Goal: Task Accomplishment & Management: Use online tool/utility

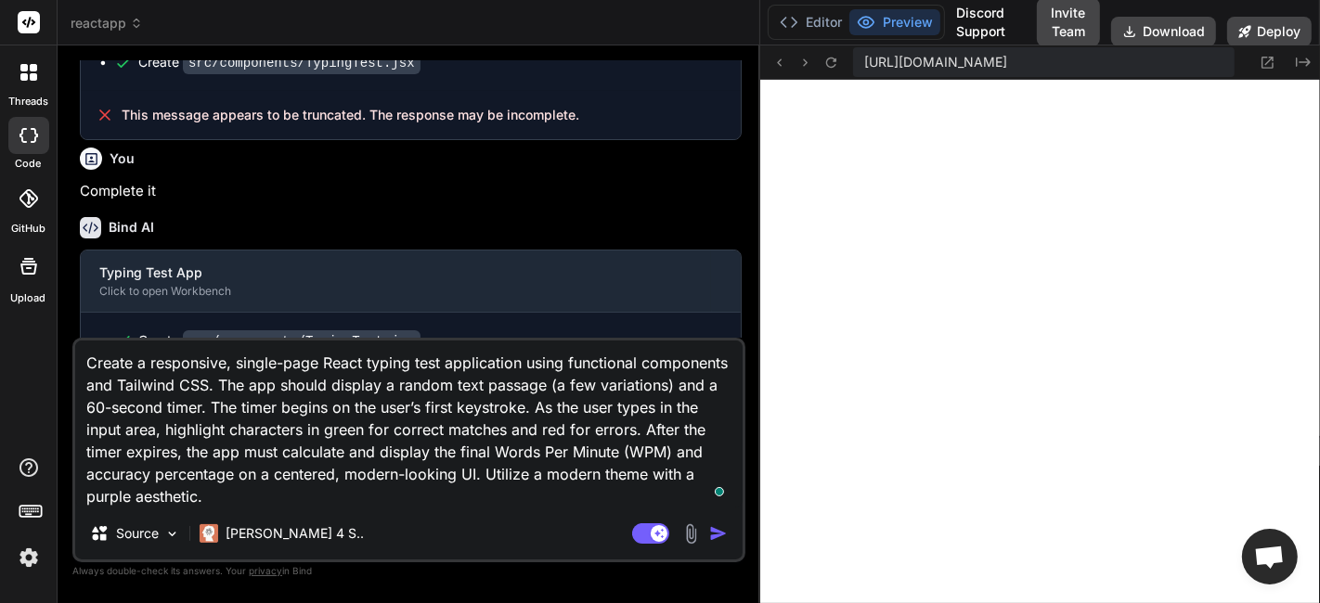
scroll to position [1591, 0]
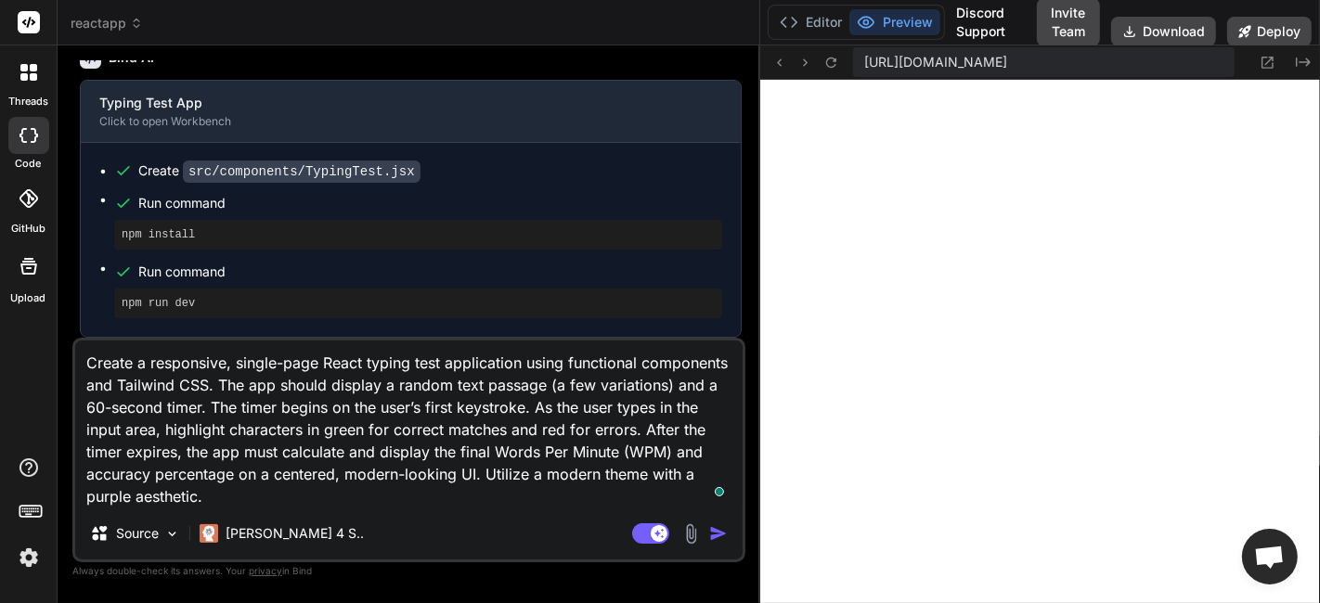
click at [1284, 59] on div "Created with Pixso." at bounding box center [1278, 62] width 67 height 22
click at [1259, 59] on icon at bounding box center [1267, 63] width 16 height 16
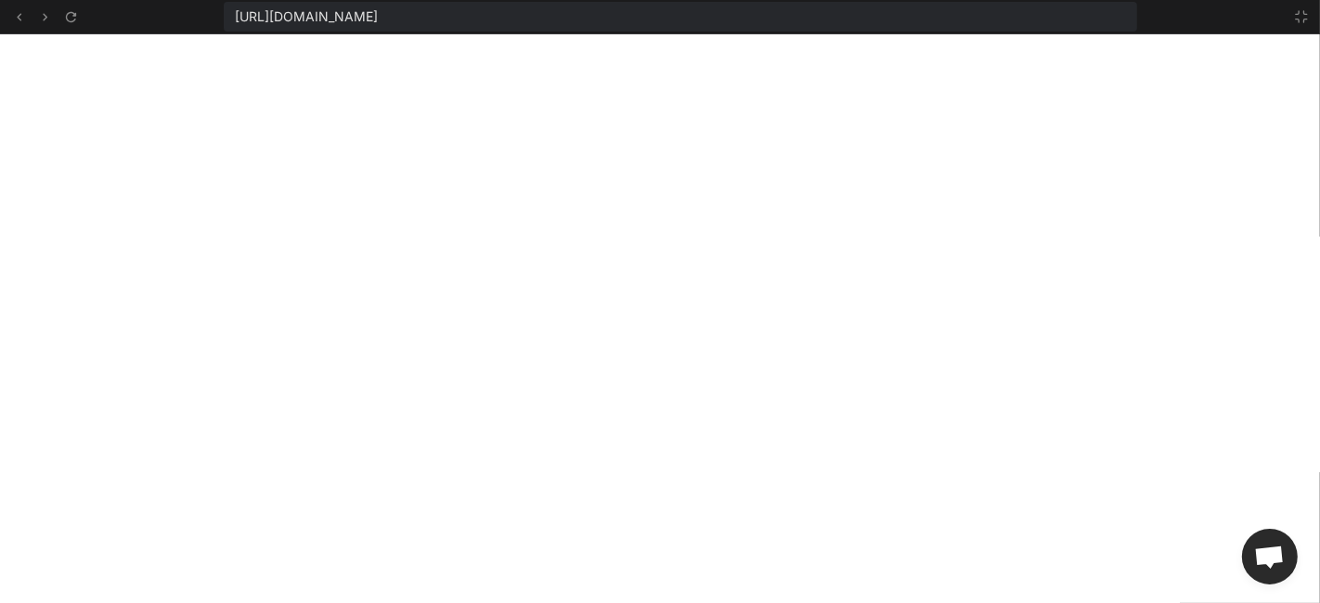
scroll to position [482, 0]
click at [1297, 29] on div "https://u3uk0f35zsjjbn9cprh6fq9h0p4tm2-wnxx--5173--96435430.local-corp.webconta…" at bounding box center [660, 17] width 1320 height 34
click at [1297, 25] on button at bounding box center [1301, 17] width 22 height 22
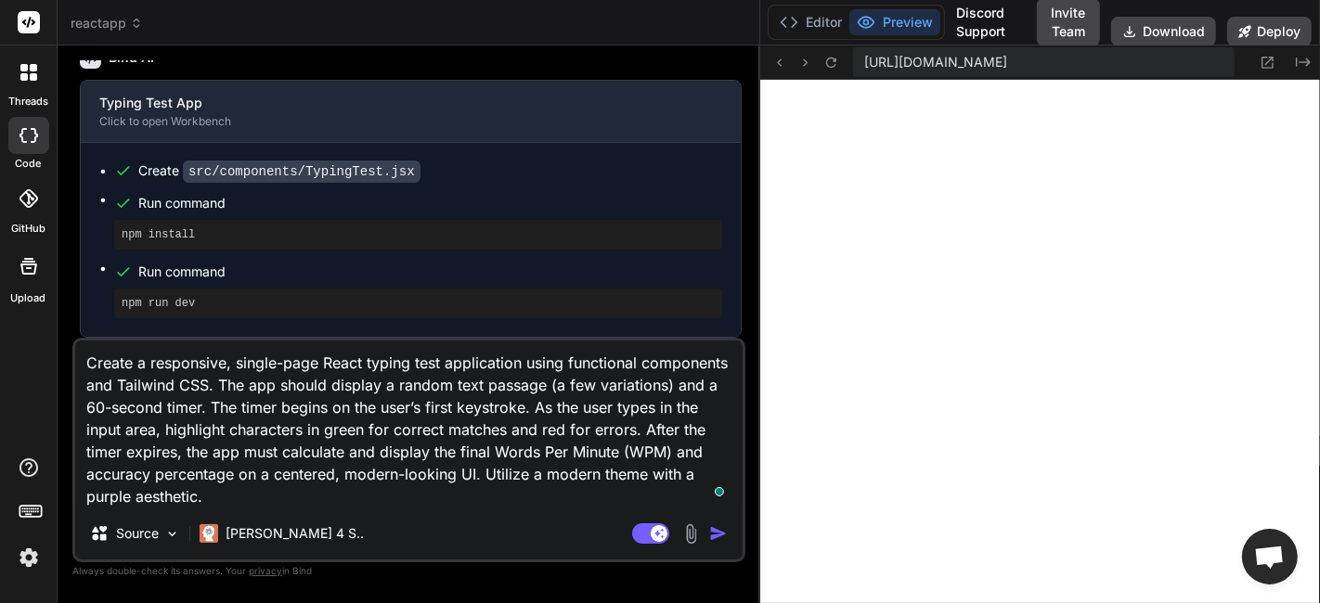
scroll to position [499, 0]
drag, startPoint x: 254, startPoint y: 296, endPoint x: 297, endPoint y: 409, distance: 121.0
click at [254, 296] on pre "npm run dev" at bounding box center [418, 303] width 593 height 15
click at [297, 411] on textarea "Create a responsive, single-page React typing test application using functional…" at bounding box center [408, 424] width 667 height 167
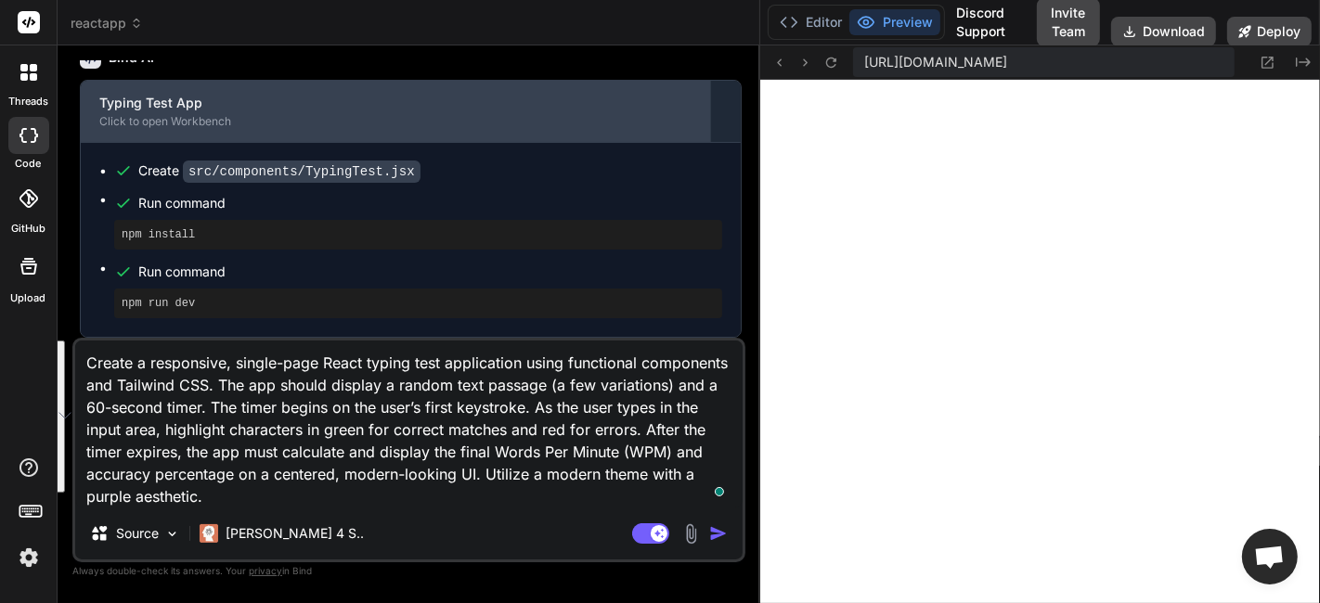
type textarea "x"
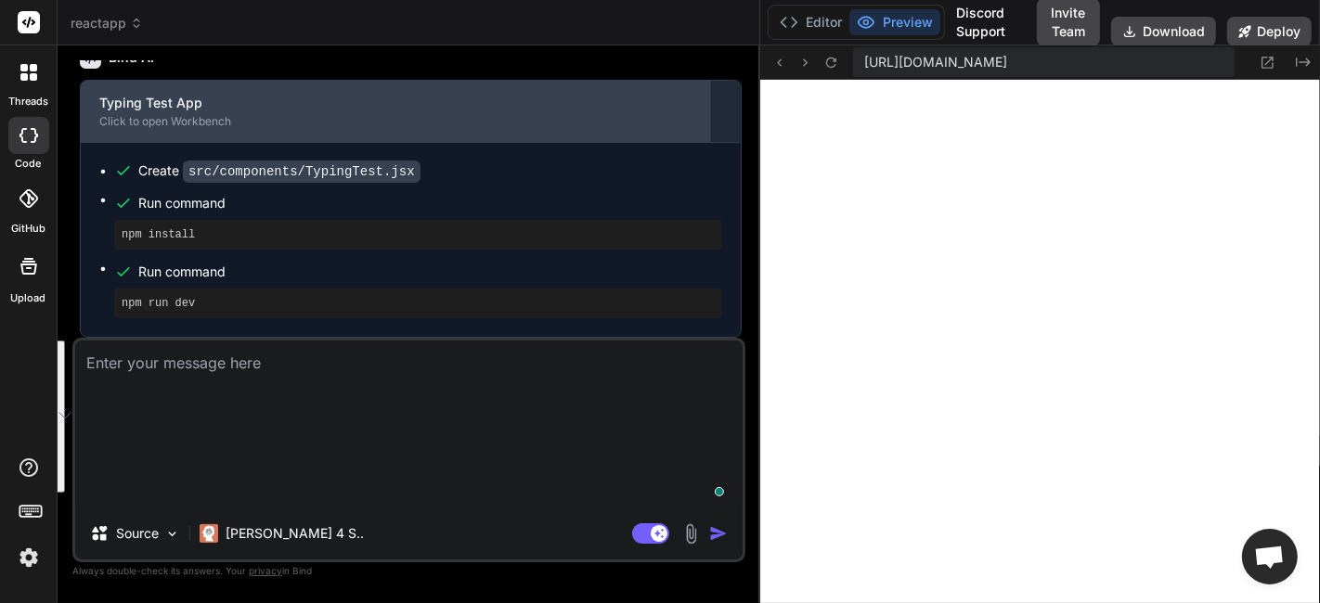
scroll to position [1456, 0]
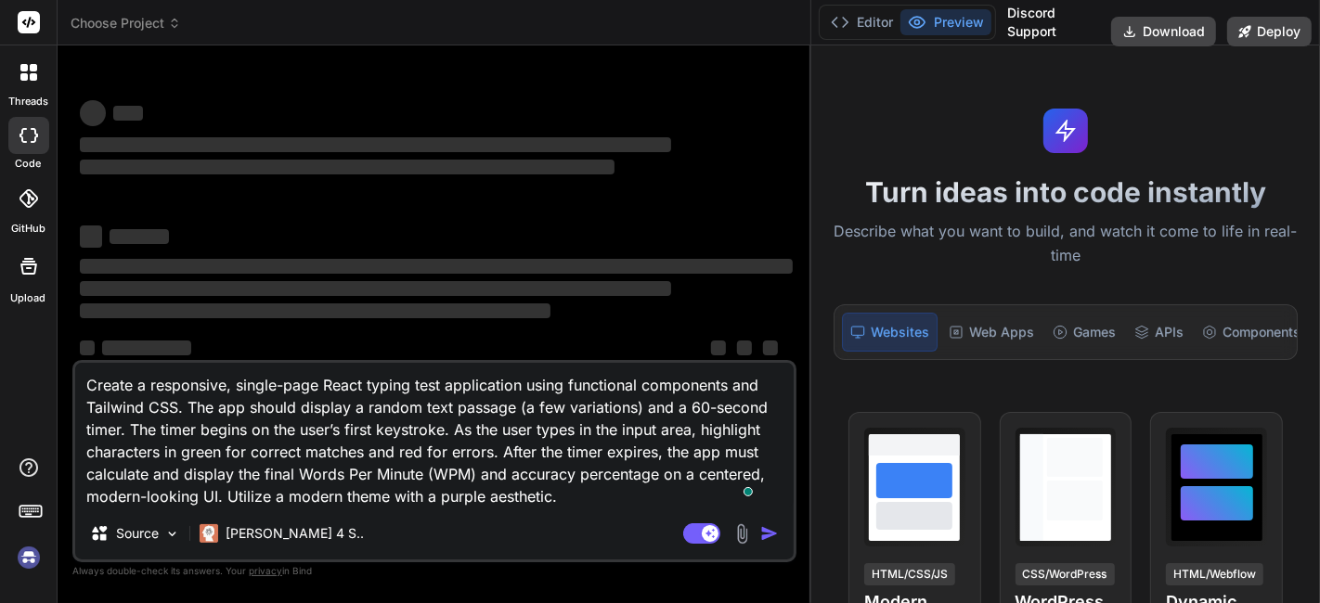
drag, startPoint x: 472, startPoint y: 235, endPoint x: 632, endPoint y: 353, distance: 198.4
click at [787, 290] on div "Bind AI Web Search Created with Pixso. Code Generator ‌ ‌ ‌ ‌ ‌ ‌ ‌ ‌ ‌ ‌ ‌ ‌ ‌…" at bounding box center [435, 324] width 754 height 558
click at [547, 390] on textarea "Create a responsive, single-page React typing test application using functional…" at bounding box center [433, 435] width 717 height 145
type textarea "x"
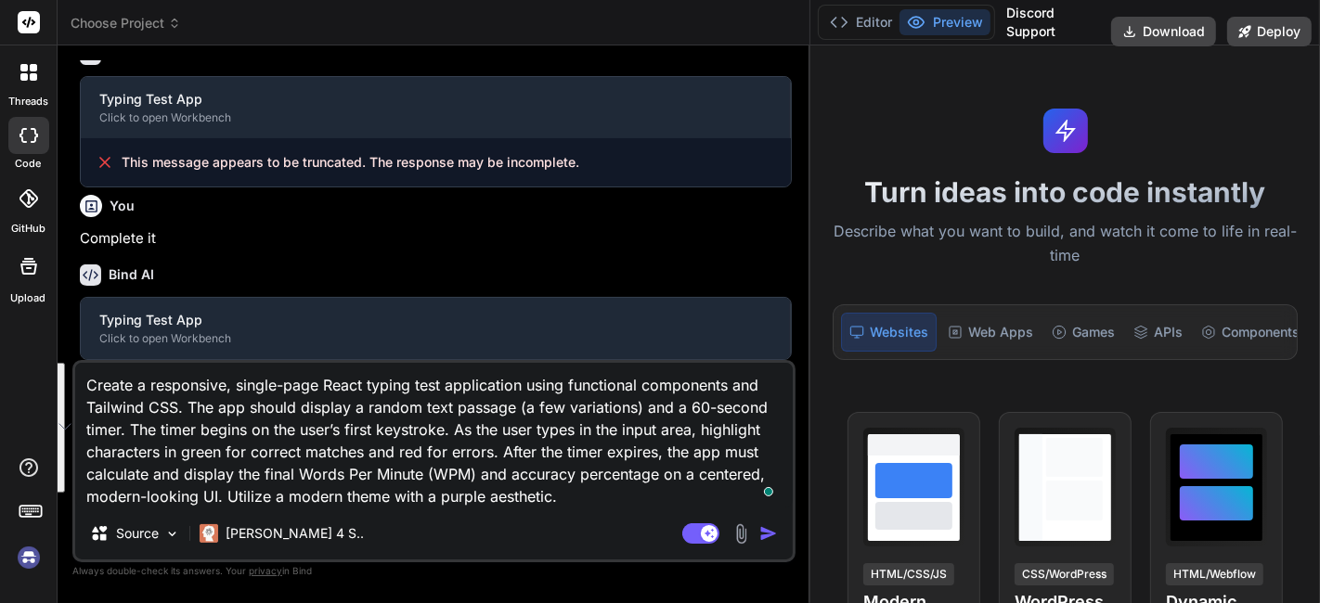
type textarea "x"
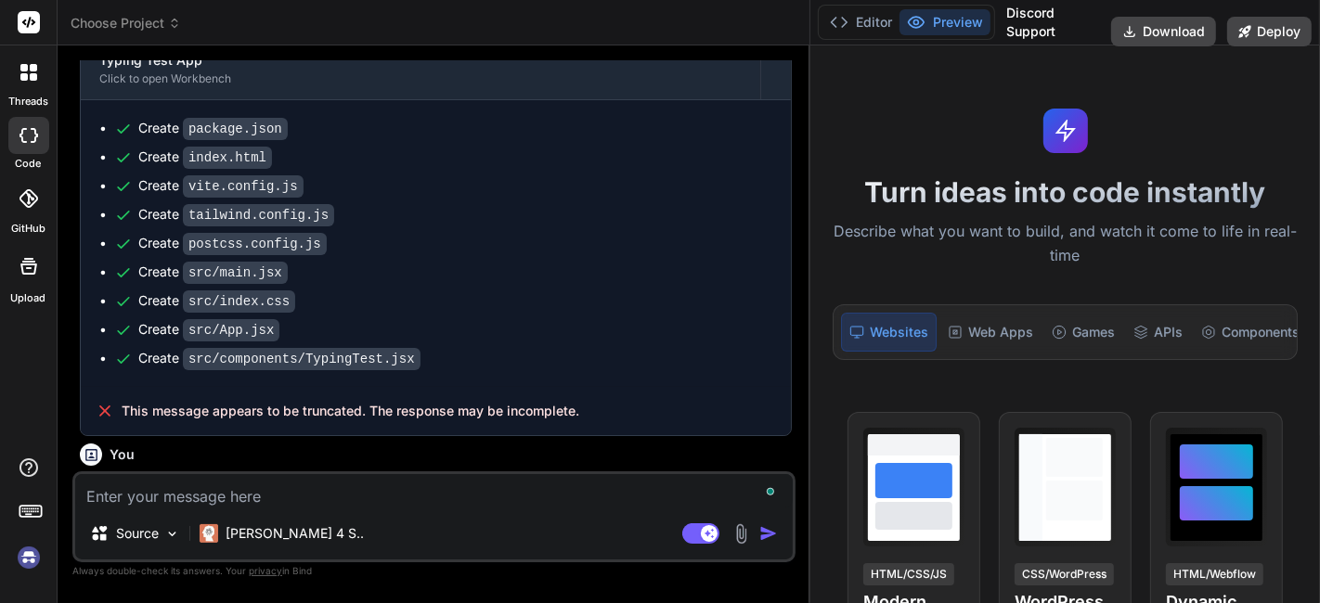
scroll to position [1456, 0]
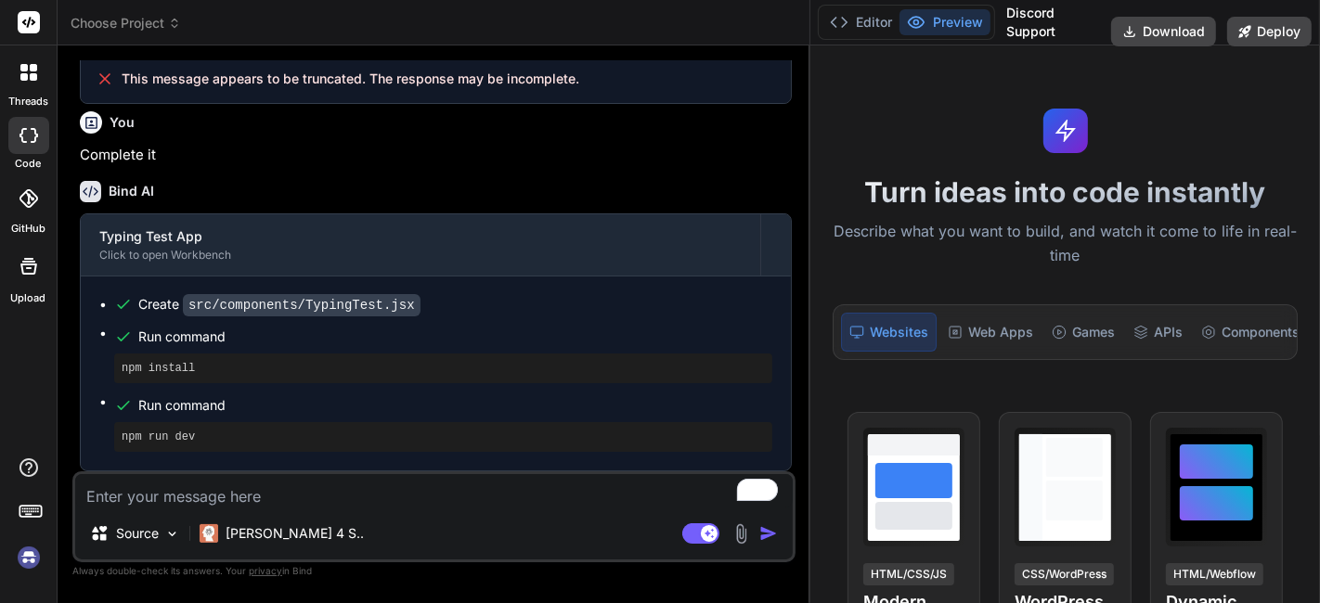
click at [90, 24] on span "Choose Project" at bounding box center [126, 23] width 110 height 19
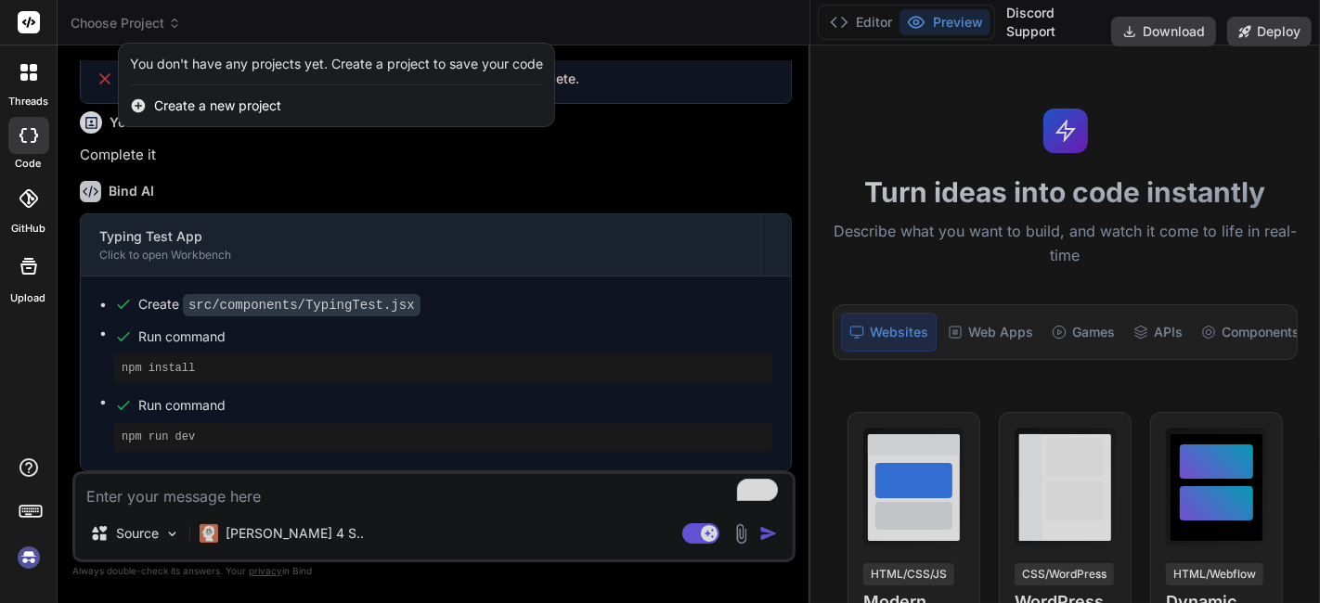
click at [32, 552] on img at bounding box center [29, 558] width 32 height 32
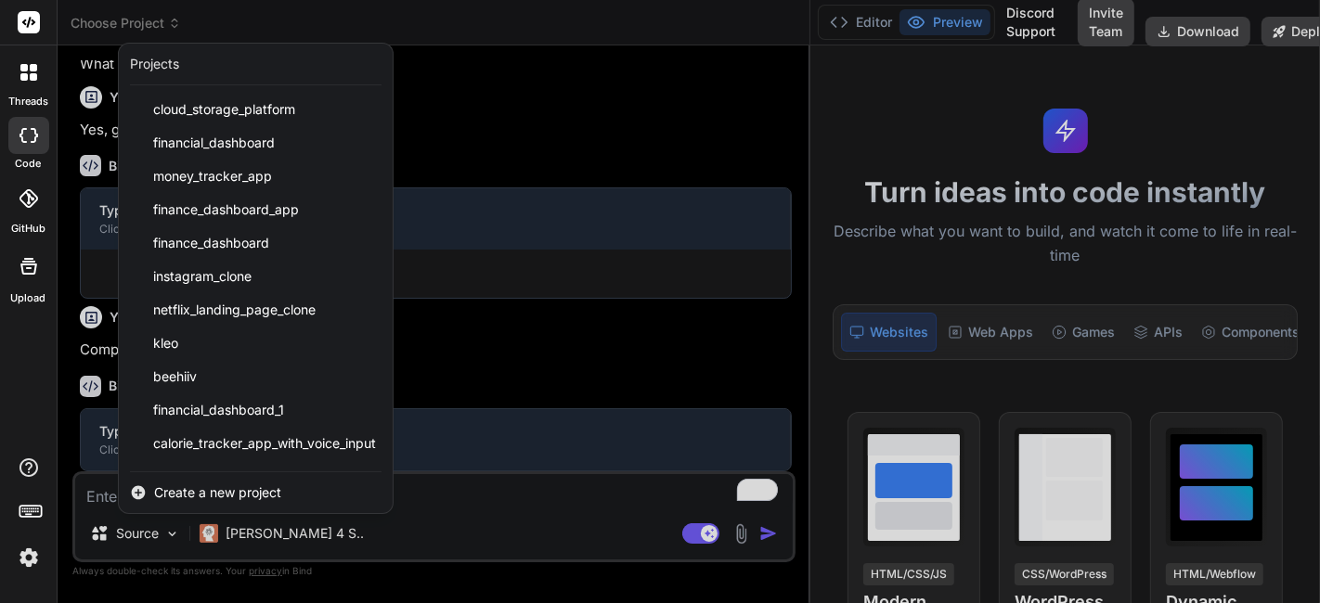
type textarea "x"
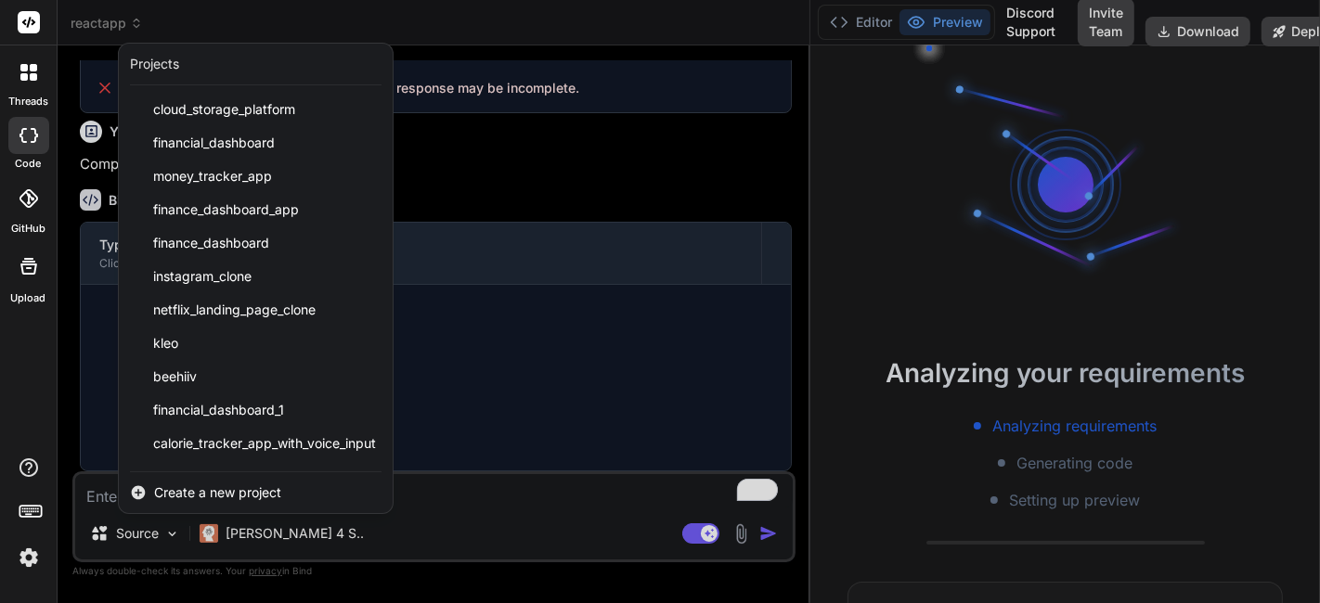
scroll to position [0, 0]
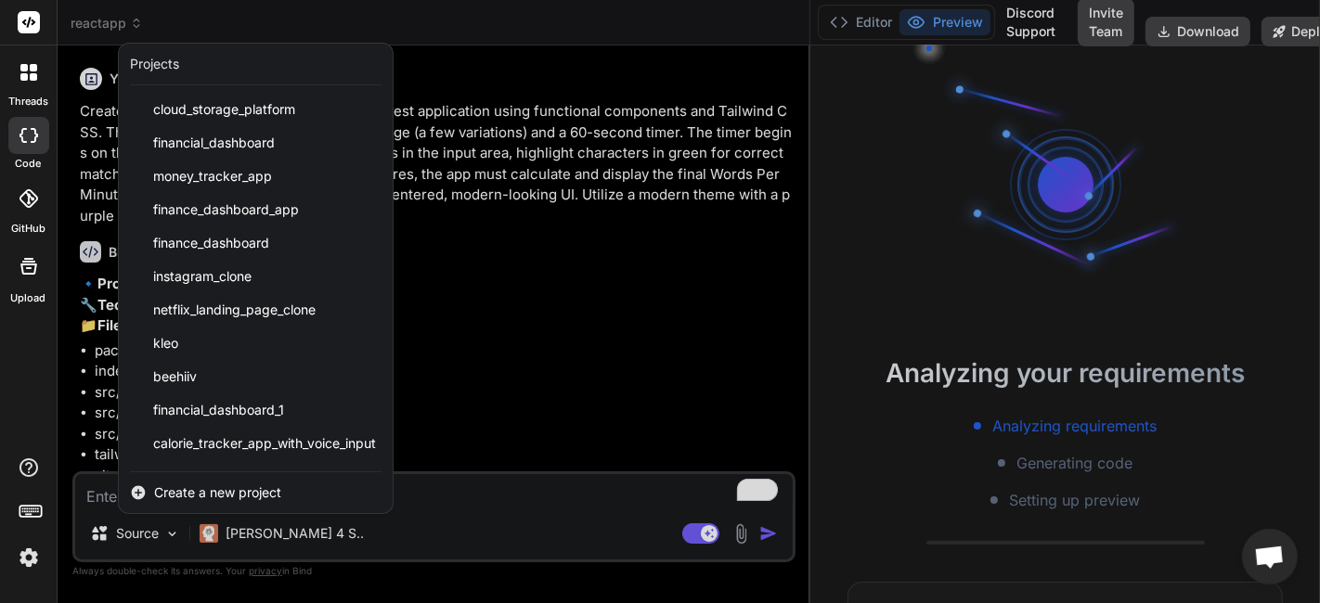
click at [707, 116] on div at bounding box center [660, 301] width 1320 height 603
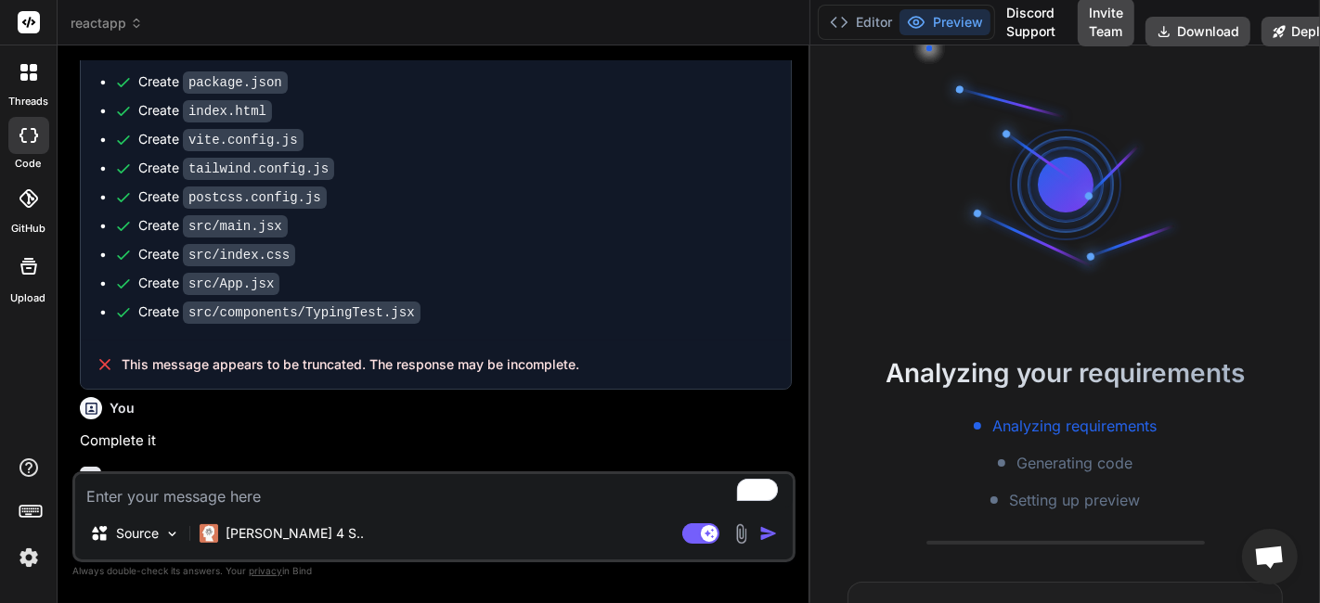
scroll to position [1456, 0]
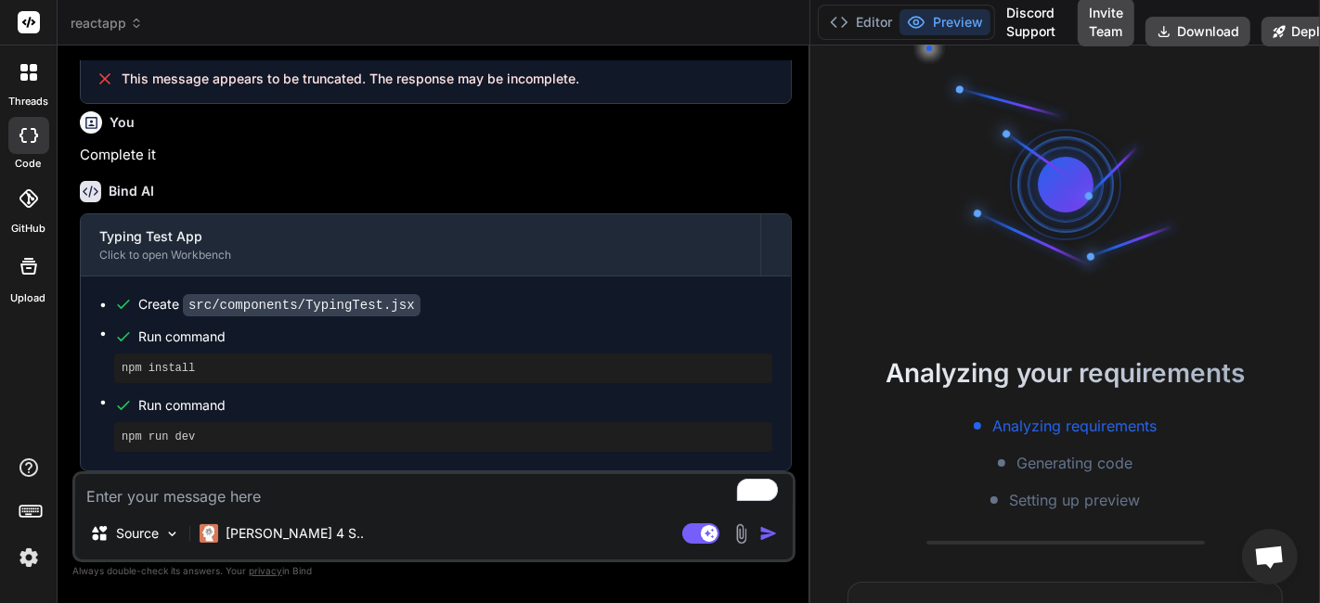
click at [131, 28] on icon at bounding box center [136, 23] width 13 height 13
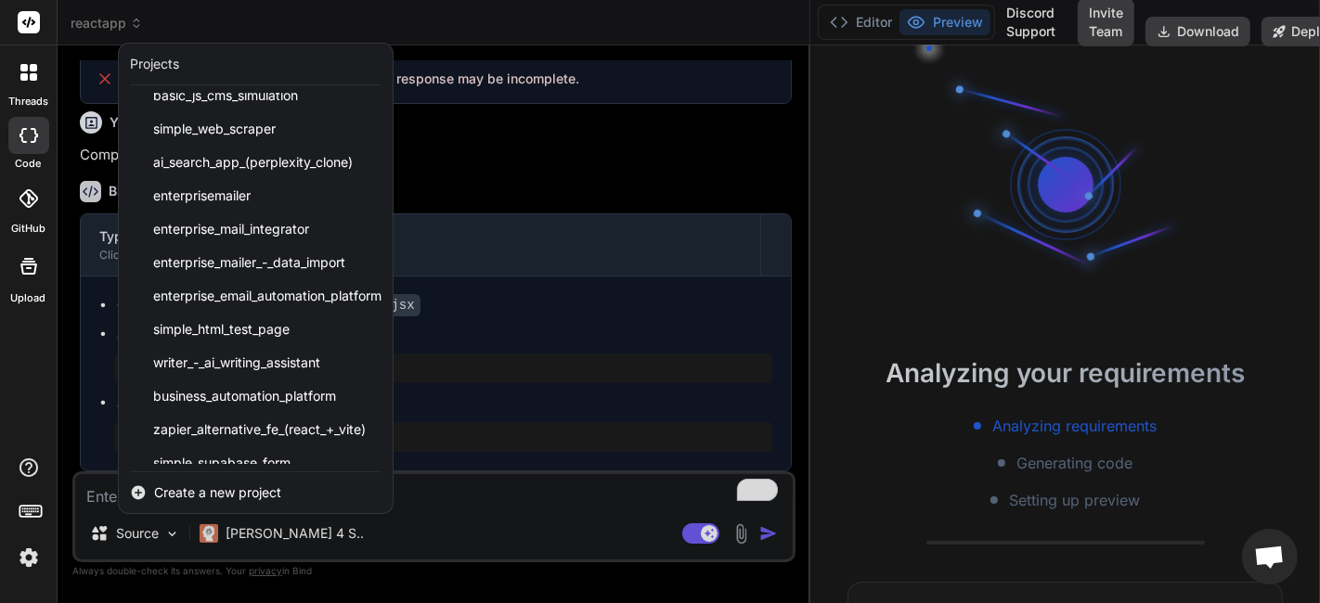
scroll to position [928, 0]
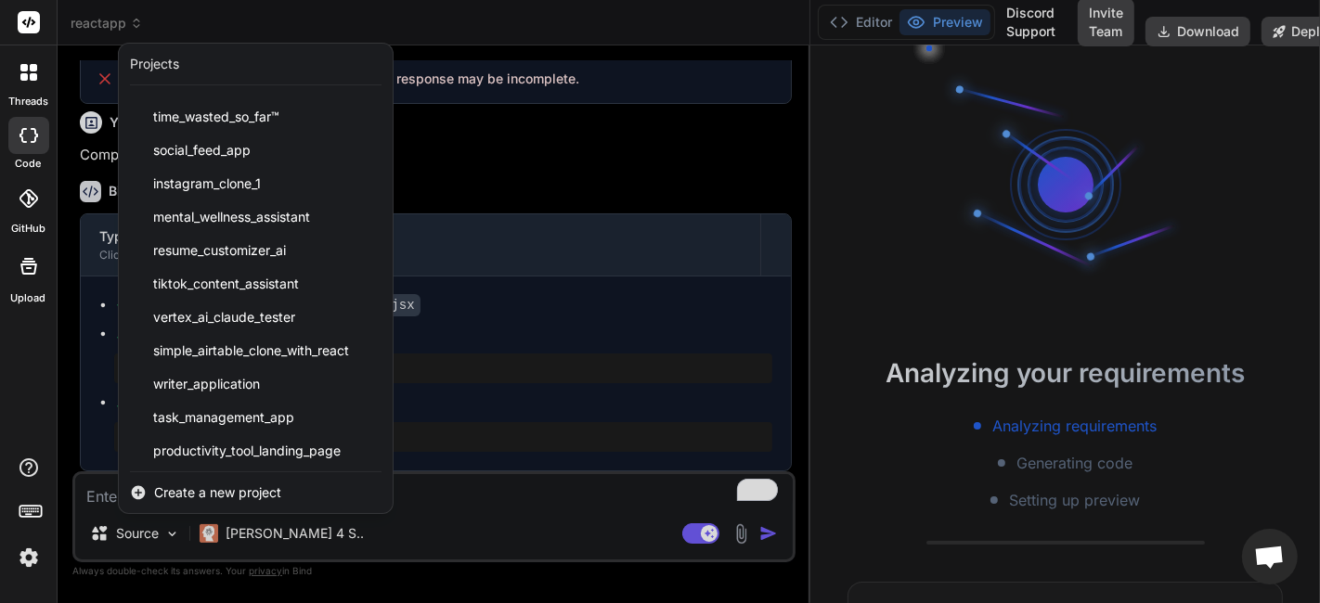
click at [255, 497] on span "Create a new project" at bounding box center [217, 493] width 127 height 19
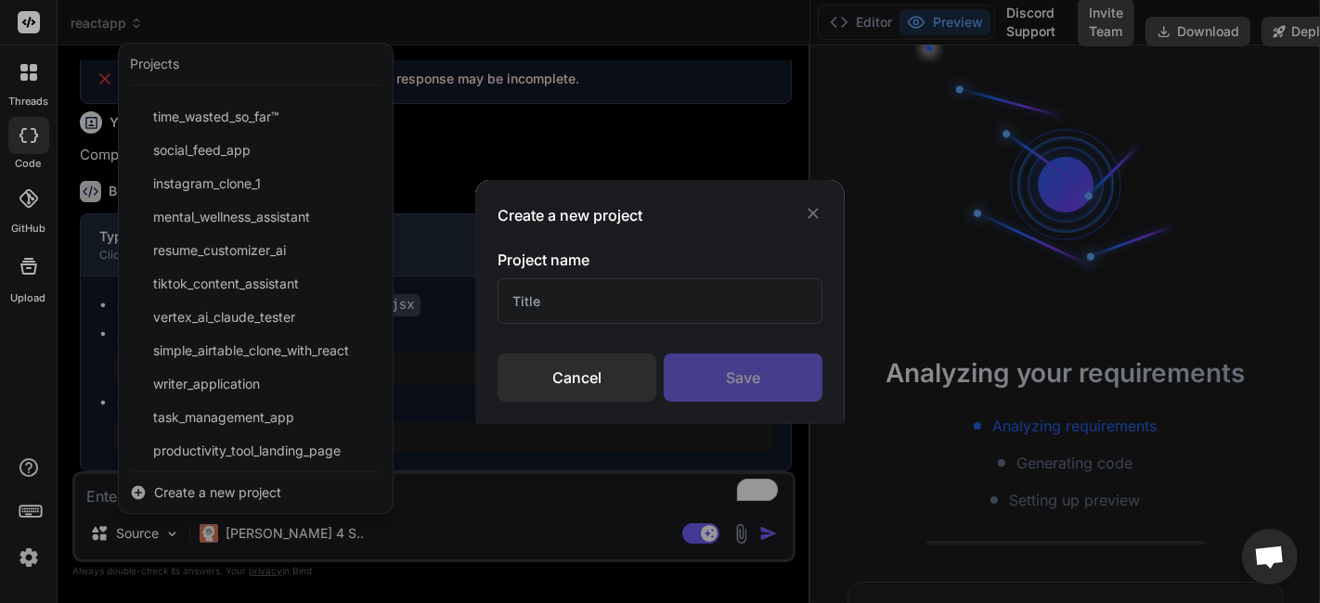
click at [572, 303] on input "text" at bounding box center [659, 300] width 325 height 45
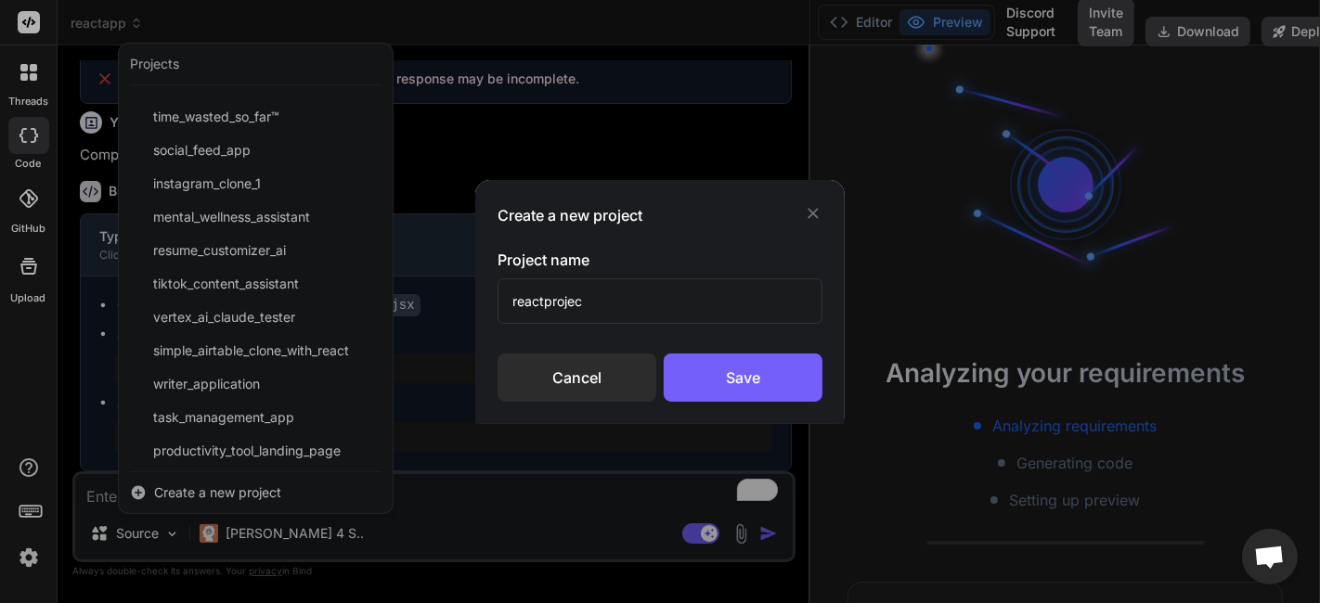
type input "reactproject"
click at [799, 423] on div "Create a new project Project name reactproject Cancel Save" at bounding box center [660, 301] width 1320 height 603
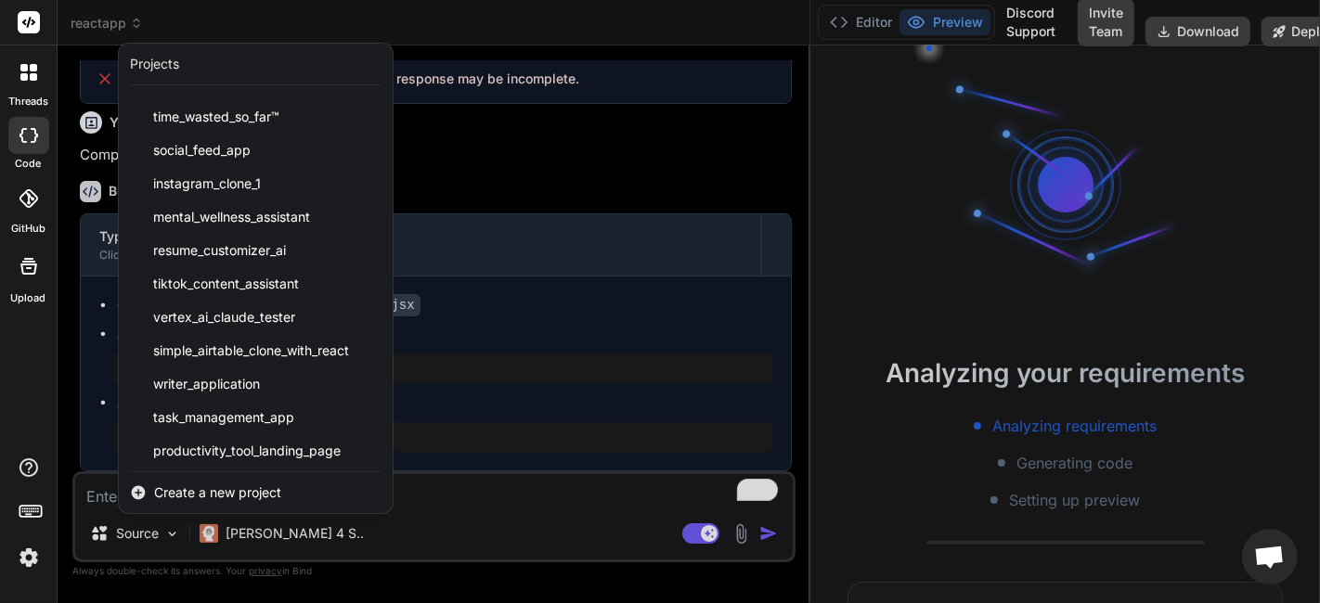
click at [781, 399] on div at bounding box center [660, 301] width 1320 height 603
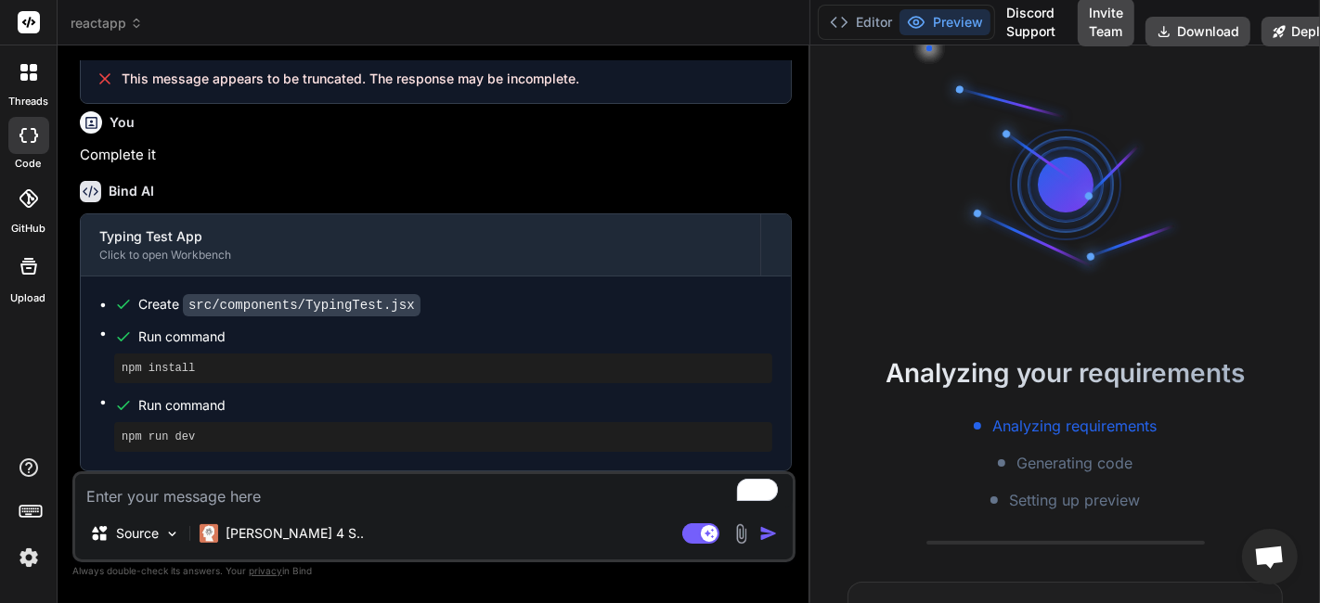
click at [102, 23] on span "reactapp" at bounding box center [107, 23] width 72 height 19
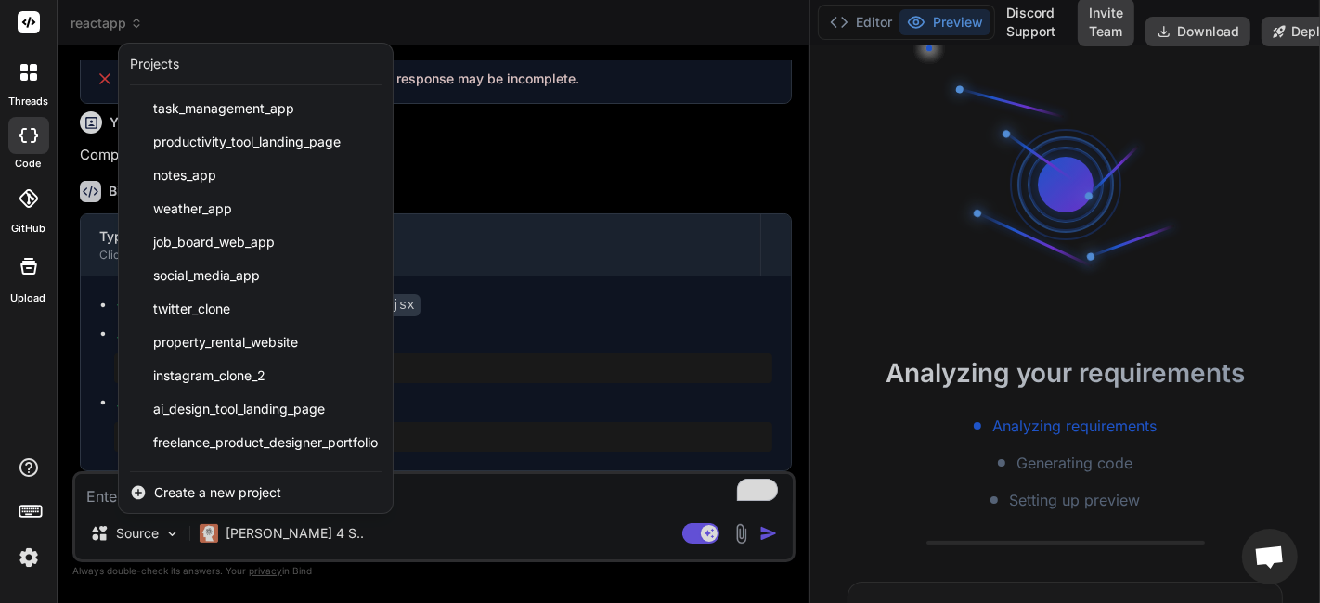
scroll to position [1432, 0]
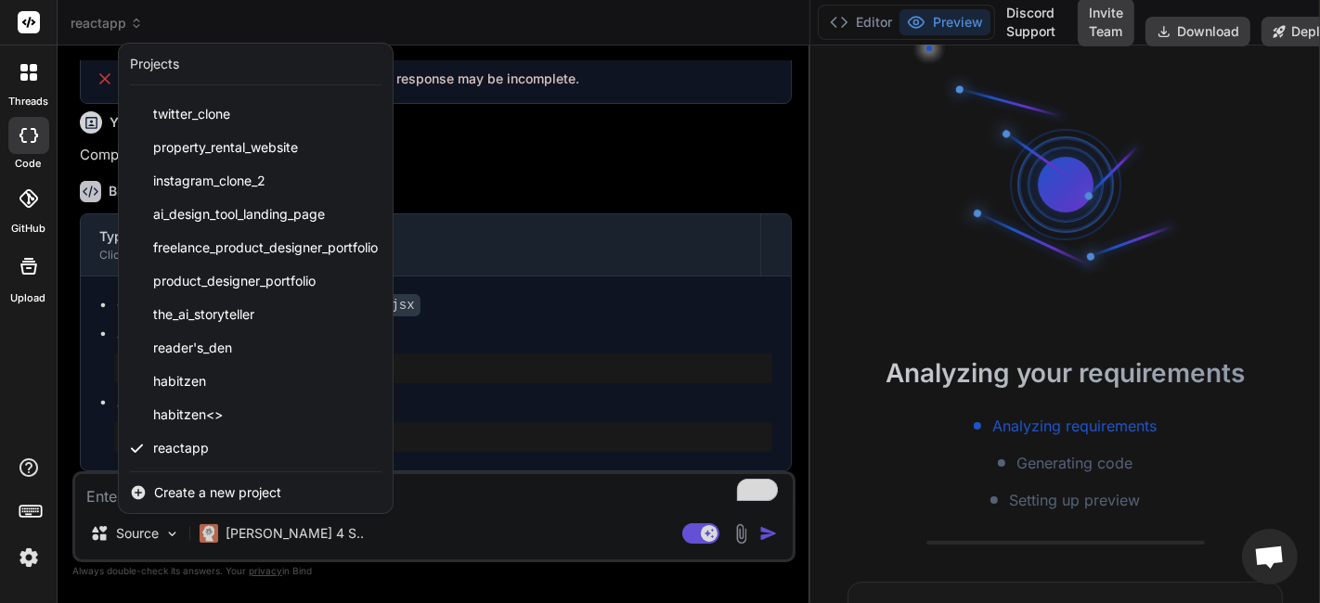
click at [261, 482] on div "Create a new project" at bounding box center [256, 492] width 274 height 41
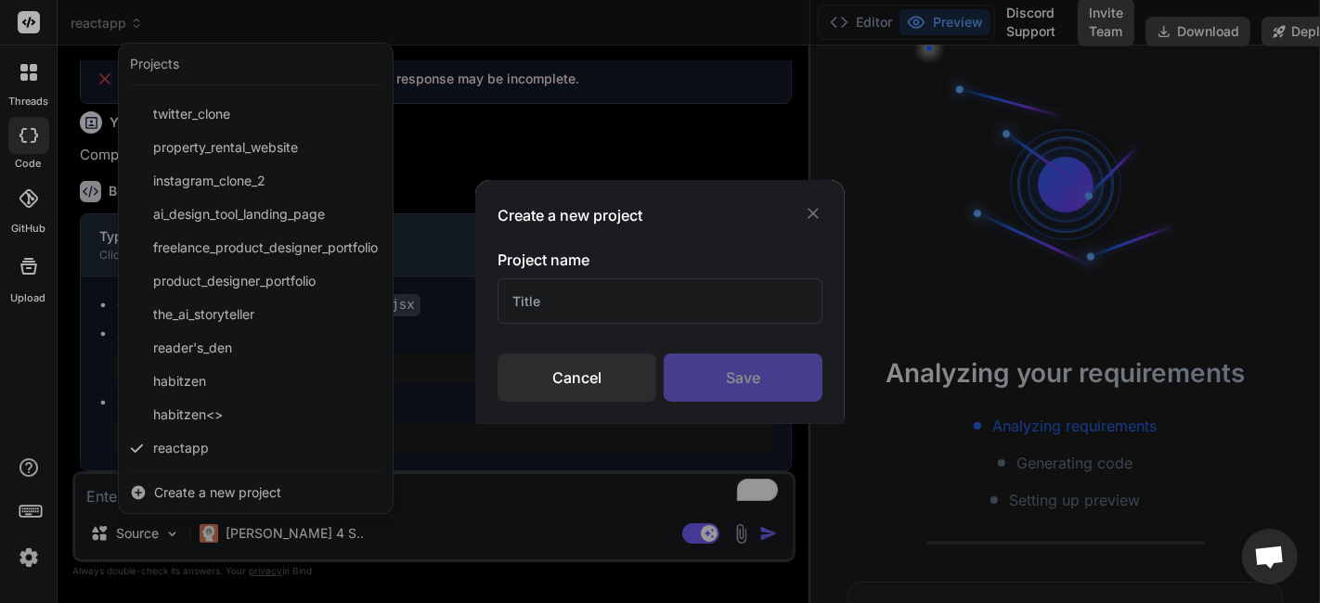
click at [524, 311] on input "text" at bounding box center [659, 300] width 325 height 45
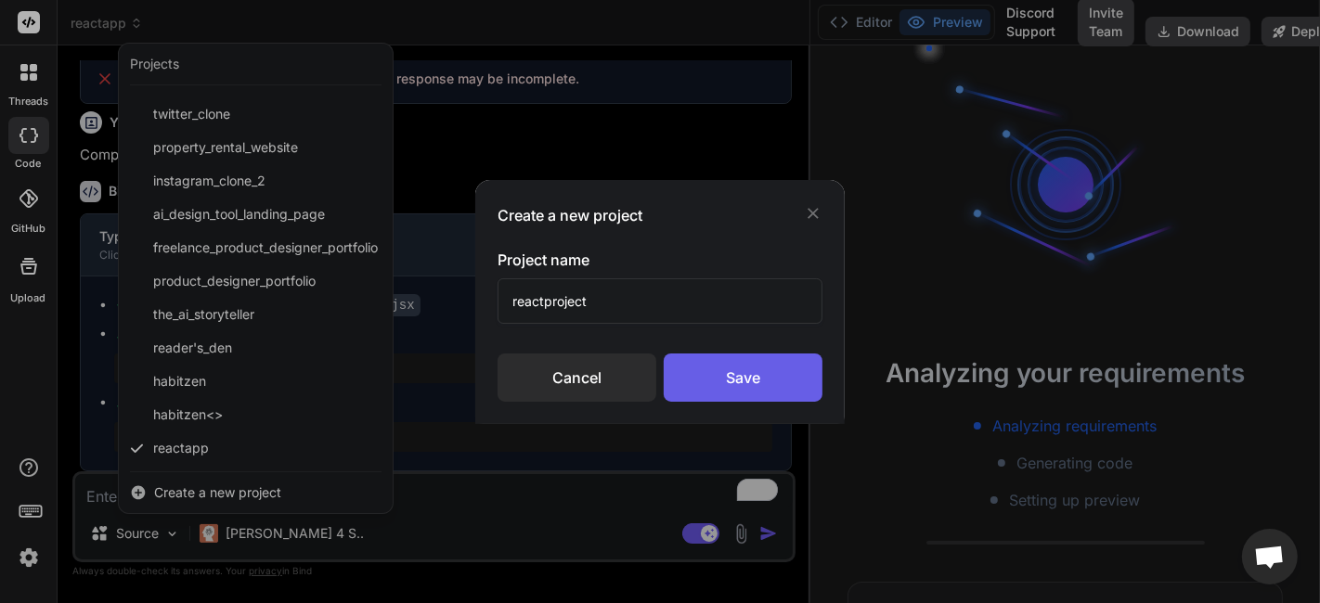
type input "reactproject"
click at [721, 370] on div "Save" at bounding box center [743, 378] width 159 height 48
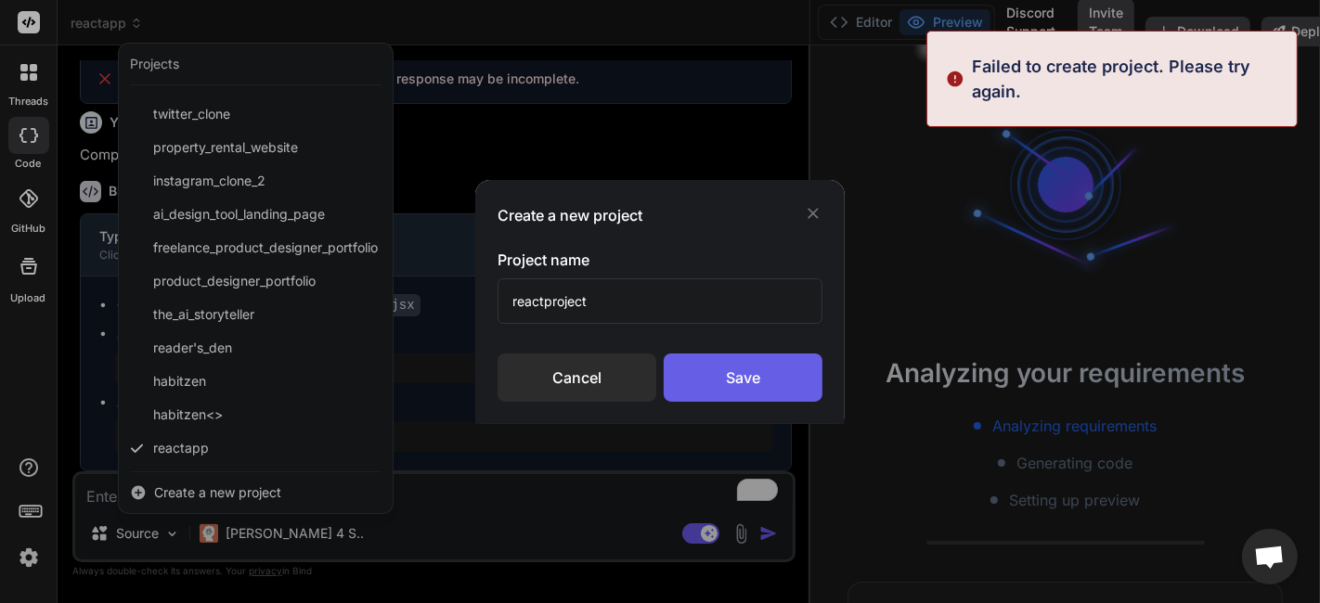
click at [755, 372] on div "Save" at bounding box center [743, 378] width 159 height 48
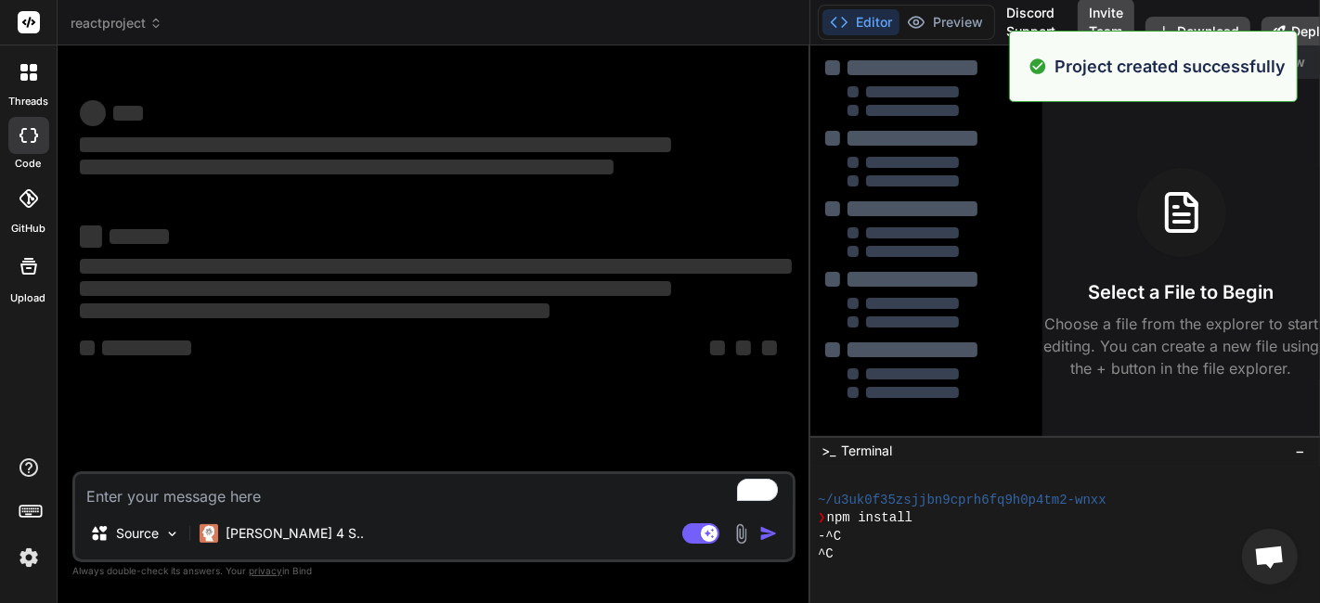
scroll to position [195, 0]
type textarea "x"
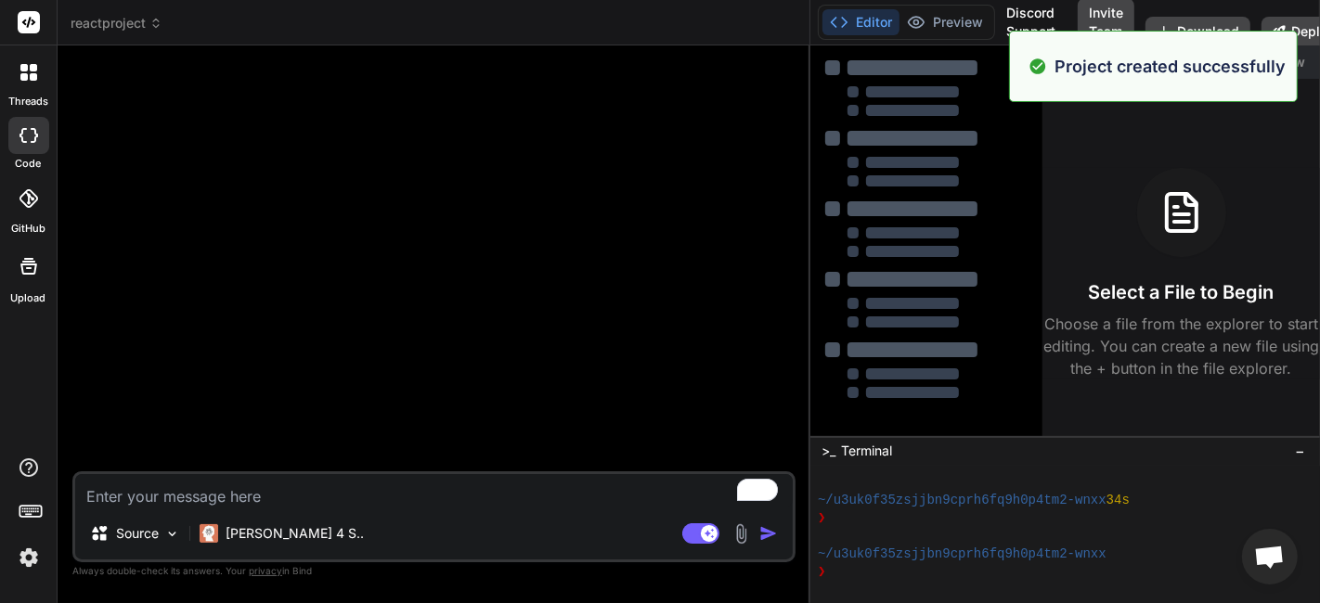
click at [207, 494] on textarea "To enrich screen reader interactions, please activate Accessibility in Grammarl…" at bounding box center [433, 490] width 717 height 33
paste textarea "asd12#ASD"
type textarea "asd12#ASD"
type textarea "x"
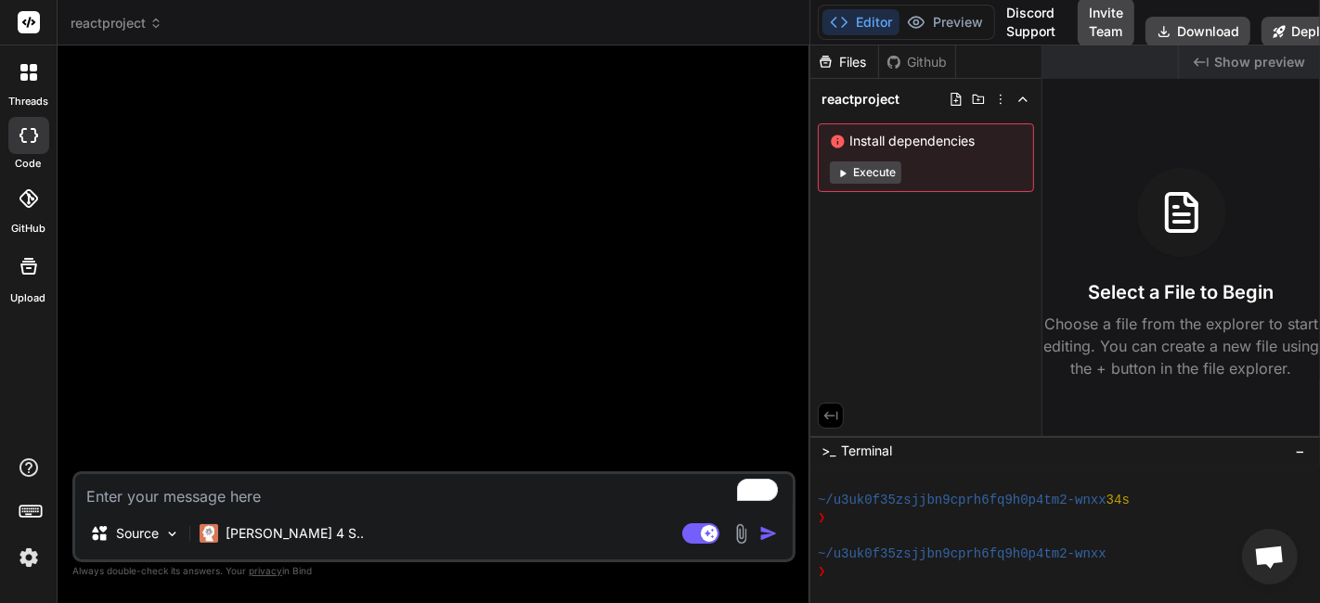
click at [114, 11] on header "reactproject Created with Pixso." at bounding box center [434, 22] width 753 height 45
click at [125, 33] on header "reactproject Created with Pixso." at bounding box center [434, 22] width 753 height 45
click at [125, 32] on span "reactproject" at bounding box center [117, 23] width 92 height 19
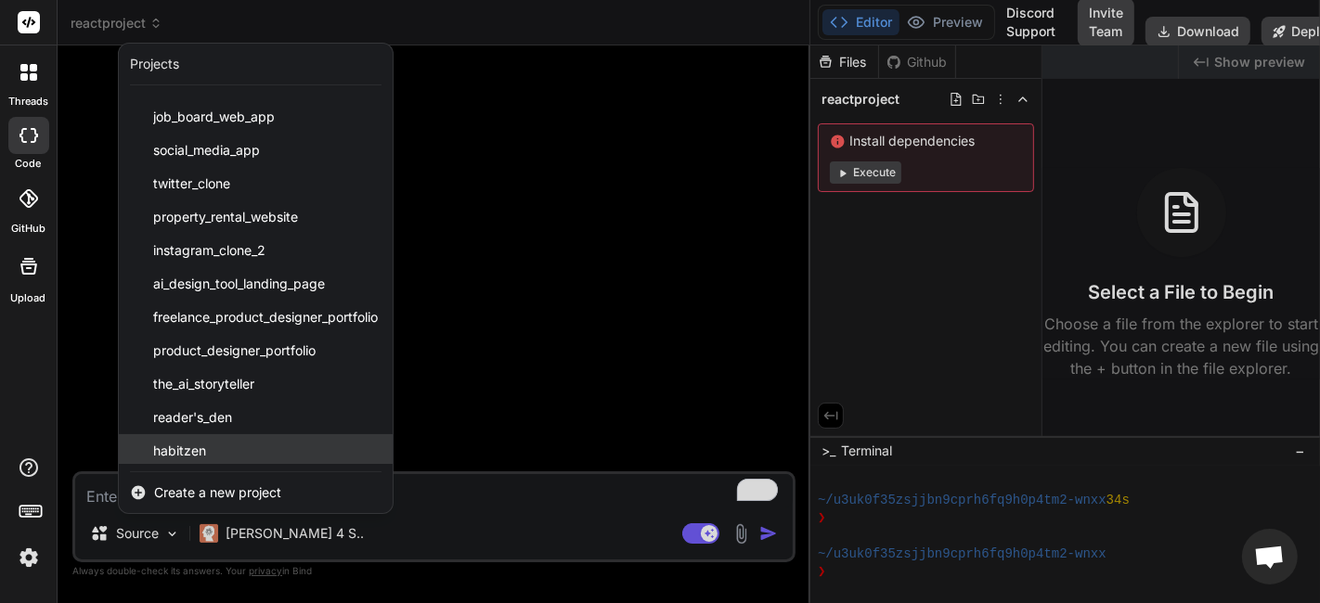
scroll to position [1465, 0]
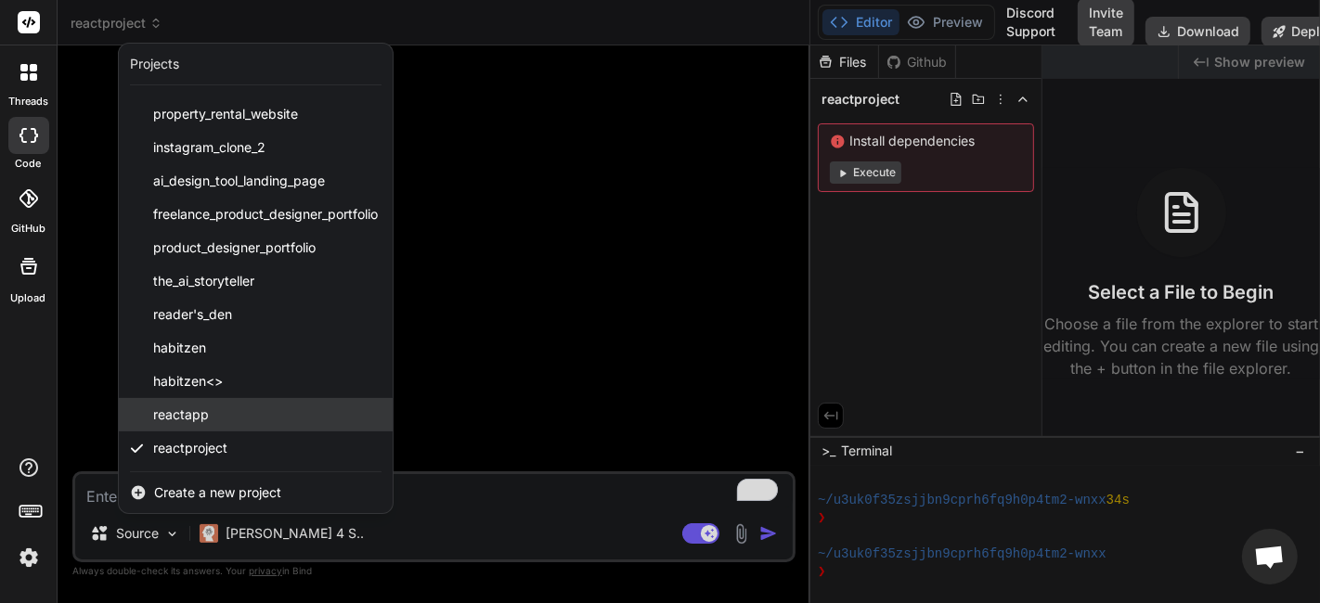
click at [226, 418] on div "reactapp" at bounding box center [256, 414] width 274 height 33
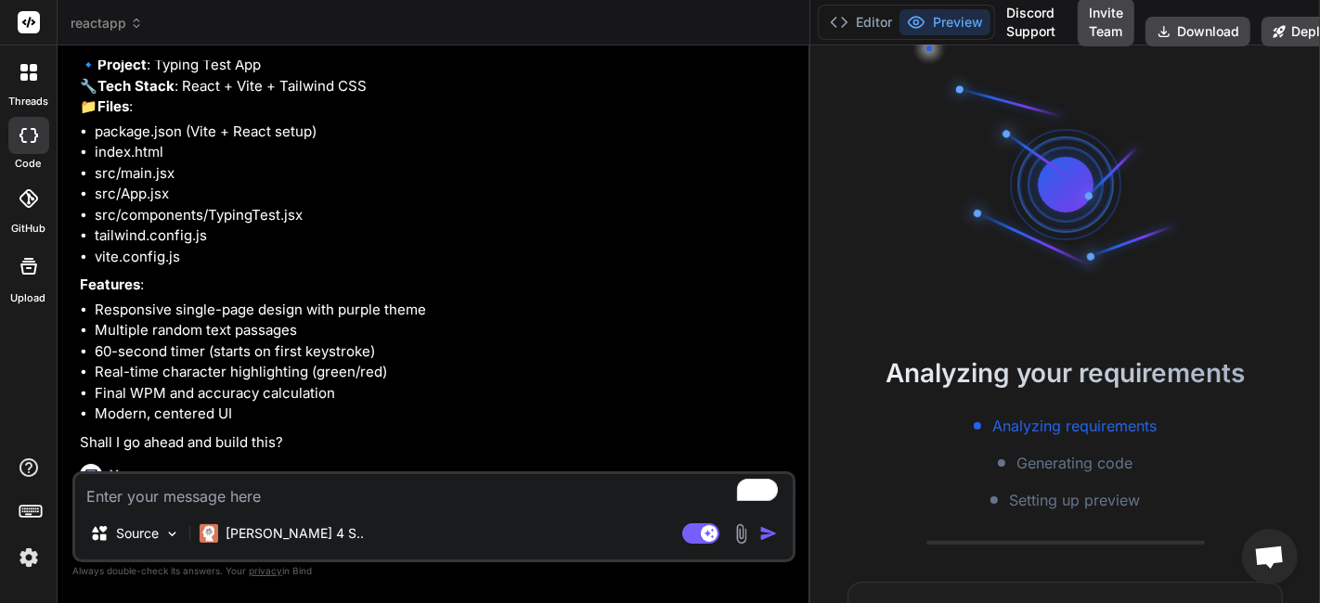
scroll to position [0, 0]
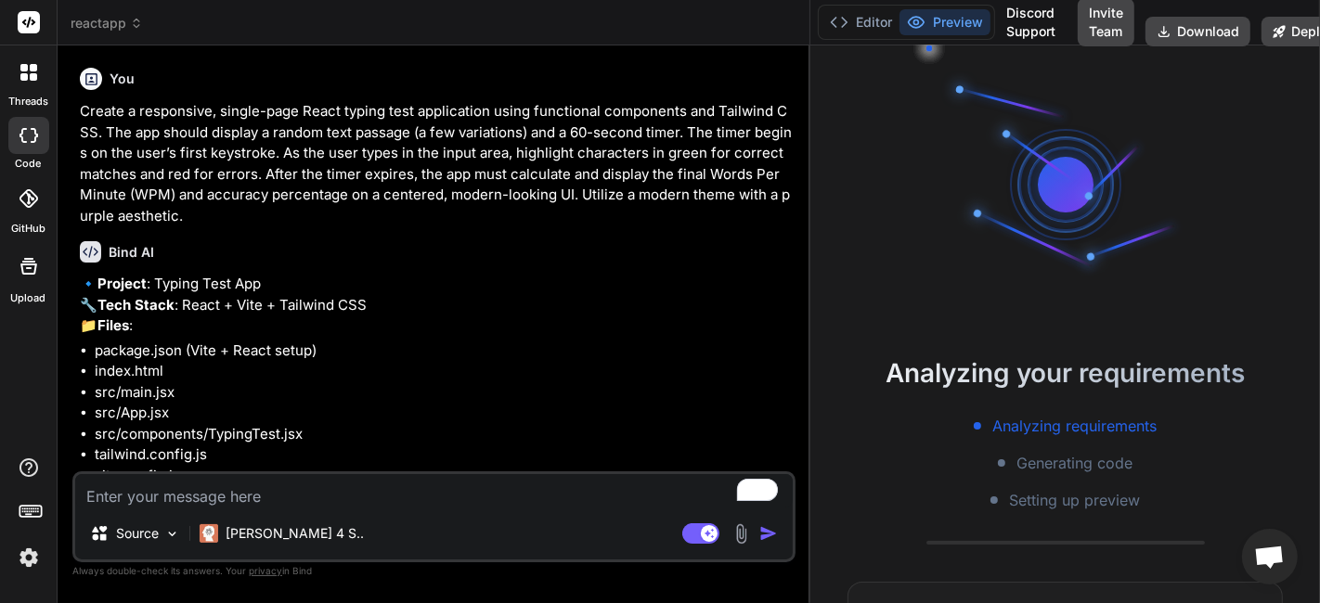
click at [415, 173] on p "Create a responsive, single-page React typing test application using functional…" at bounding box center [436, 163] width 712 height 125
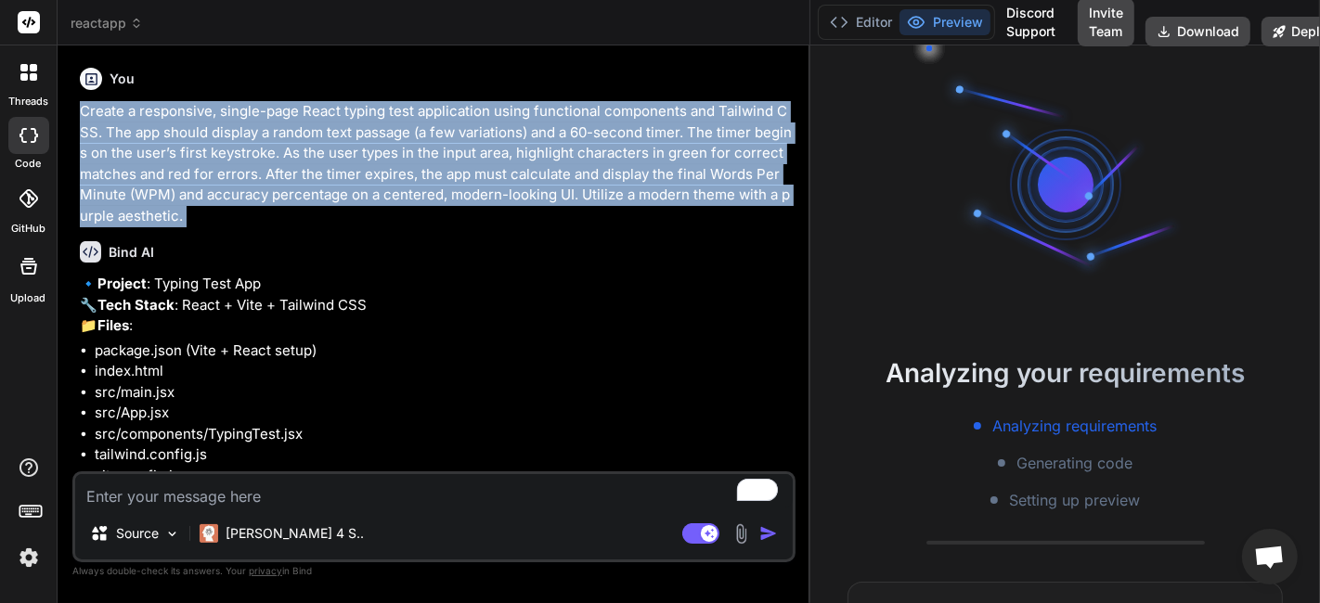
click at [415, 173] on p "Create a responsive, single-page React typing test application using functional…" at bounding box center [436, 163] width 712 height 125
copy div "Create a responsive, single-page React typing test application using functional…"
click at [139, 29] on icon at bounding box center [136, 23] width 13 height 13
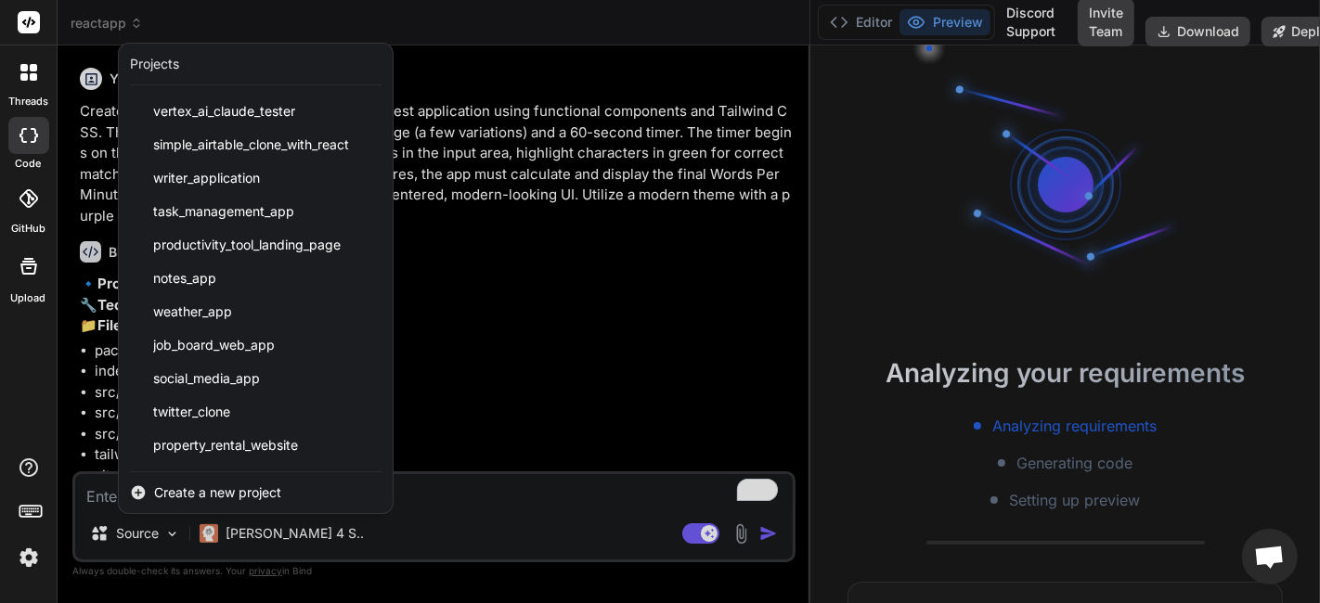
scroll to position [1465, 0]
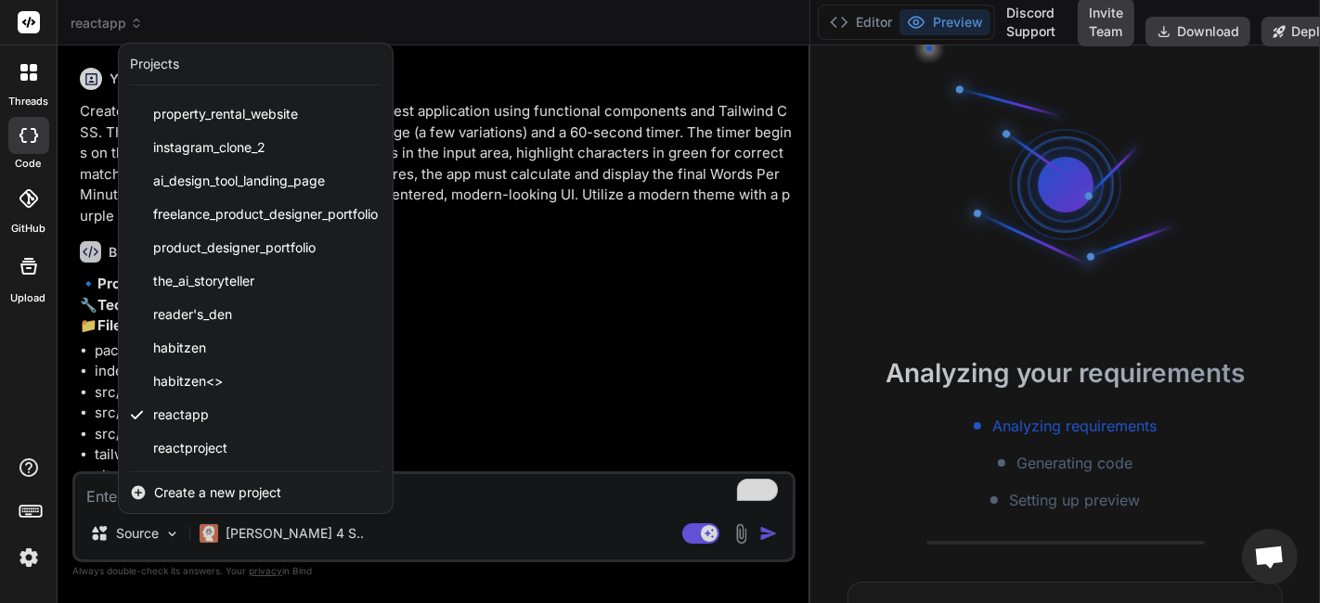
click at [231, 442] on div "reactproject" at bounding box center [256, 448] width 274 height 33
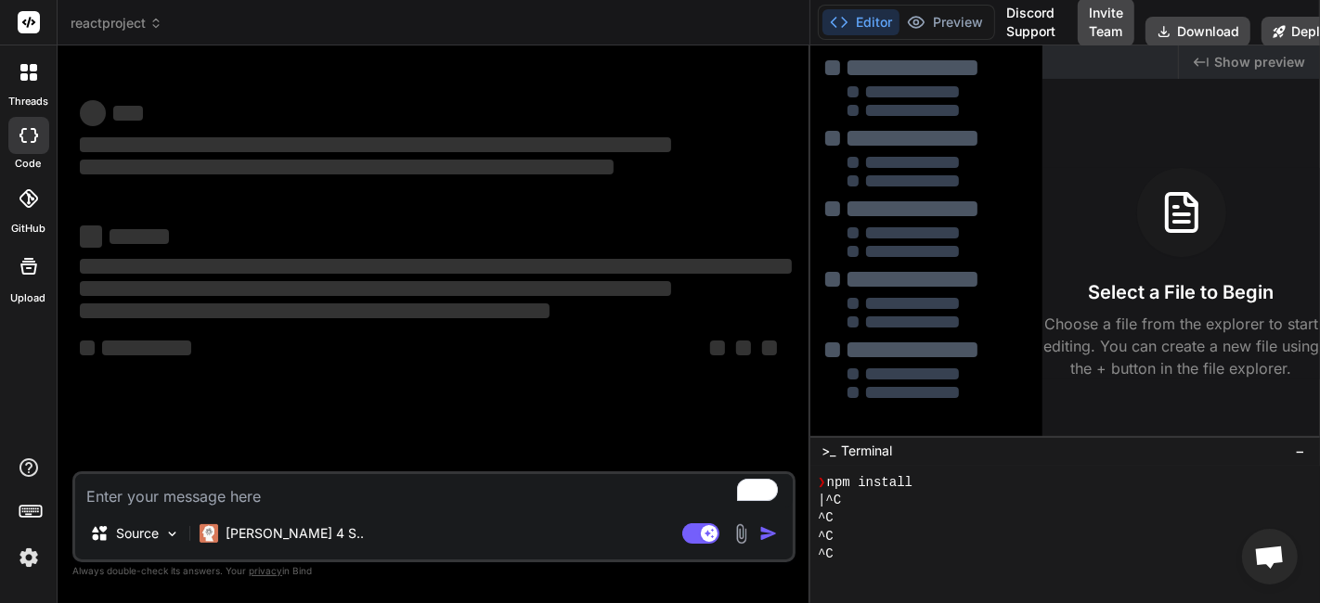
type textarea "x"
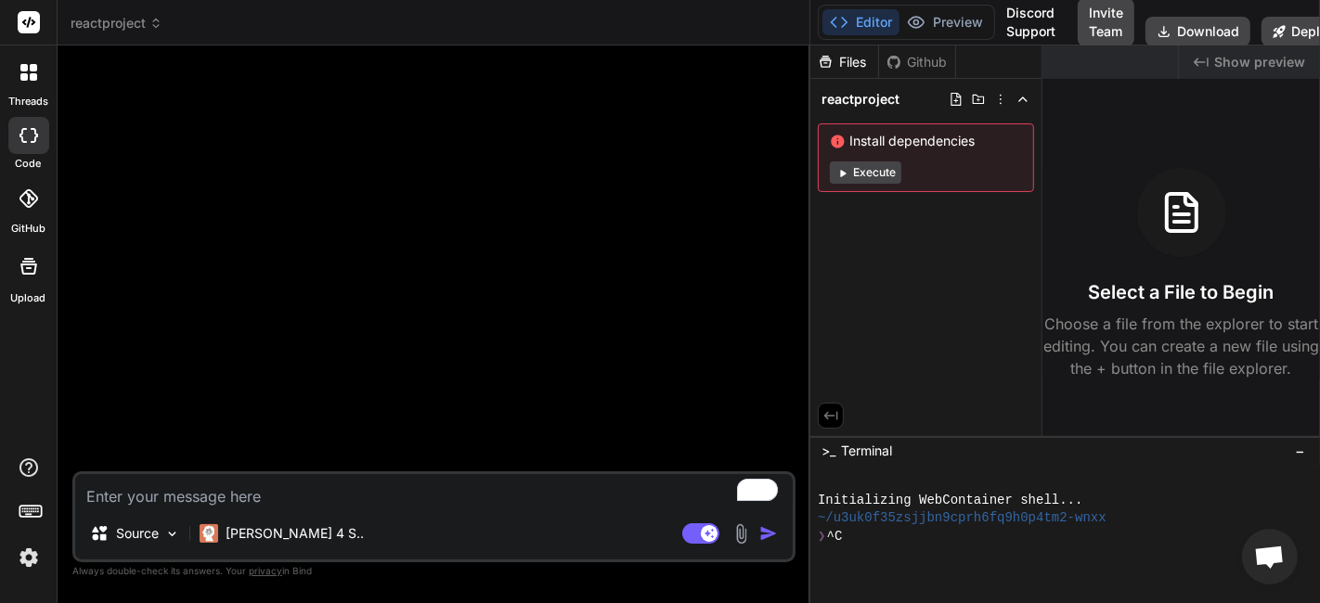
scroll to position [0, 0]
click at [488, 507] on textarea "To enrich screen reader interactions, please activate Accessibility in Grammarl…" at bounding box center [433, 490] width 717 height 33
paste textarea "Create a responsive, single-page React typing test application using functional…"
type textarea "Create a responsive, single-page React typing test application using functional…"
type textarea "x"
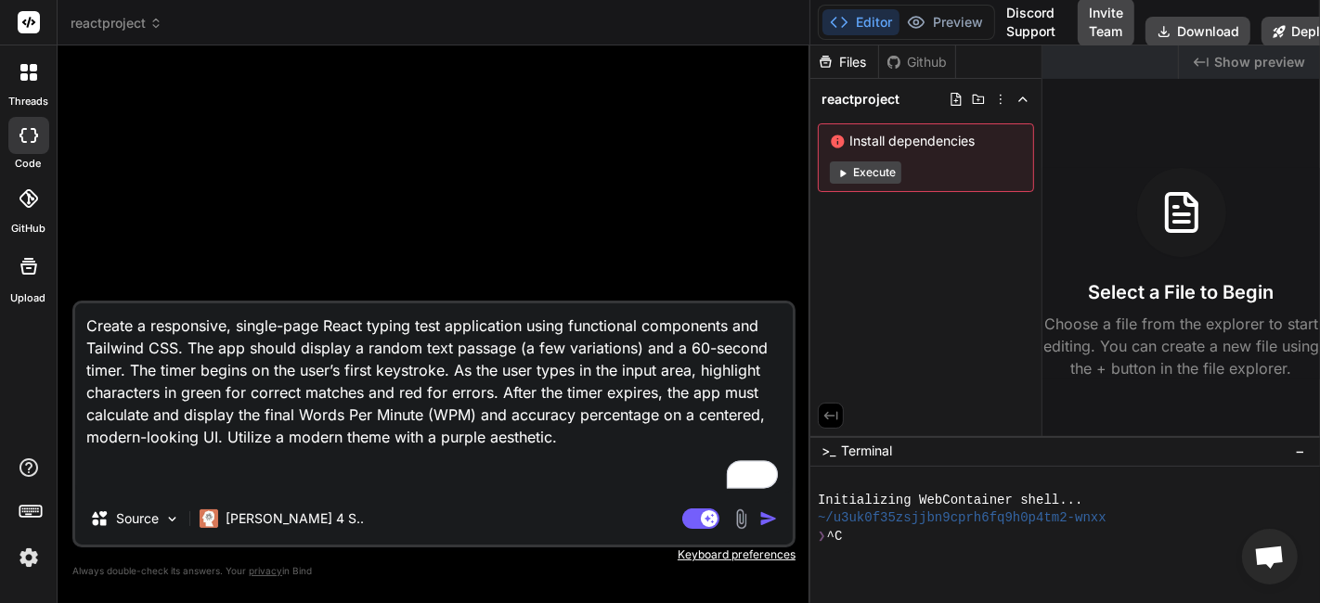
type textarea "Create a responsive, single-page React typing test application using functional…"
type textarea "x"
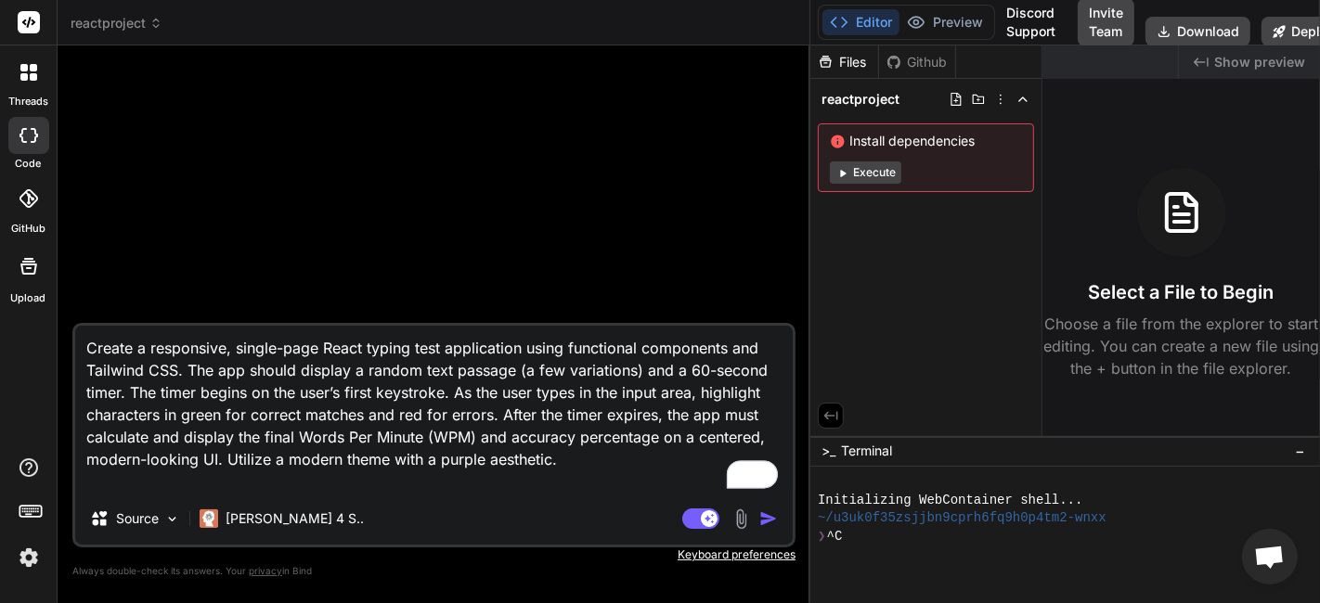
type textarea "Create a responsive, single-page React typing test application using functional…"
type textarea "x"
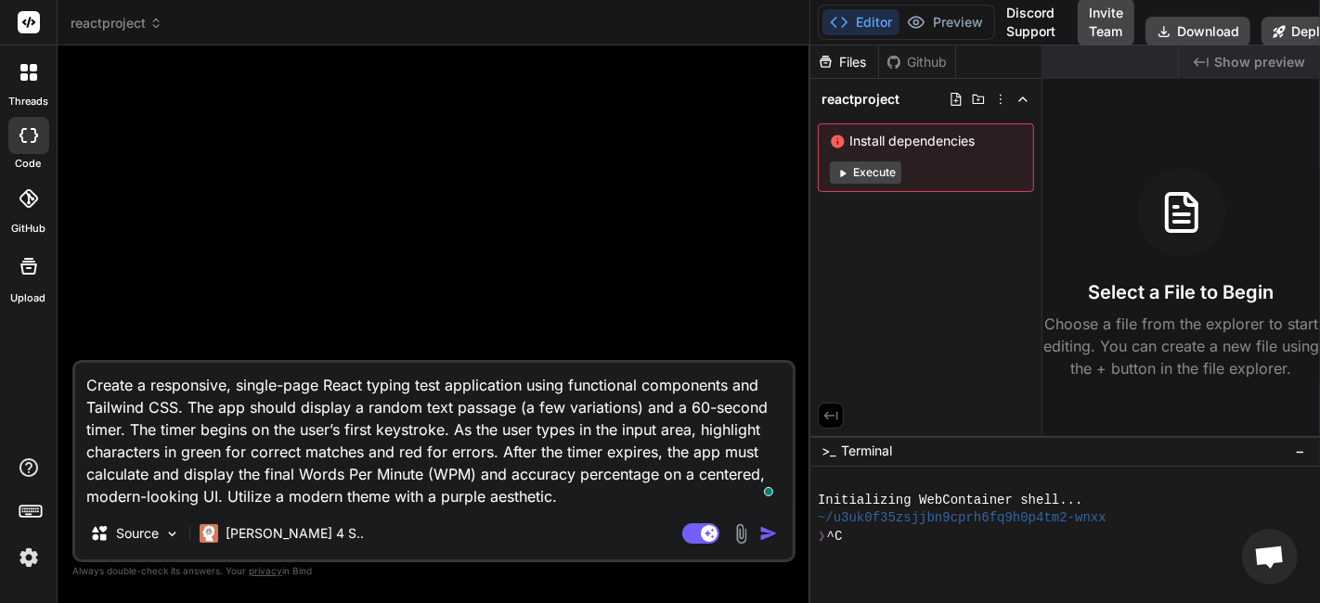
type textarea "Create a responsive, single-page React typing test application using functional…"
click at [135, 401] on textarea "Create a responsive, single-page React typing test application using functional…" at bounding box center [433, 435] width 717 height 145
click at [397, 433] on textarea "Create a responsive, single-page React typing test application using functional…" at bounding box center [433, 435] width 717 height 145
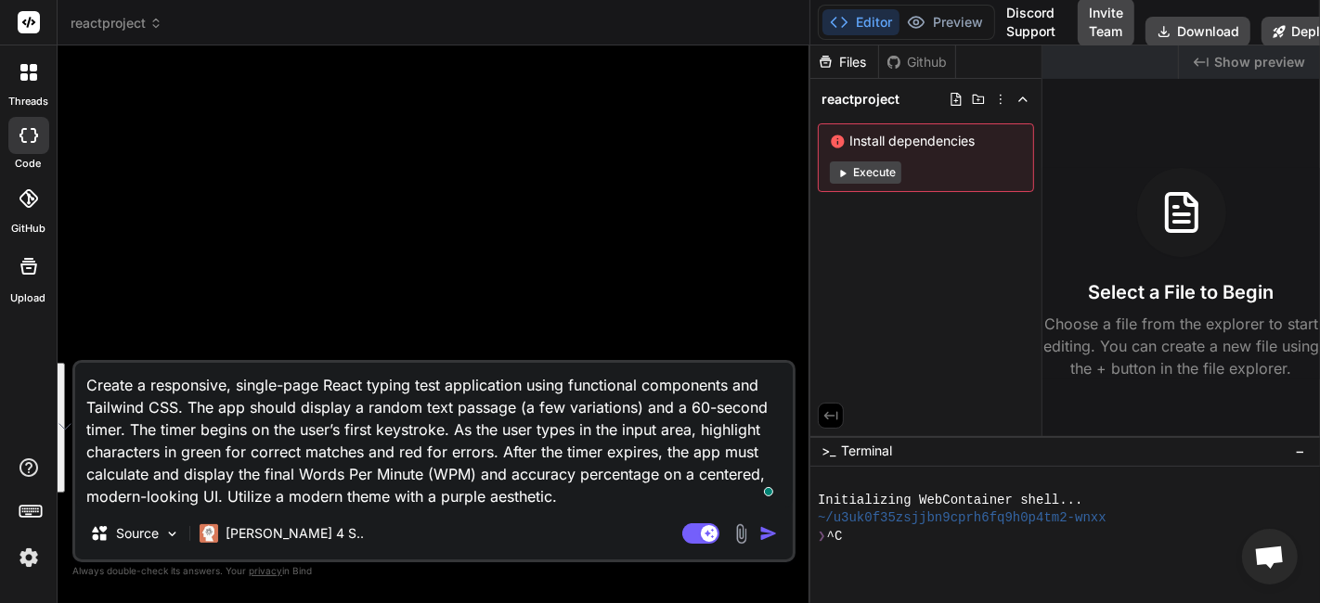
click at [610, 438] on textarea "Create a responsive, single-page React typing test application using functional…" at bounding box center [433, 435] width 717 height 145
drag, startPoint x: 613, startPoint y: 491, endPoint x: 57, endPoint y: 372, distance: 568.5
click at [57, 372] on div "threads code GitHub Upload reactproject Created with Pixso. Bind AI Web Search …" at bounding box center [660, 301] width 1320 height 603
click at [408, 425] on textarea "Create a responsive, single-page React typing test application using functional…" at bounding box center [433, 435] width 717 height 145
click at [286, 520] on div "[PERSON_NAME] 4 S.." at bounding box center [281, 533] width 179 height 37
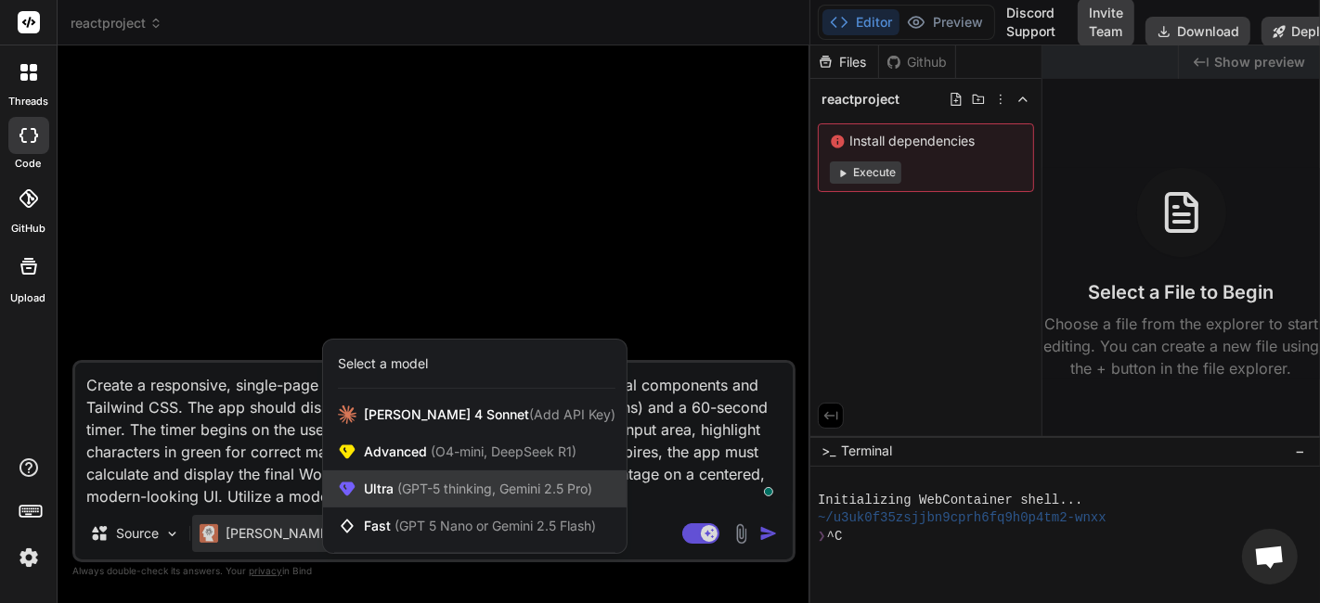
click at [509, 475] on div "Ultra (GPT-5 thinking, Gemini 2.5 Pro)" at bounding box center [474, 489] width 303 height 37
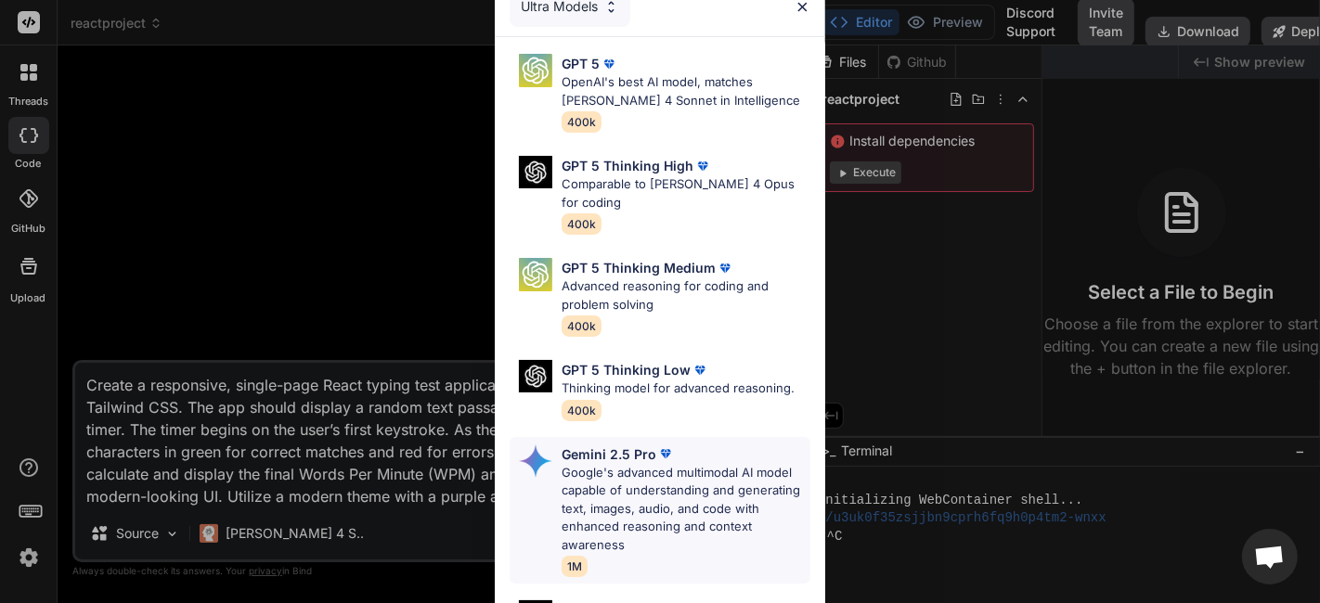
scroll to position [241, 0]
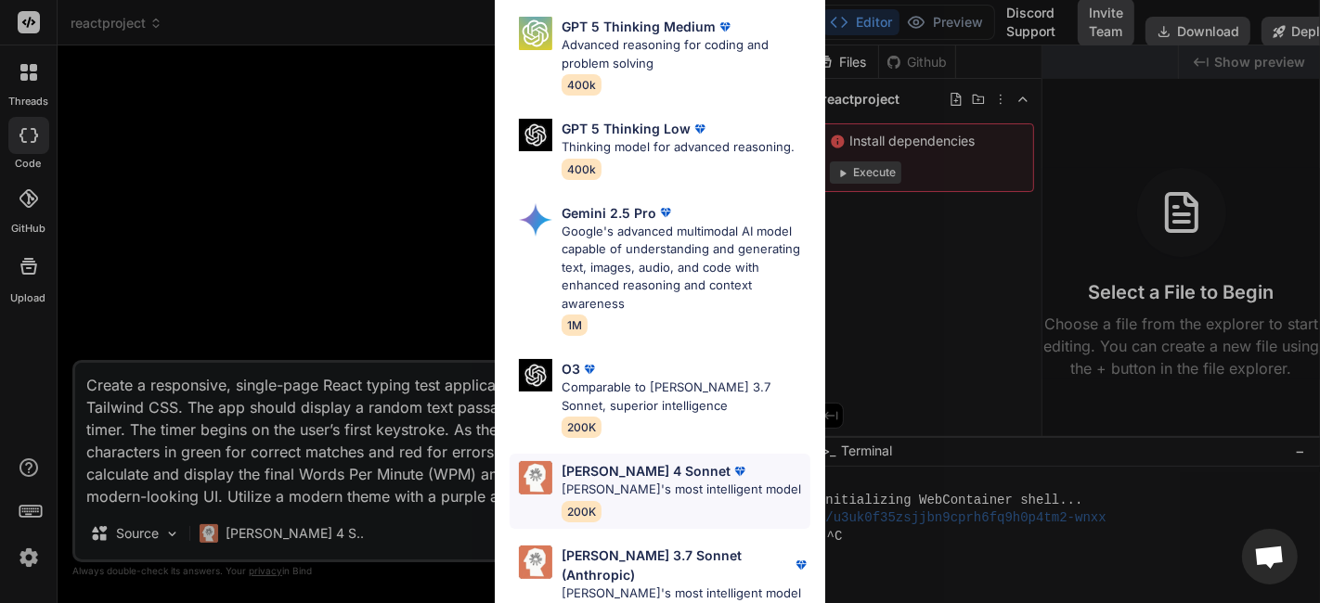
click at [730, 471] on img at bounding box center [739, 471] width 19 height 19
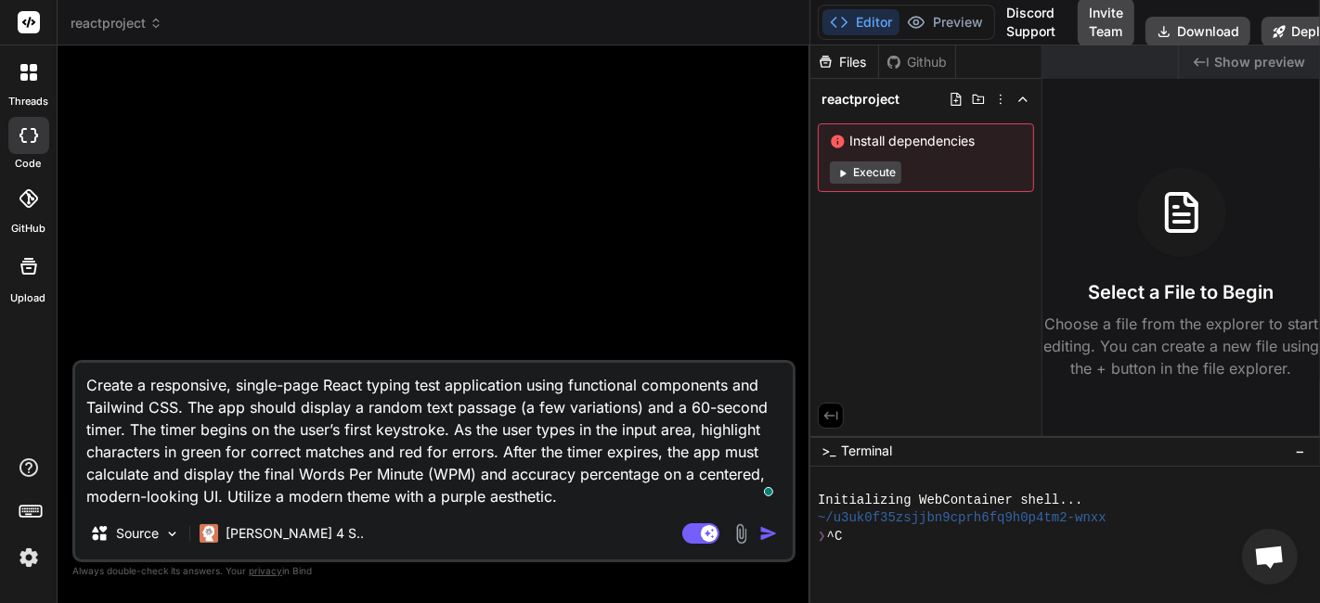
click at [632, 487] on textarea "Create a responsive, single-page React typing test application using functional…" at bounding box center [433, 435] width 717 height 145
click at [768, 533] on img "button" at bounding box center [768, 533] width 19 height 19
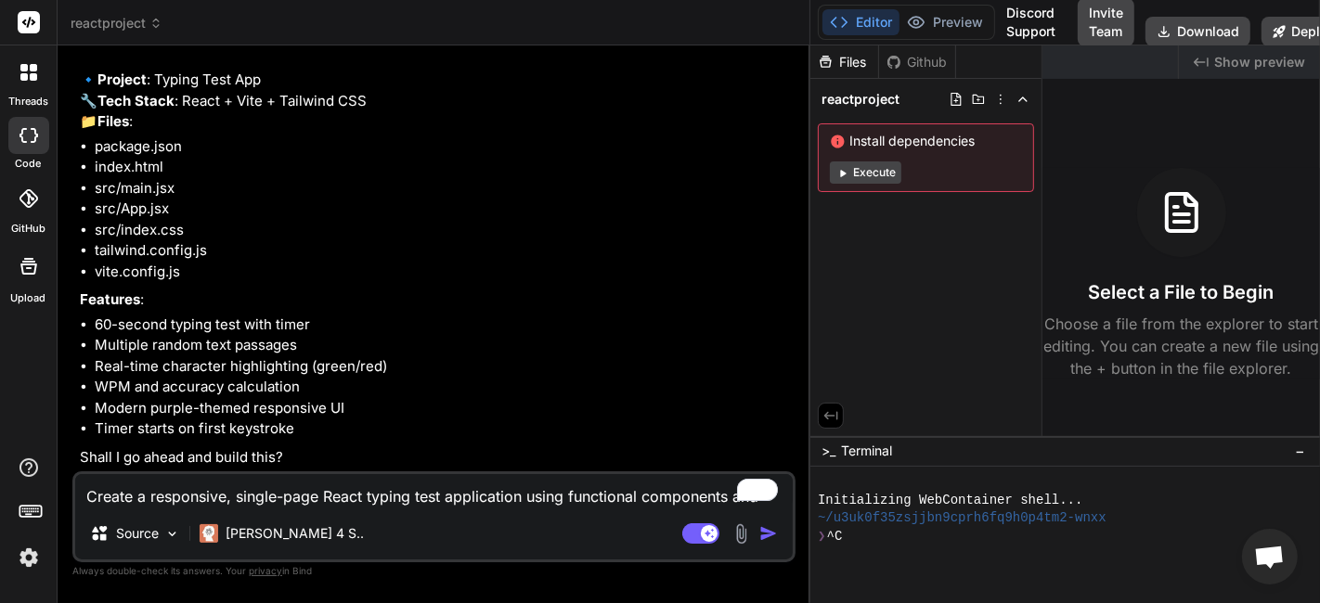
scroll to position [245, 0]
type textarea "x"
click at [329, 497] on textarea "Create a responsive, single-page React typing test application using functional…" at bounding box center [433, 490] width 717 height 33
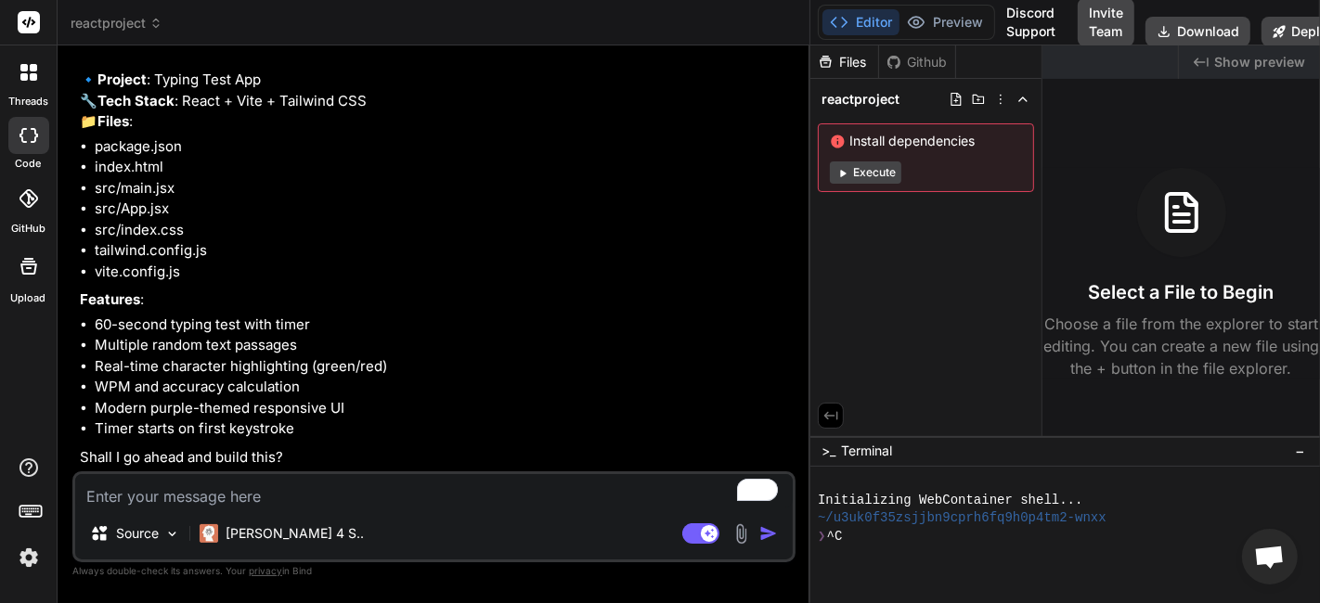
type textarea "G"
type textarea "x"
type textarea "Go"
type textarea "x"
type textarea "Go"
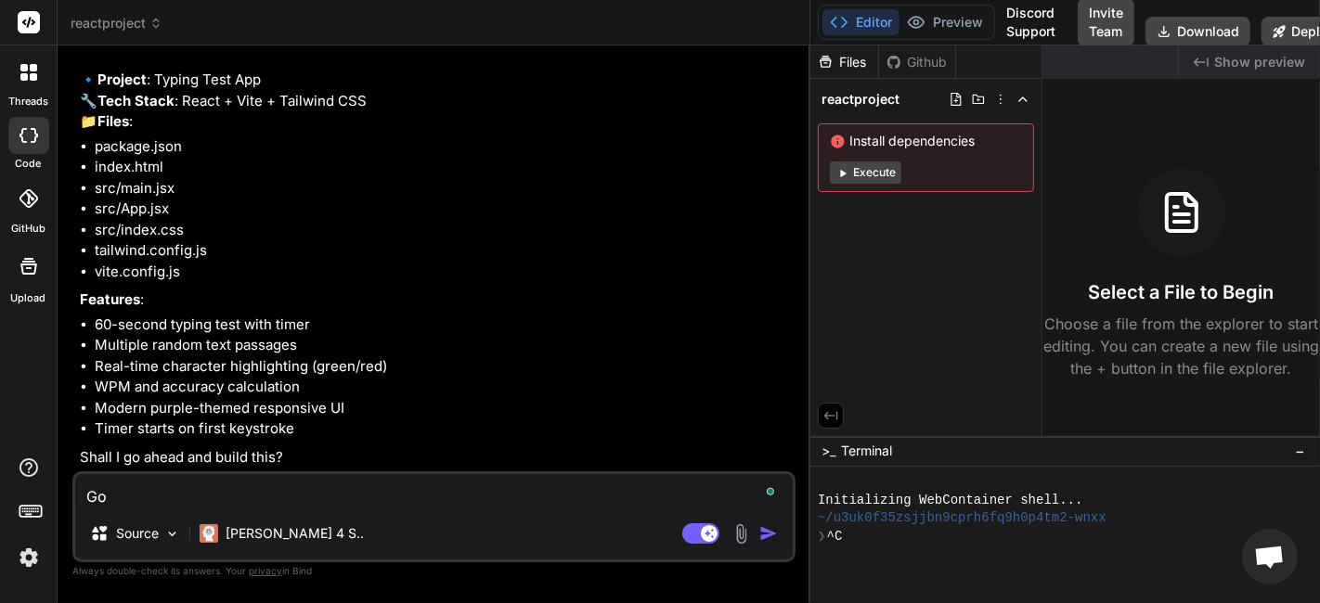
type textarea "x"
type textarea "Go o"
type textarea "x"
type textarea "Go on"
type textarea "x"
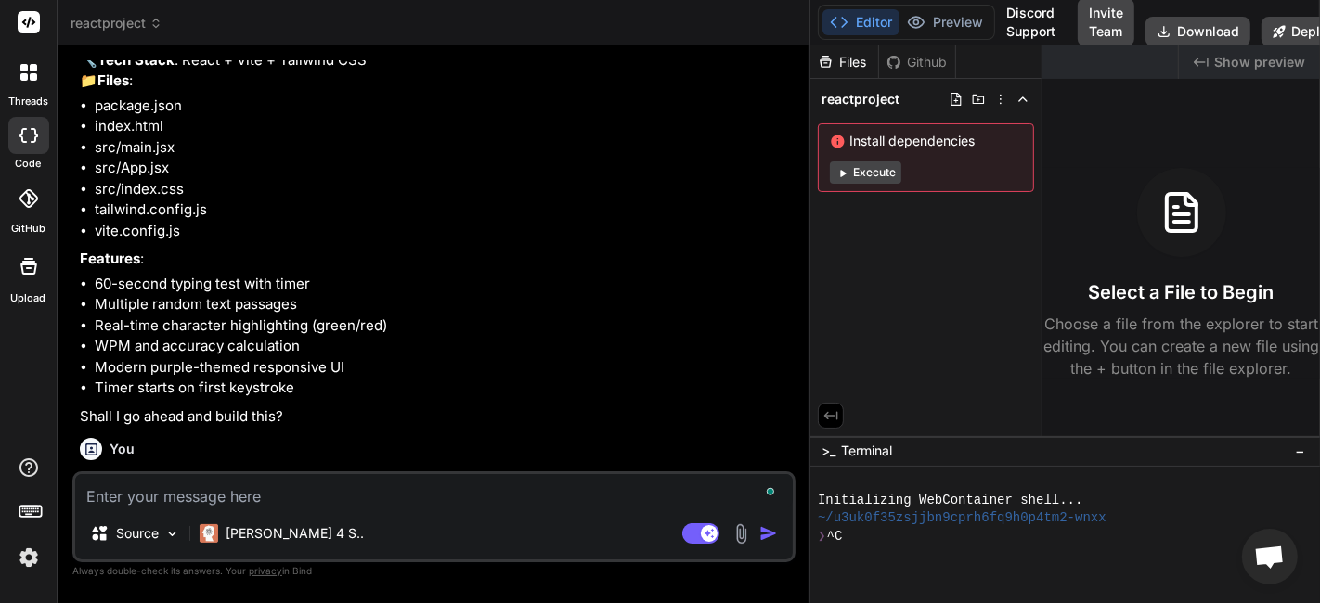
scroll to position [437, 0]
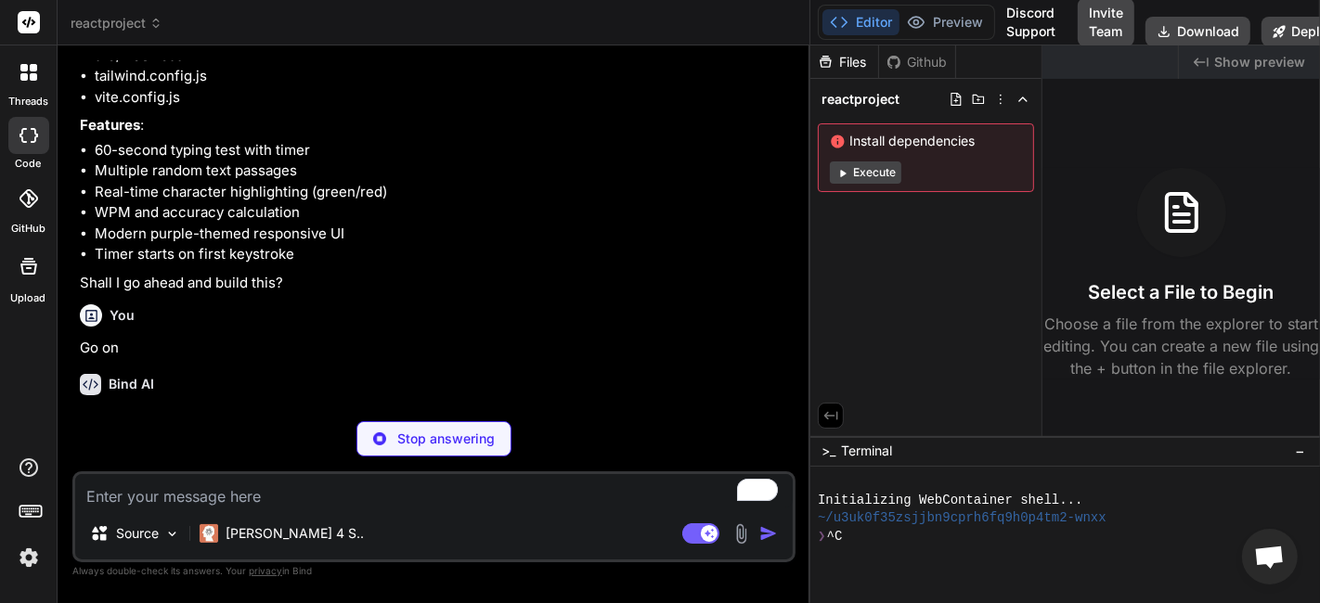
click at [439, 269] on div "🔹 Project : Typing Test App 🔧 Tech Stack : React + Vite + Tailwind CSS 📁 Files …" at bounding box center [436, 94] width 712 height 398
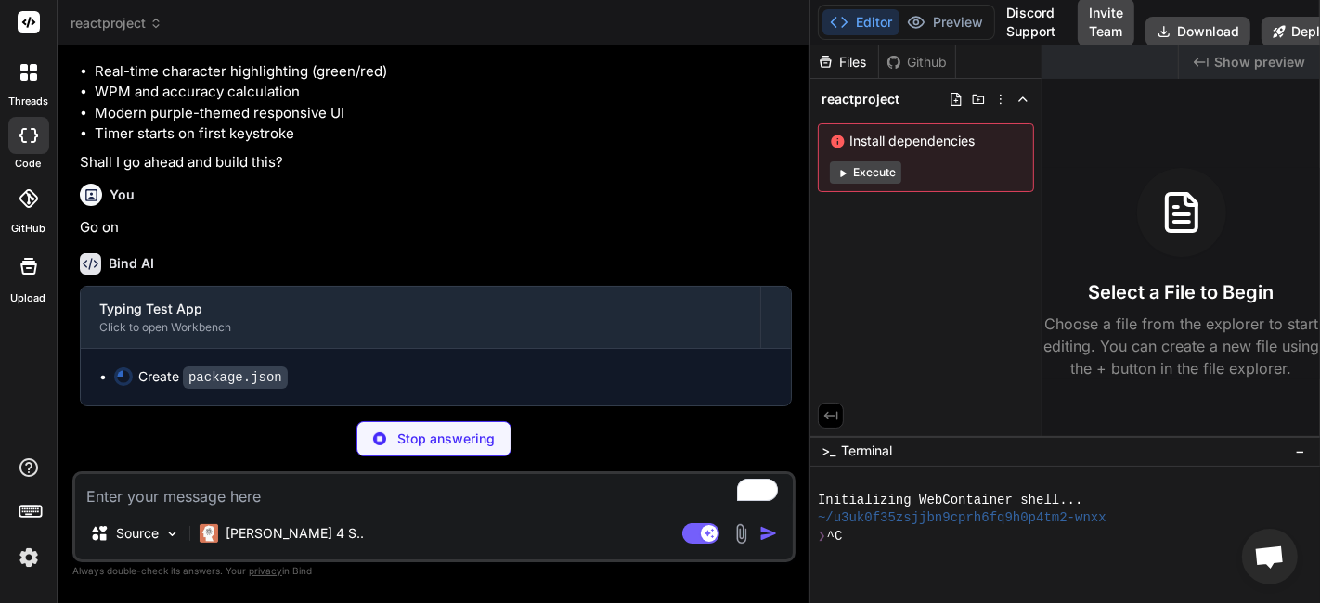
scroll to position [538, 0]
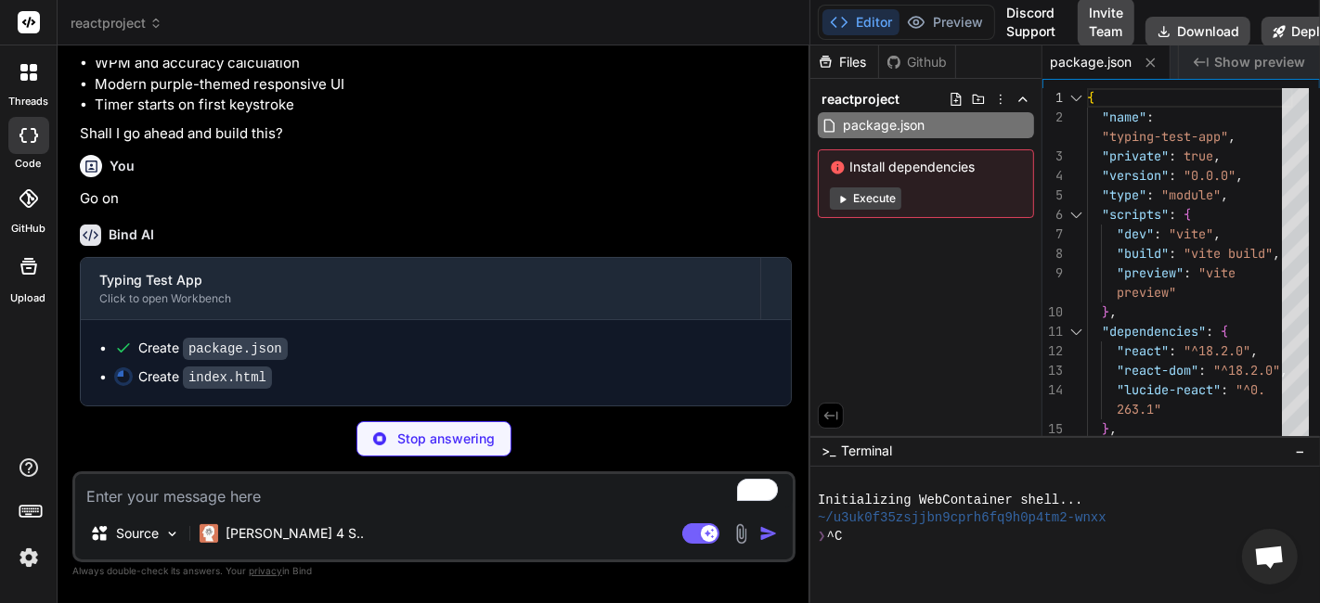
type textarea "x"
type textarea "</body> </html>"
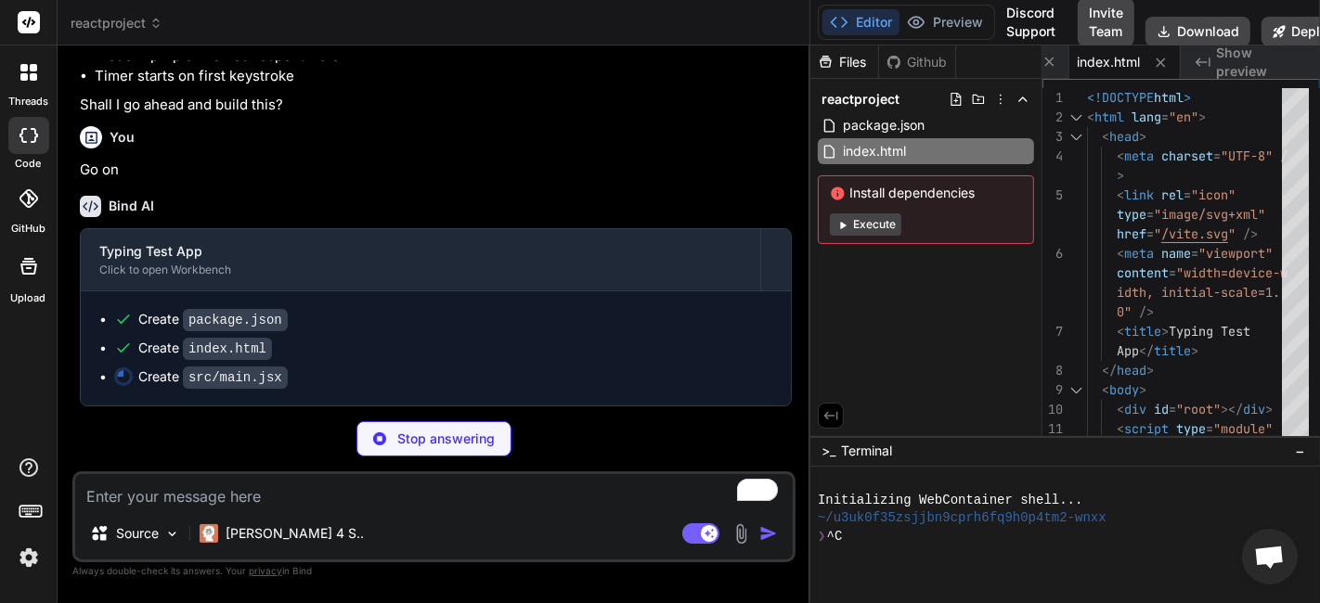
type textarea "x"
type textarea "<App /> </React.StrictMode>, )"
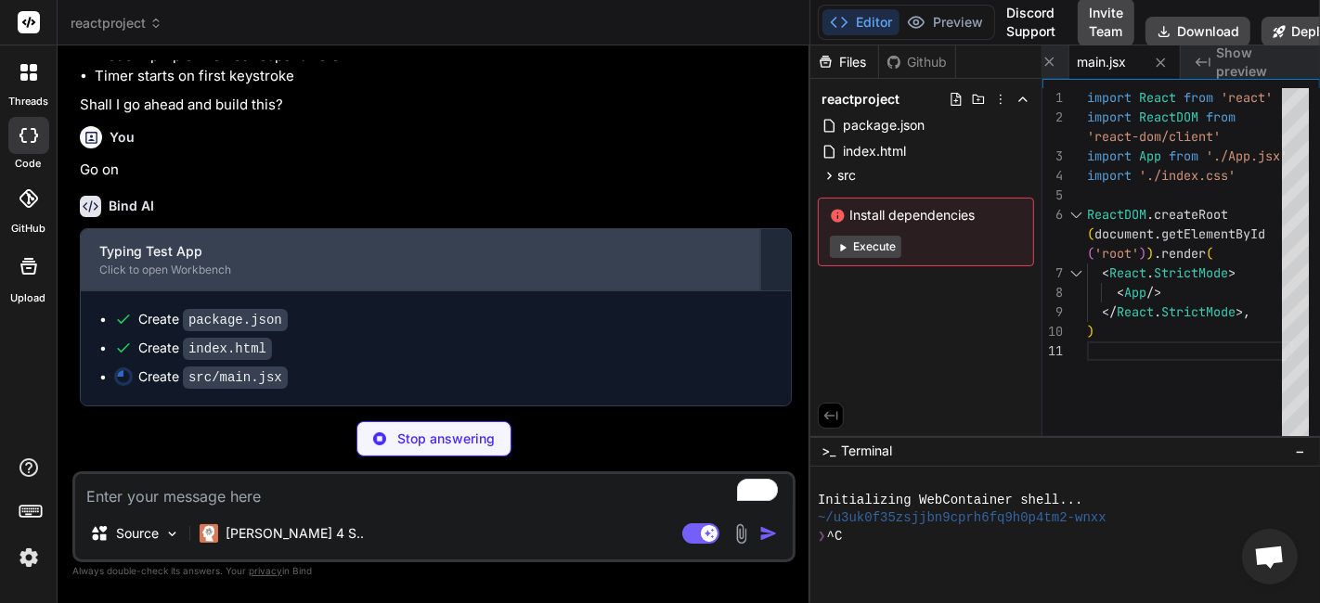
type textarea "x"
type textarea "@tailwind base; @tailwind components; @tailwind utilities;"
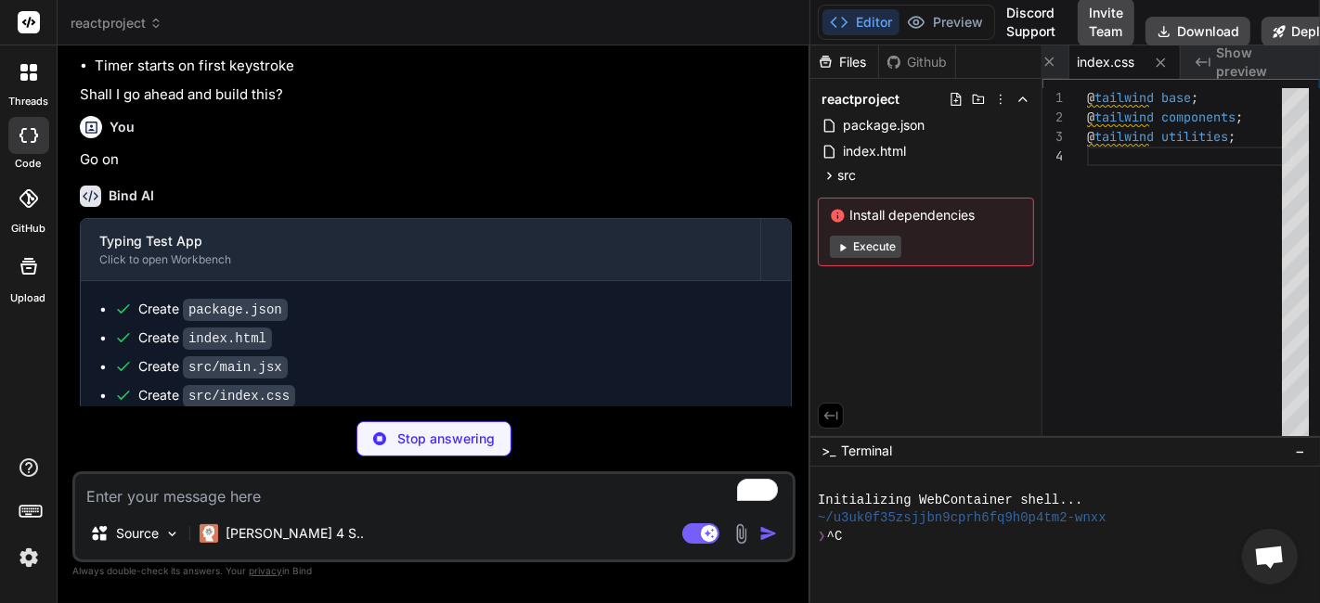
type textarea "x"
type textarea "}, plugins: [], }"
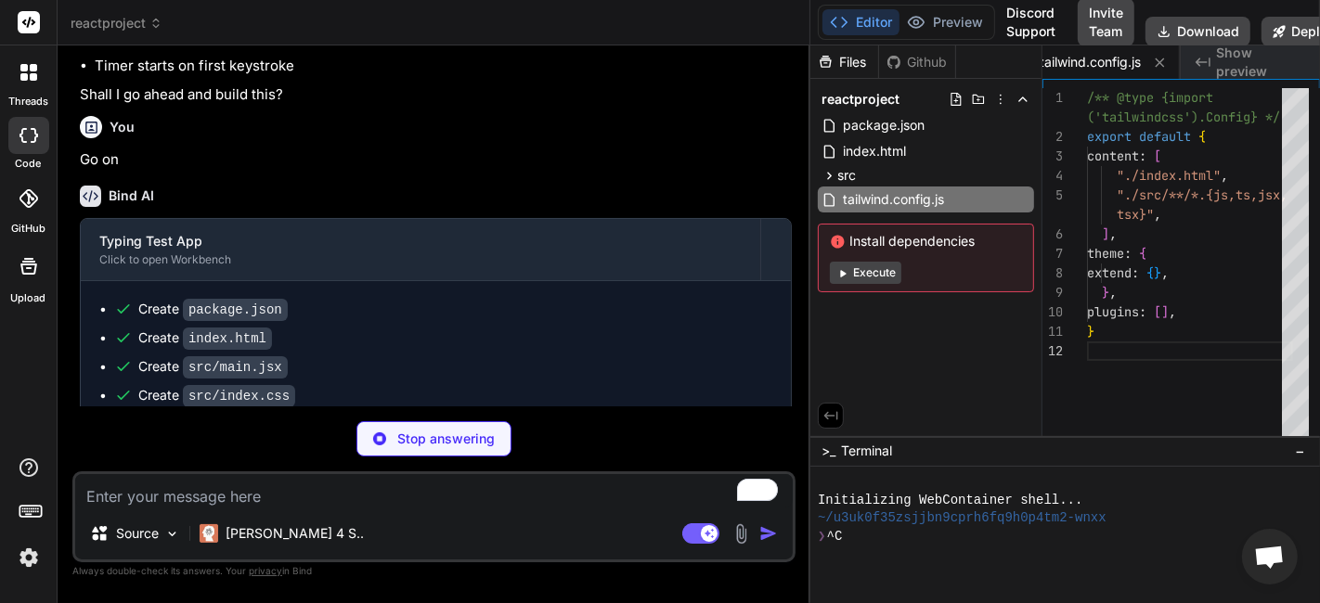
type textarea "x"
type textarea "export default { plugins: { tailwindcss: {}, autoprefixer: {}, }, }"
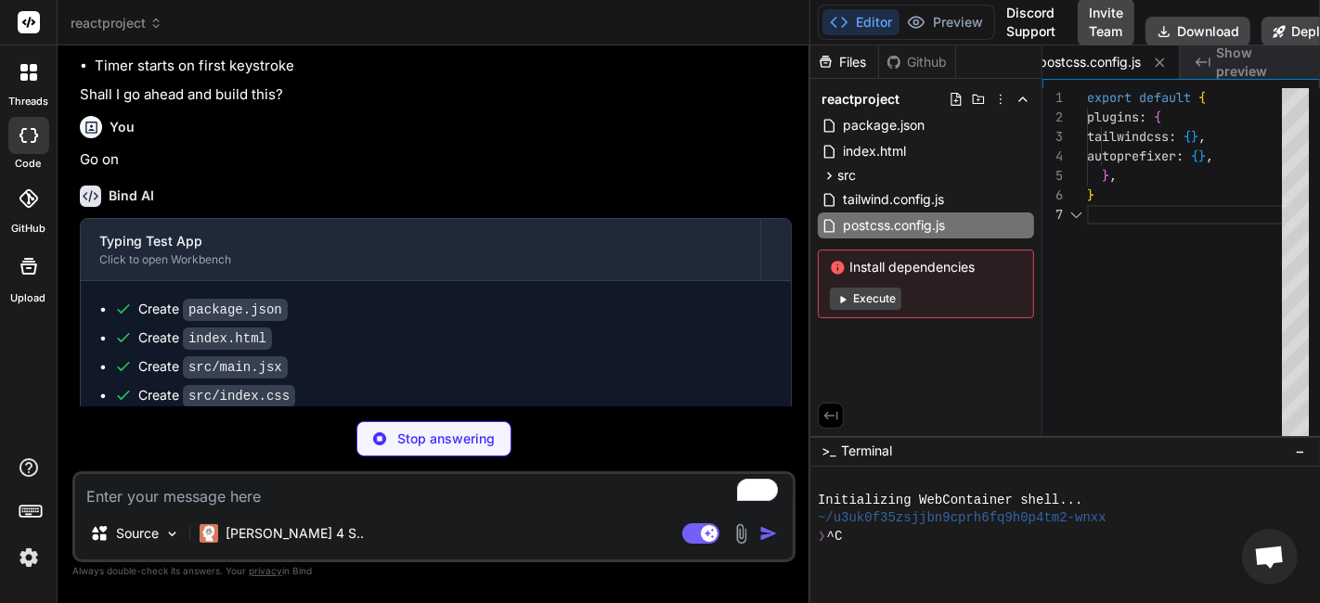
scroll to position [709, 0]
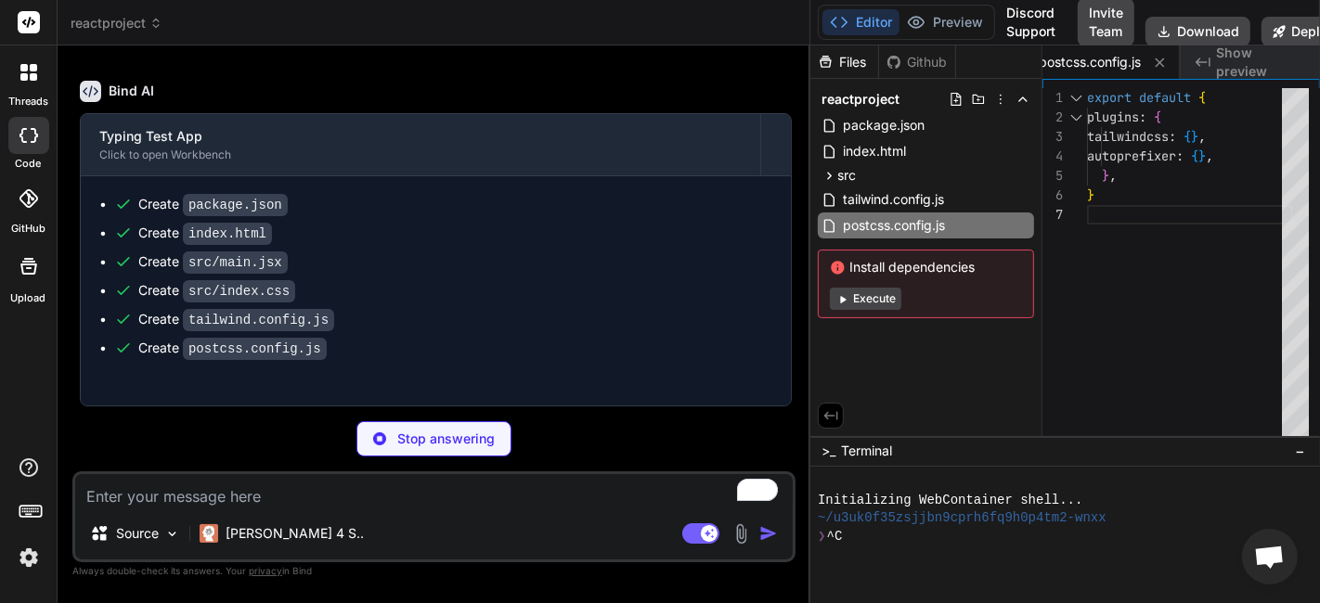
type textarea "x"
type textarea "})"
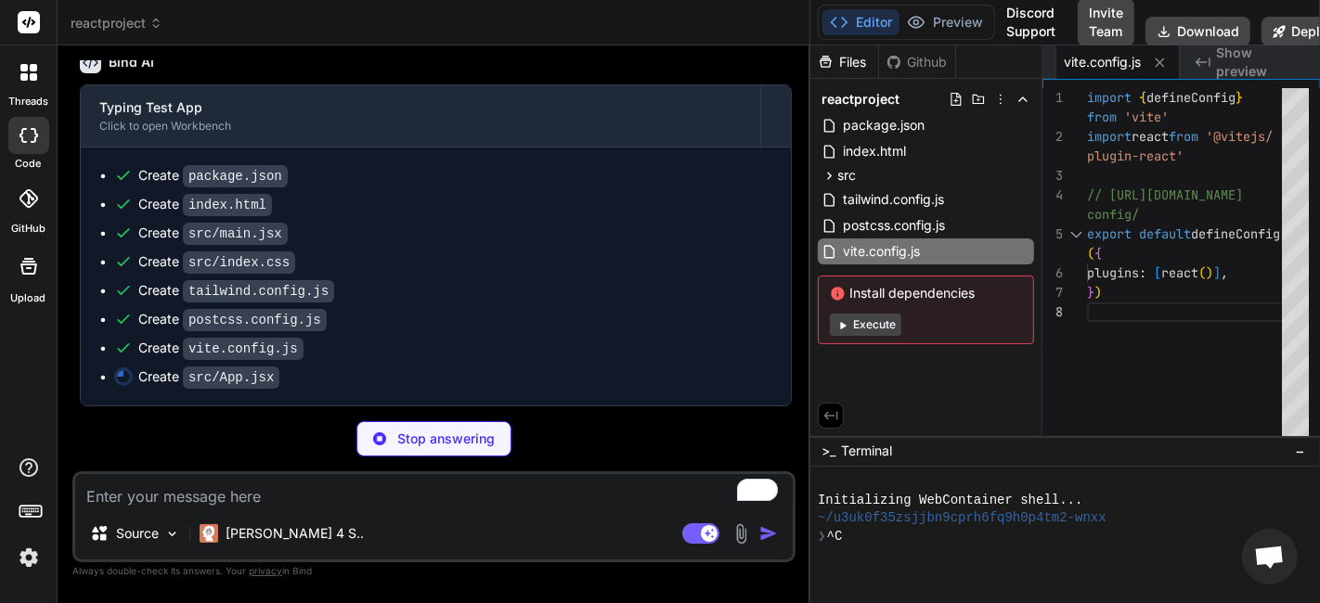
scroll to position [738, 0]
type textarea "x"
type textarea "export default TypingTest"
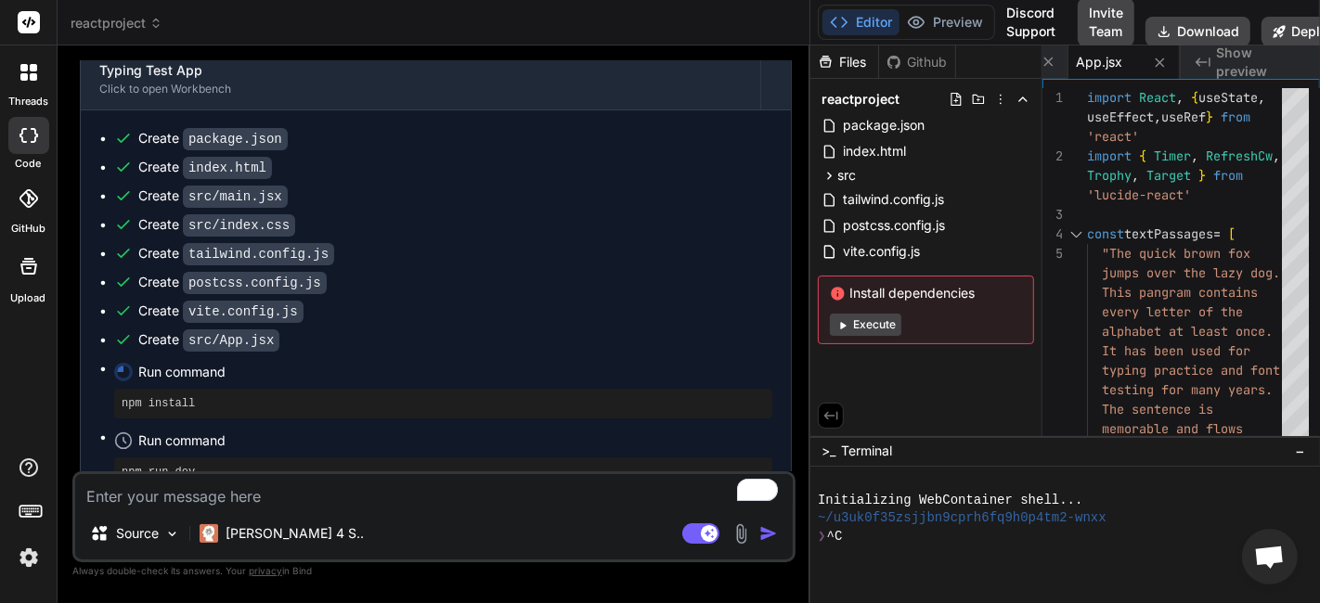
scroll to position [811, 0]
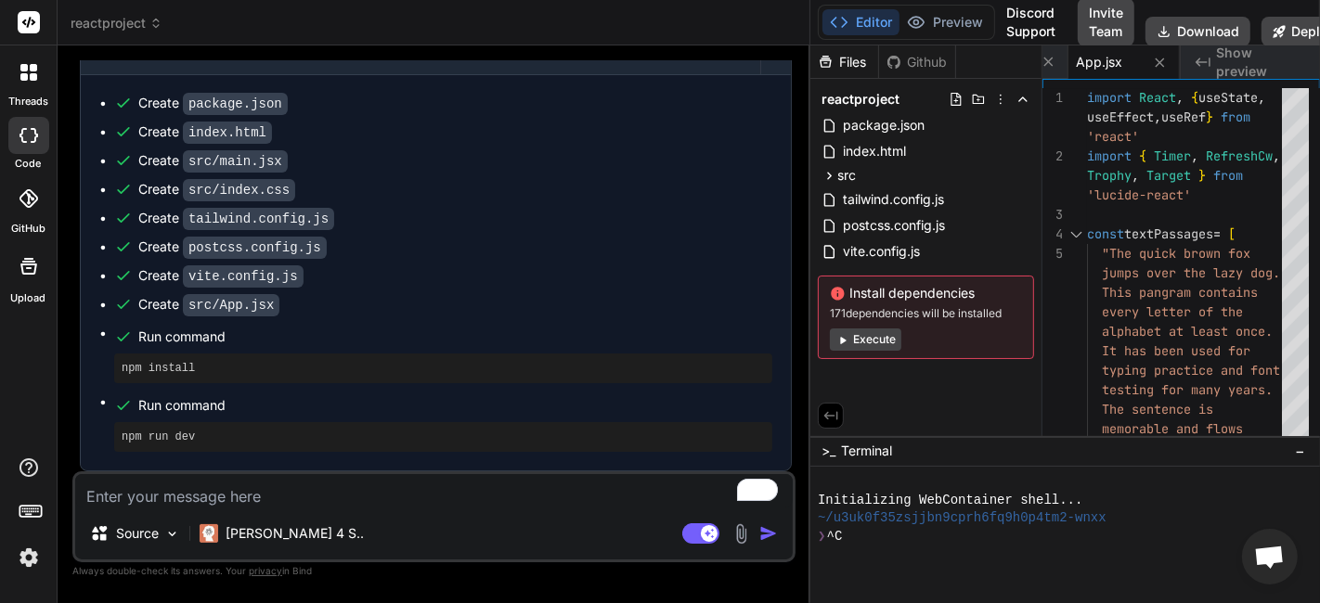
click at [870, 333] on button "Execute" at bounding box center [865, 340] width 71 height 22
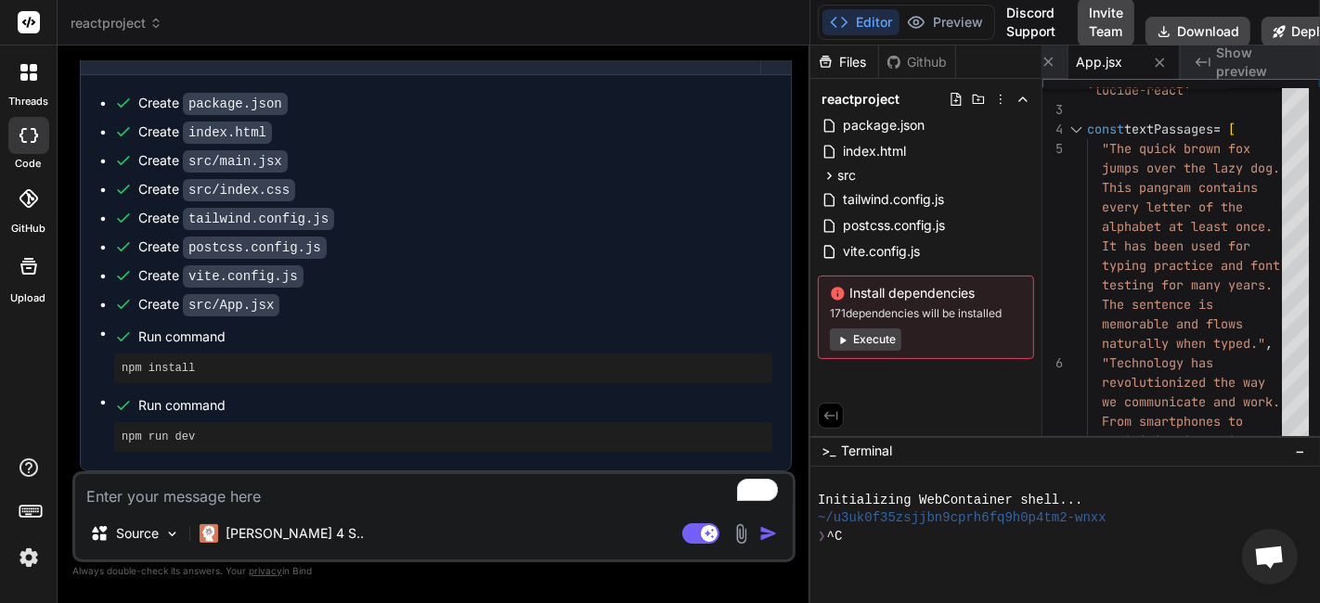
click at [1211, 53] on div "Created with Pixso. Show preview" at bounding box center [1250, 61] width 139 height 33
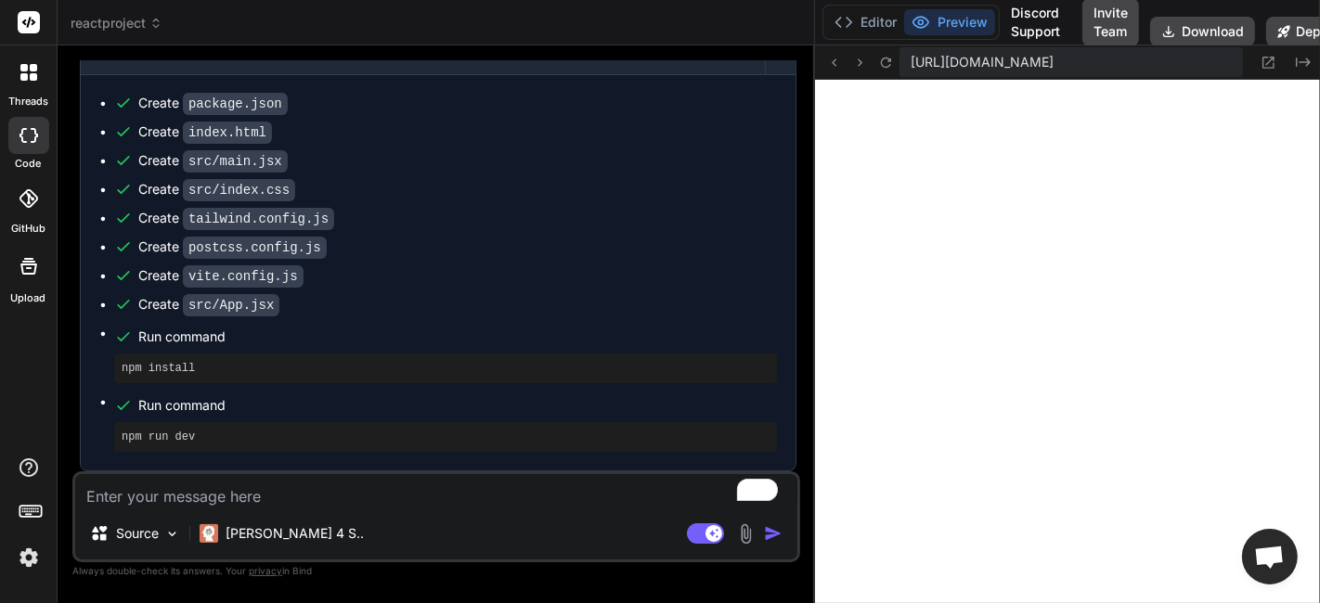
type textarea "x"
type textarea "export default TypingTest"
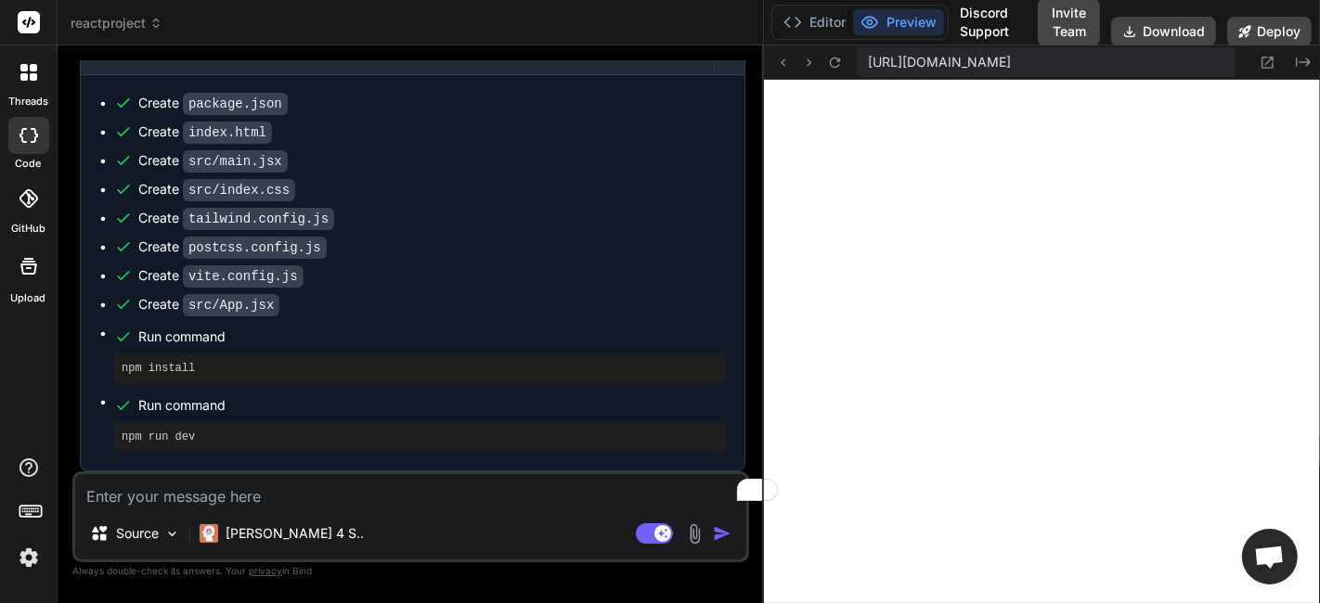
type textarea "x"
type textarea ") } export default TypingTest"
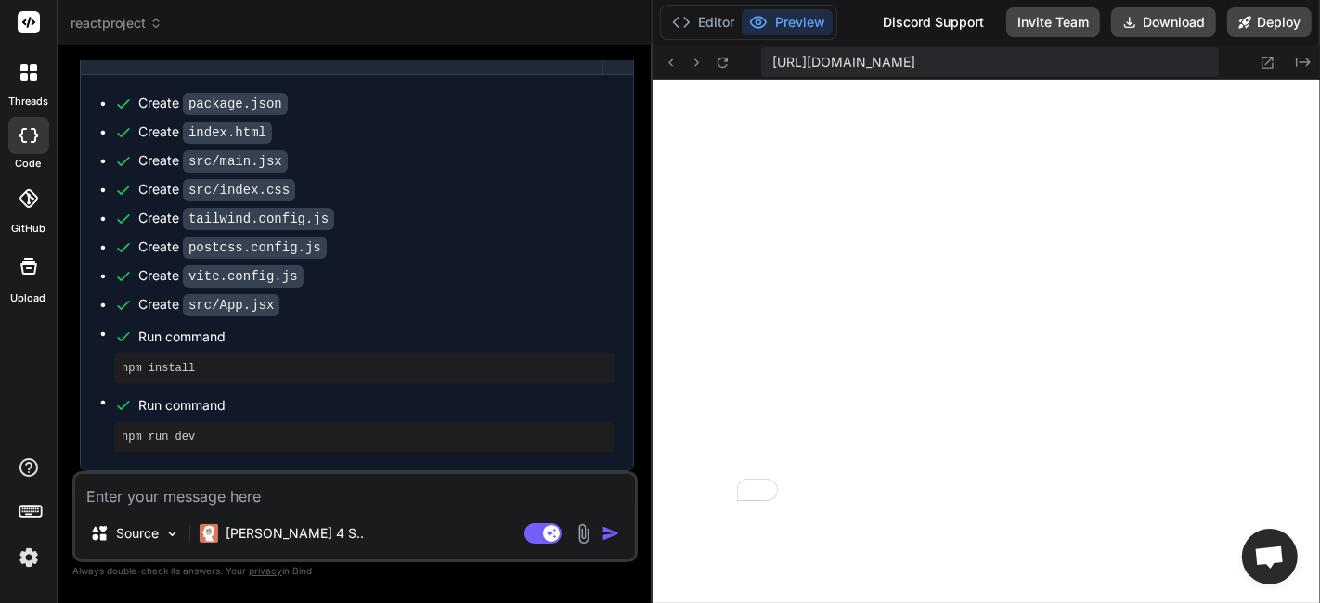
scroll to position [832, 0]
drag, startPoint x: 808, startPoint y: 250, endPoint x: 622, endPoint y: 240, distance: 186.8
click at [622, 240] on div "Bind AI Web Search Created with Pixso. Code Generator You Create a responsive, …" at bounding box center [355, 324] width 595 height 558
click at [1268, 64] on icon at bounding box center [1267, 63] width 16 height 16
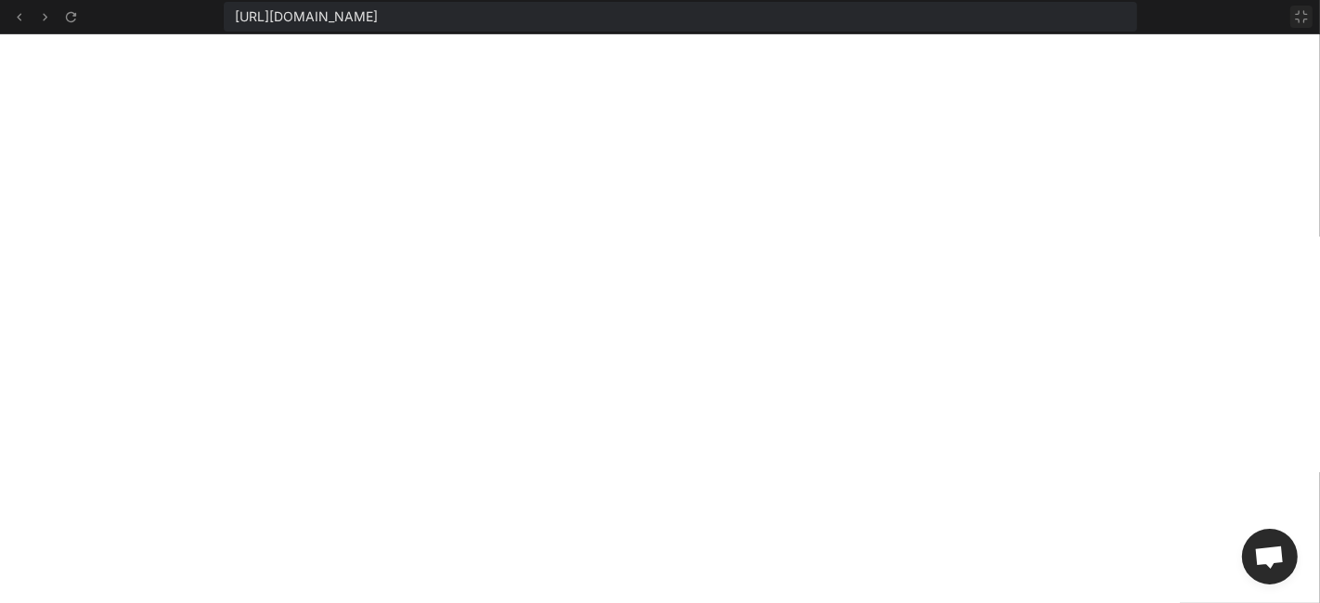
click at [1297, 24] on button at bounding box center [1301, 17] width 22 height 22
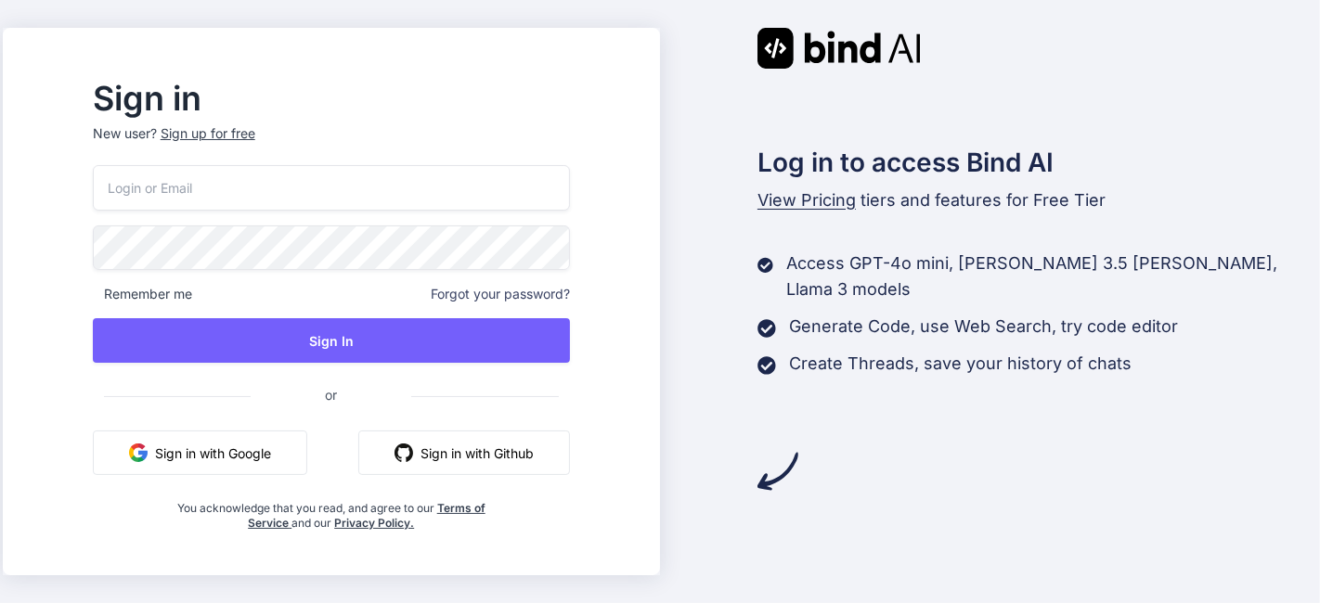
click at [299, 200] on input "email" at bounding box center [331, 187] width 477 height 45
paste input "[EMAIL_ADDRESS][DOMAIN_NAME] asd12#ASD"
type input "[EMAIL_ADDRESS][DOMAIN_NAME] asd12#ASD"
paste input "[EMAIL_ADDRESS][DOMAIN_NAME] asd12#ASD"
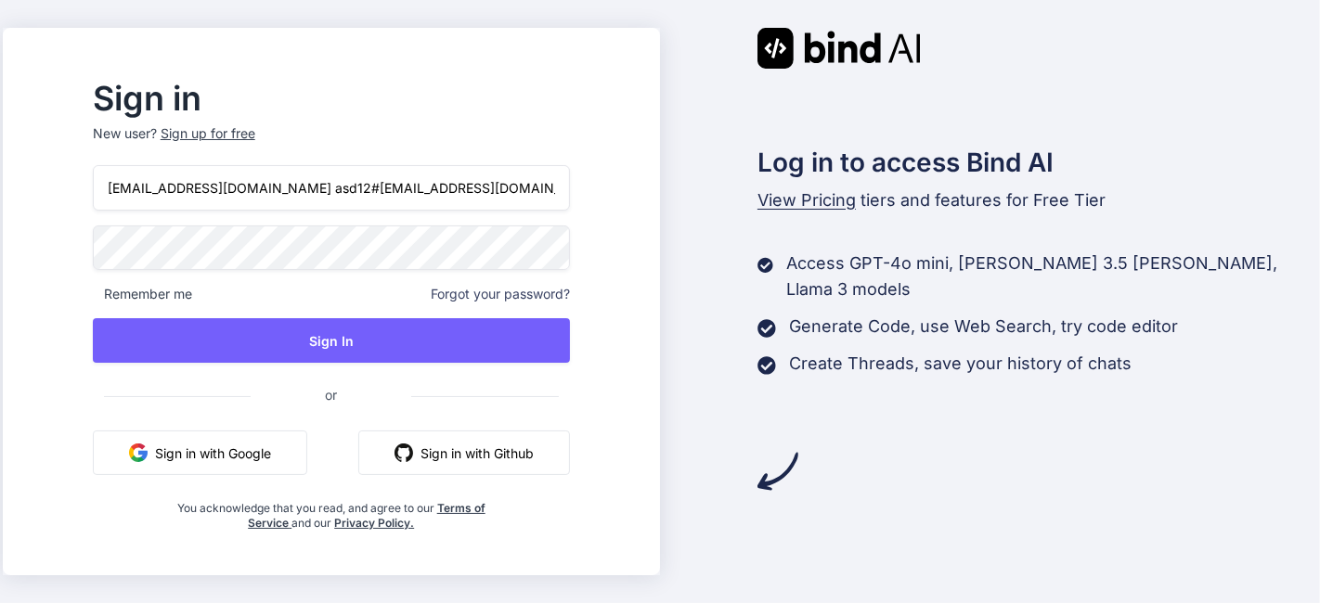
paste input "email"
type input "trybindai@gmail.com"
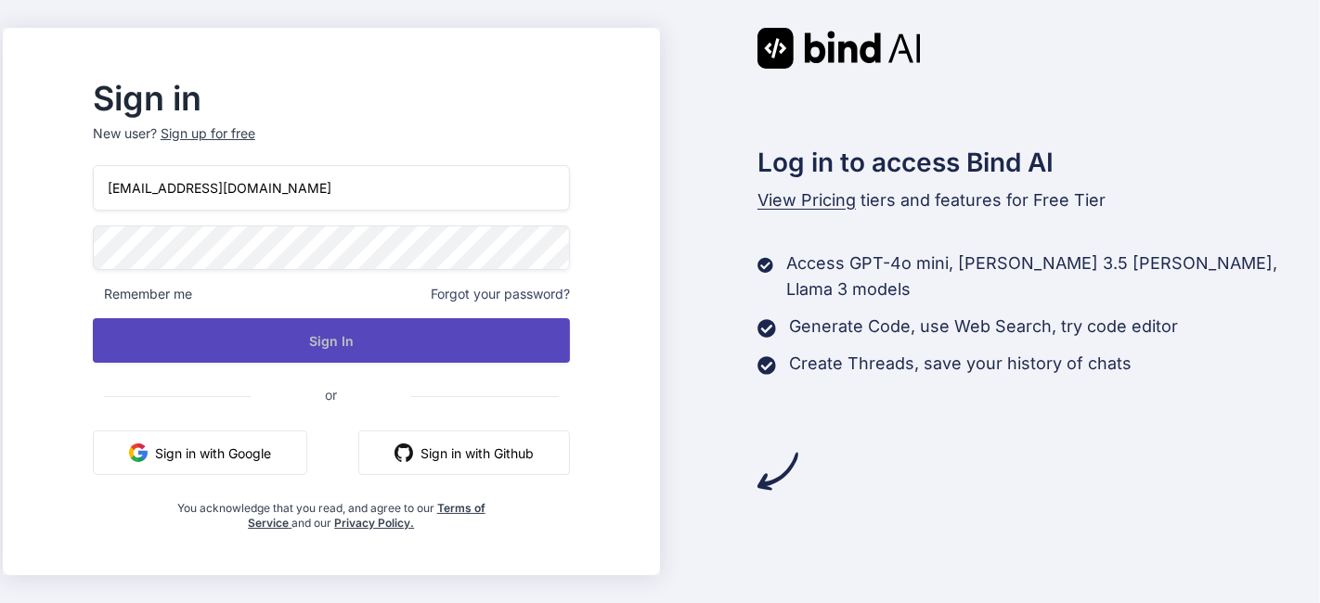
click at [360, 332] on button "Sign In" at bounding box center [331, 340] width 477 height 45
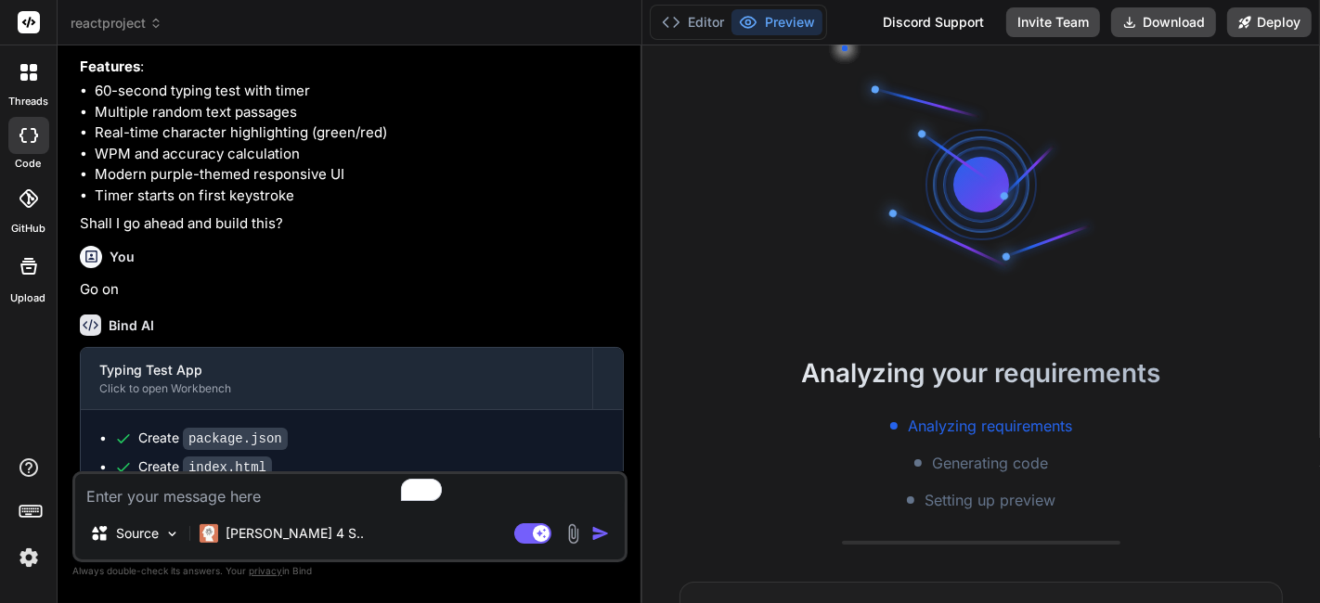
scroll to position [52, 0]
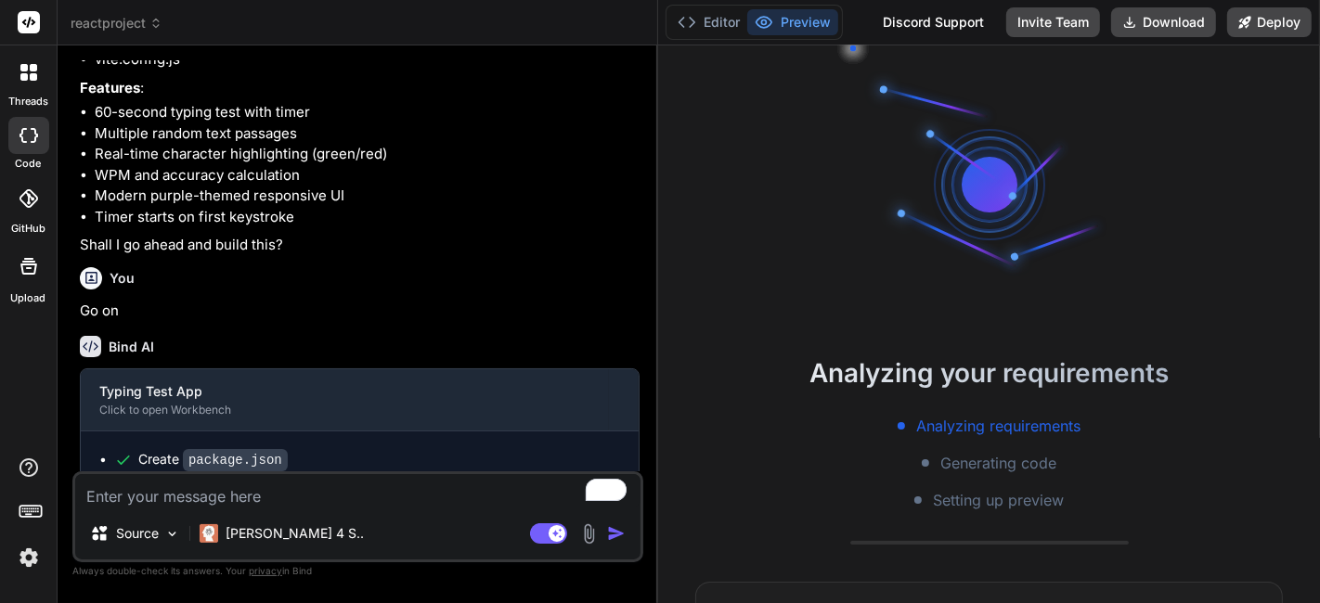
drag, startPoint x: 472, startPoint y: 249, endPoint x: 614, endPoint y: 313, distance: 155.8
click at [624, 317] on div "Bind AI Web Search Created with Pixso. Code Generator You Create a responsive, …" at bounding box center [358, 324] width 600 height 558
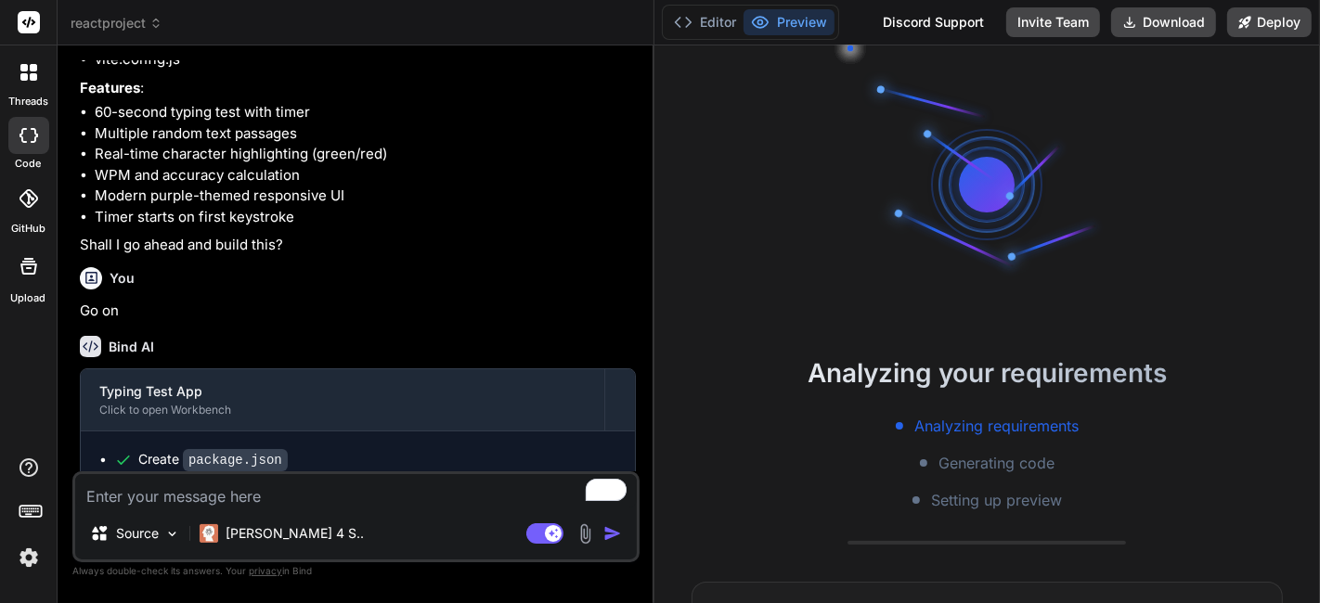
scroll to position [832, 0]
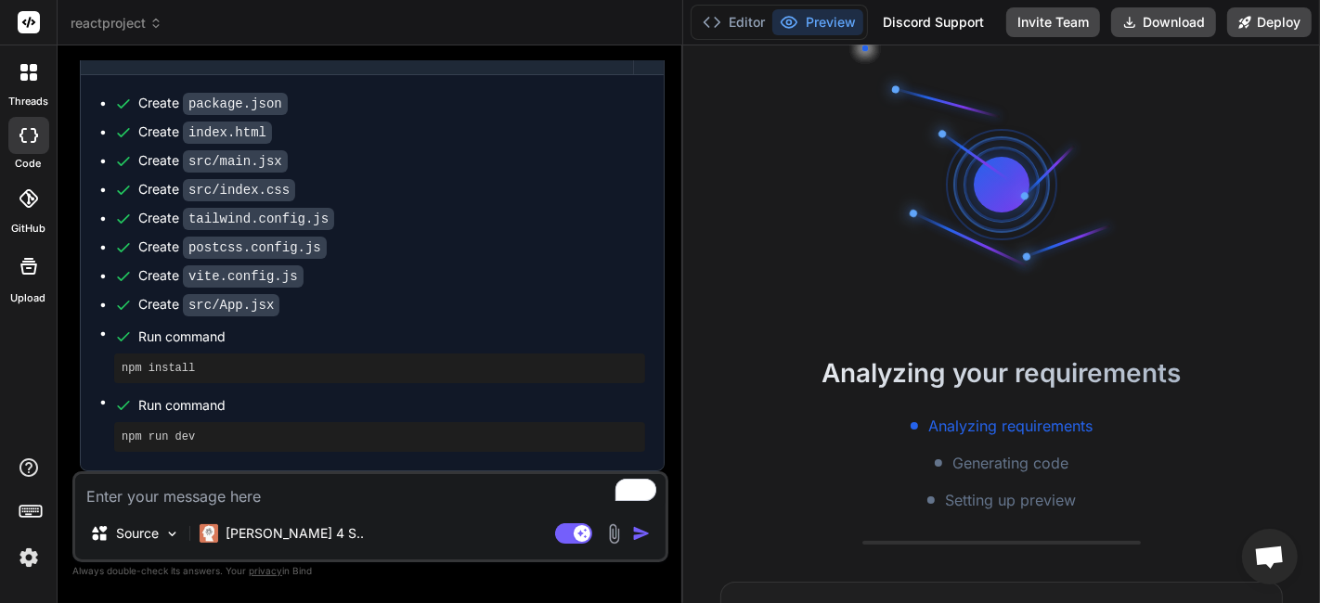
click at [654, 255] on div "Bind AI Web Search Created with Pixso. Code Generator You Create a responsive, …" at bounding box center [371, 324] width 626 height 558
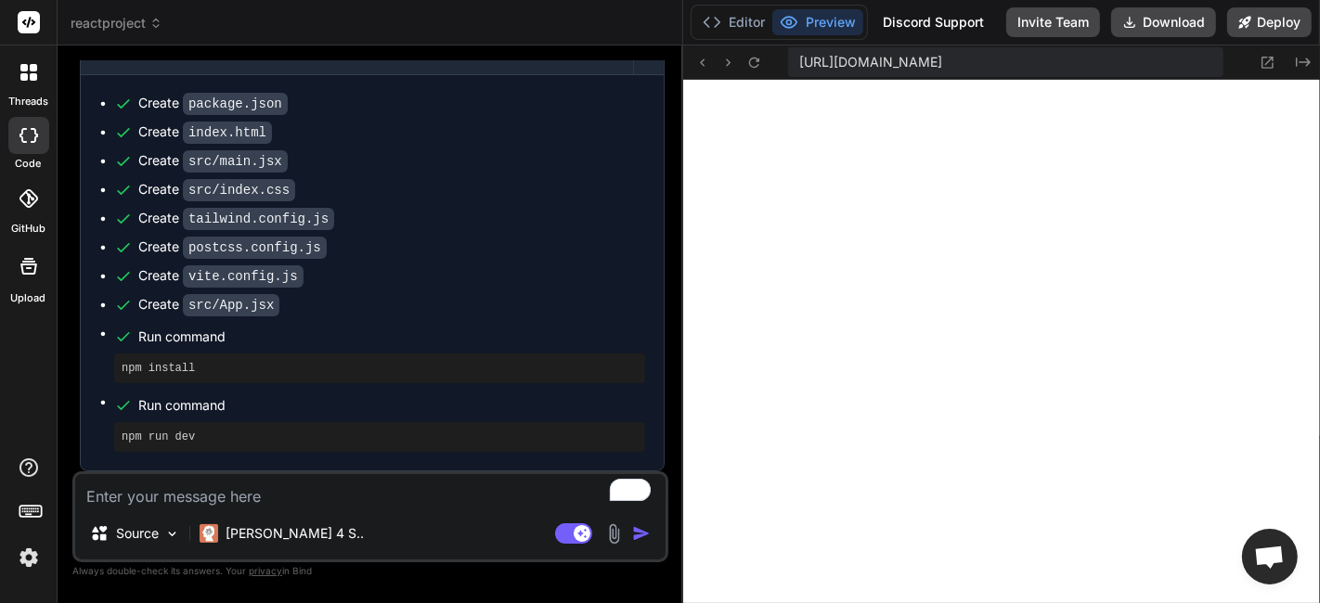
scroll to position [839, 0]
click at [674, 223] on div "Bind AI Web Search Created with Pixso. Code Generator You Create a responsive, …" at bounding box center [371, 323] width 626 height 557
type textarea "x"
drag, startPoint x: 681, startPoint y: 243, endPoint x: 647, endPoint y: 235, distance: 35.3
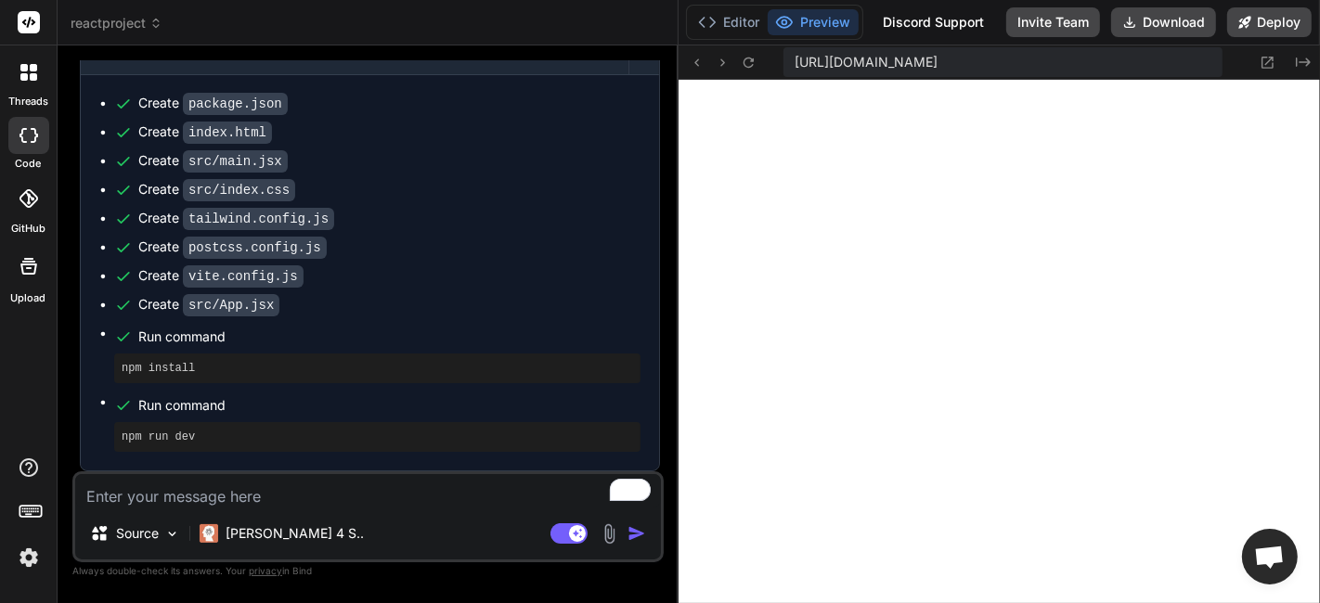
click at [647, 235] on div "Bind AI Web Search Created with Pixso. Code Generator You Create a responsive, …" at bounding box center [368, 324] width 621 height 558
click at [1301, 68] on icon "Created with Pixso." at bounding box center [1303, 62] width 15 height 15
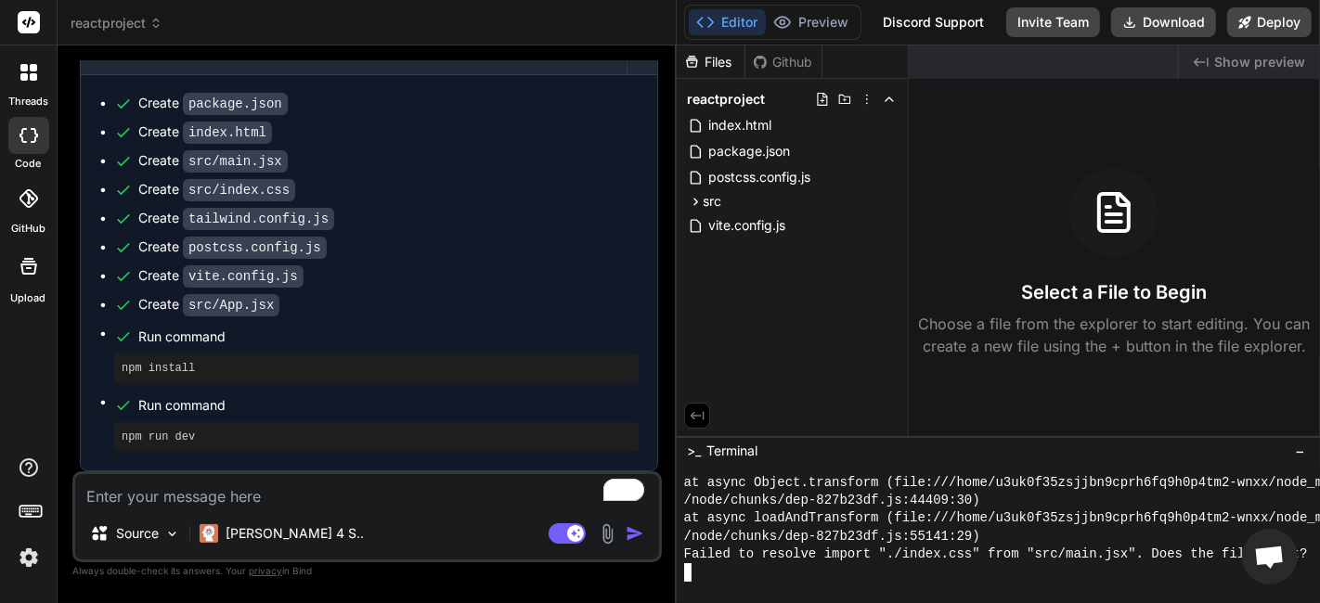
drag, startPoint x: 987, startPoint y: 555, endPoint x: 540, endPoint y: 406, distance: 470.7
drag, startPoint x: 910, startPoint y: 552, endPoint x: 799, endPoint y: 542, distance: 110.9
click at [1258, 60] on span "Show preview" at bounding box center [1259, 62] width 91 height 19
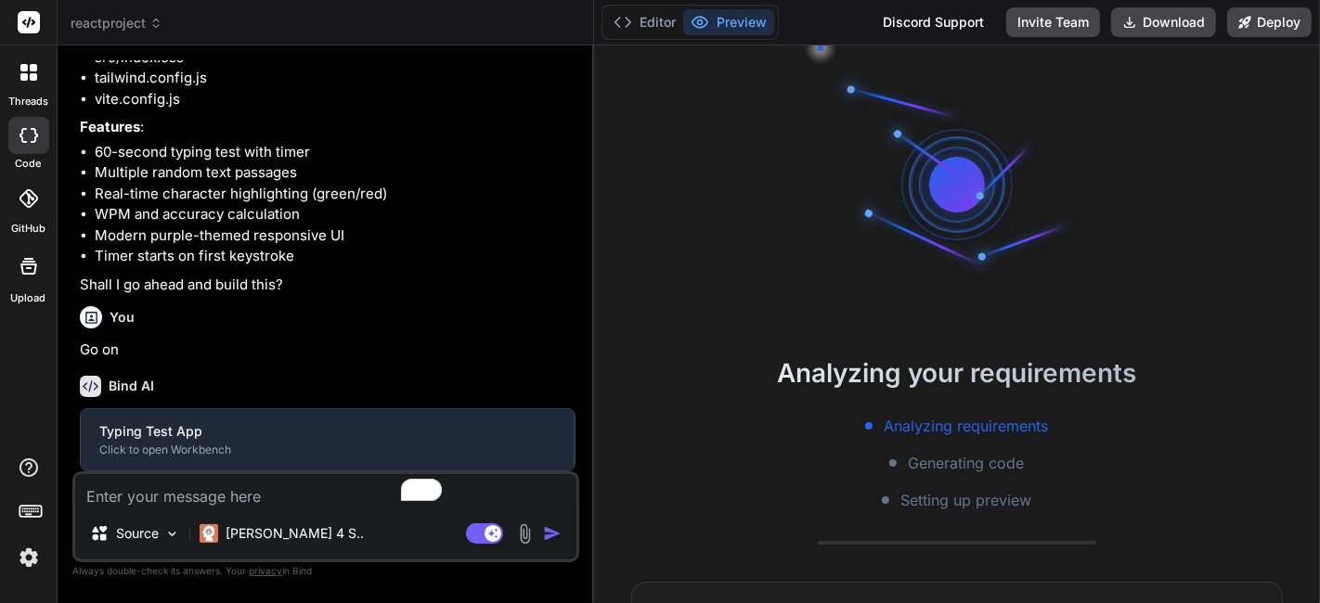
scroll to position [437, 0]
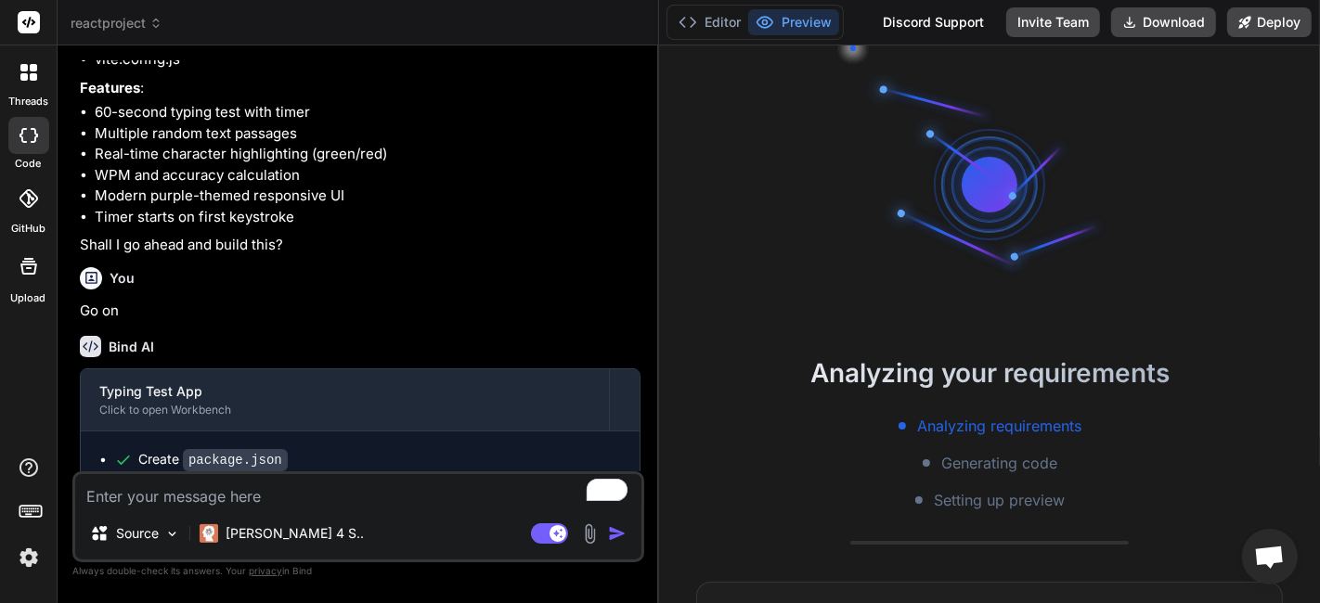
drag, startPoint x: 471, startPoint y: 212, endPoint x: 629, endPoint y: 301, distance: 181.2
click at [629, 301] on div "Bind AI Web Search Created with Pixso. Code Generator You Create a responsive, …" at bounding box center [358, 324] width 601 height 558
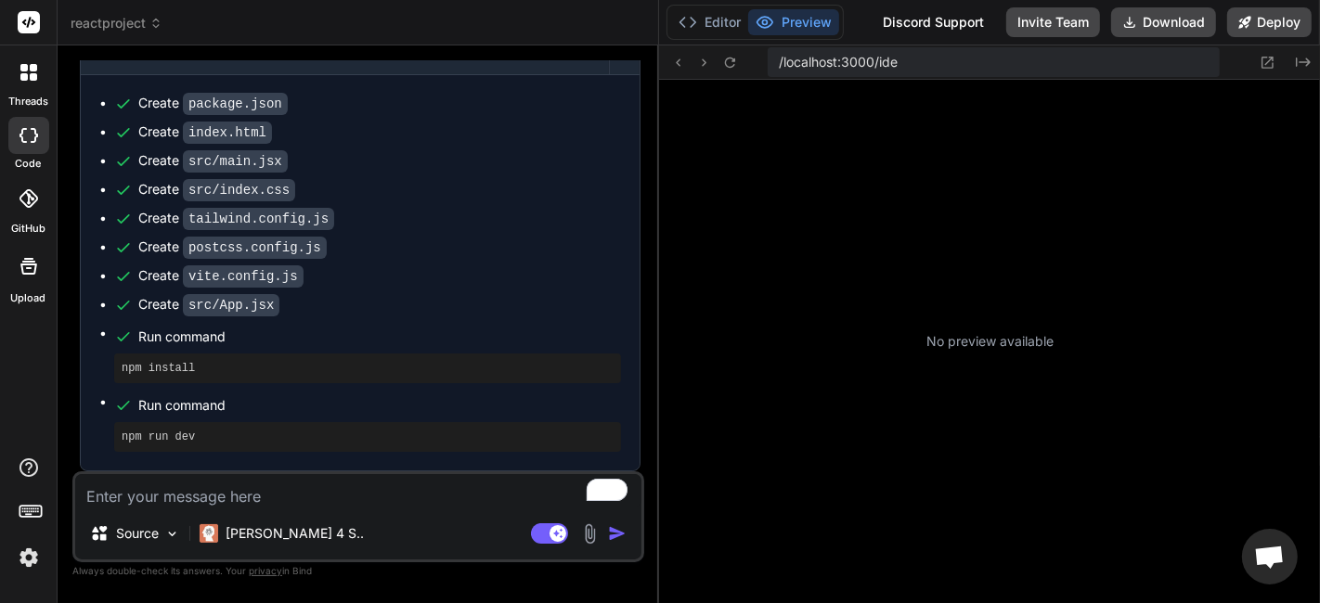
type textarea "x"
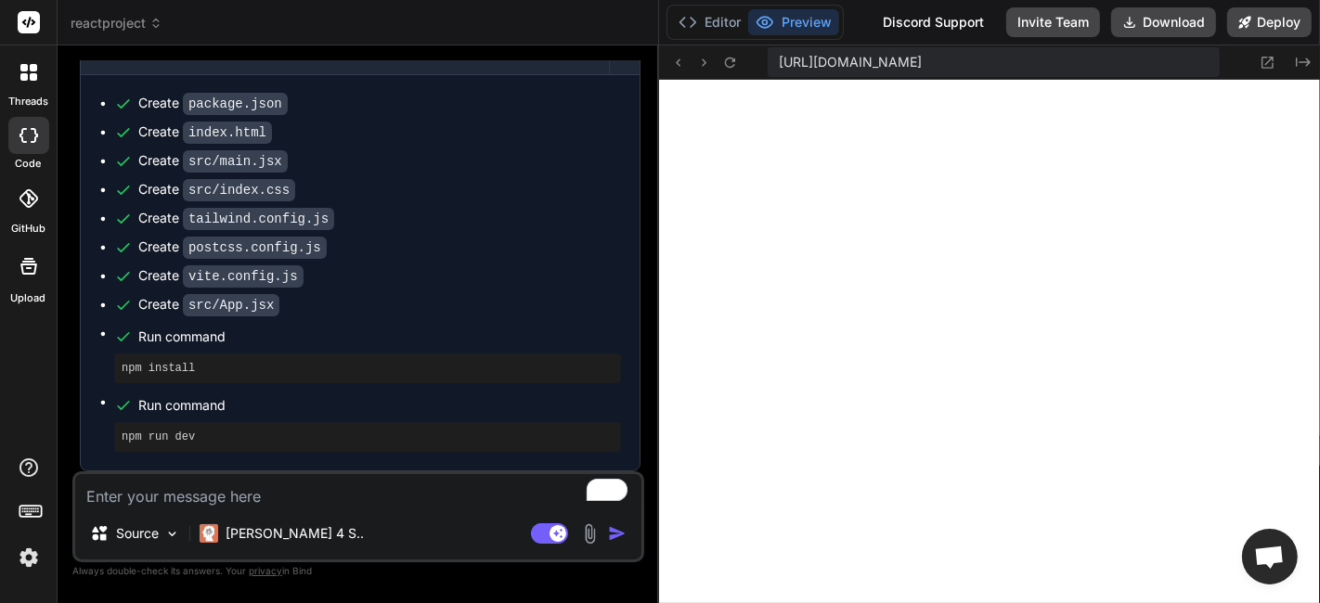
scroll to position [839, 0]
click at [267, 509] on div "Source Claude 4 S.. Agent Mode. When this toggle is activated, AI automatically…" at bounding box center [358, 516] width 572 height 91
click at [283, 501] on textarea "To enrich screen reader interactions, please activate Accessibility in Grammarl…" at bounding box center [358, 490] width 566 height 33
type textarea "F"
type textarea "x"
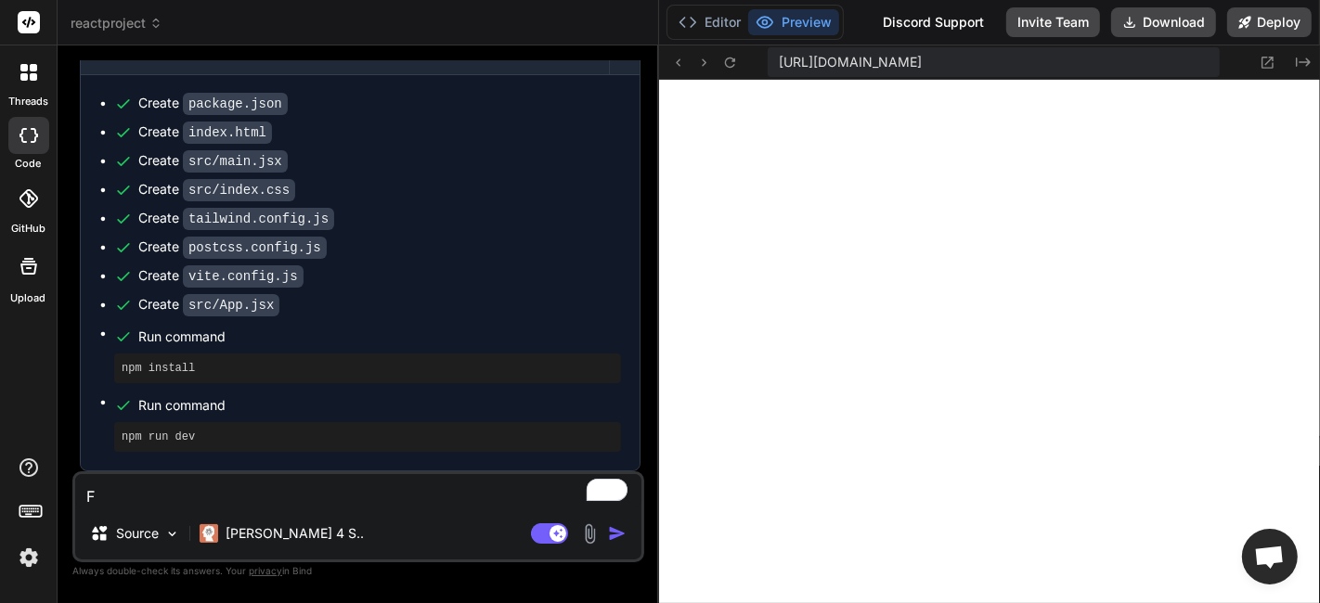
type textarea "Fi"
type textarea "x"
type textarea "Fix"
type textarea "x"
type textarea "Fix"
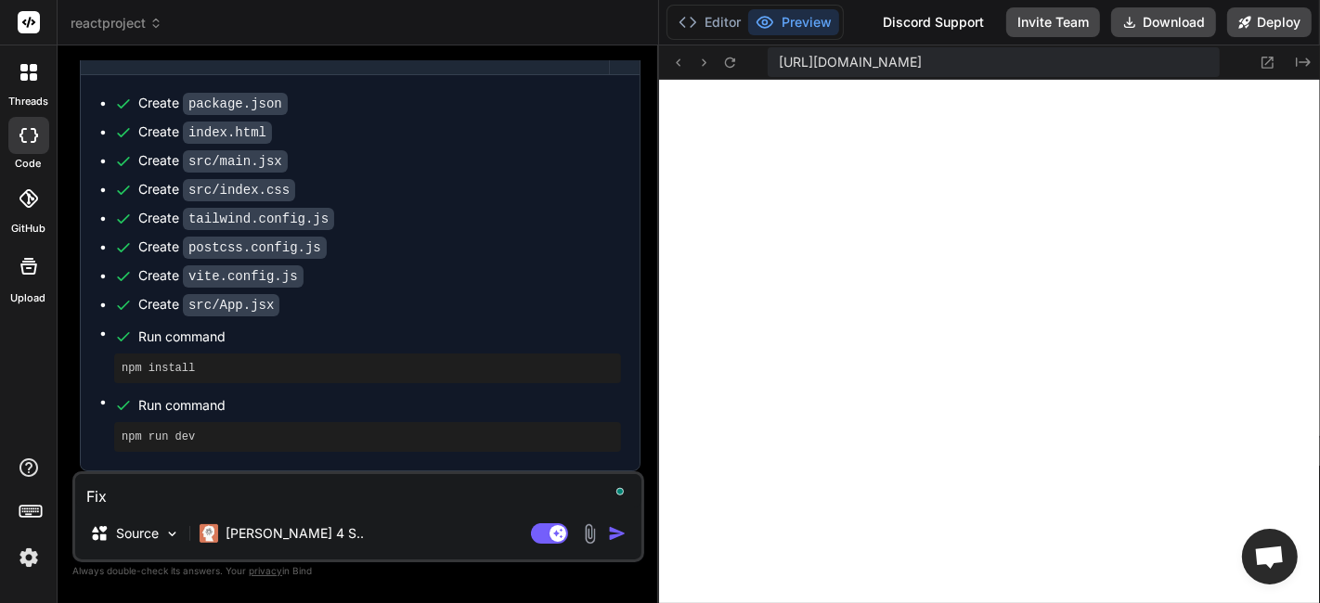
type textarea "x"
type textarea "Fix t"
type textarea "x"
type textarea "Fix th"
type textarea "x"
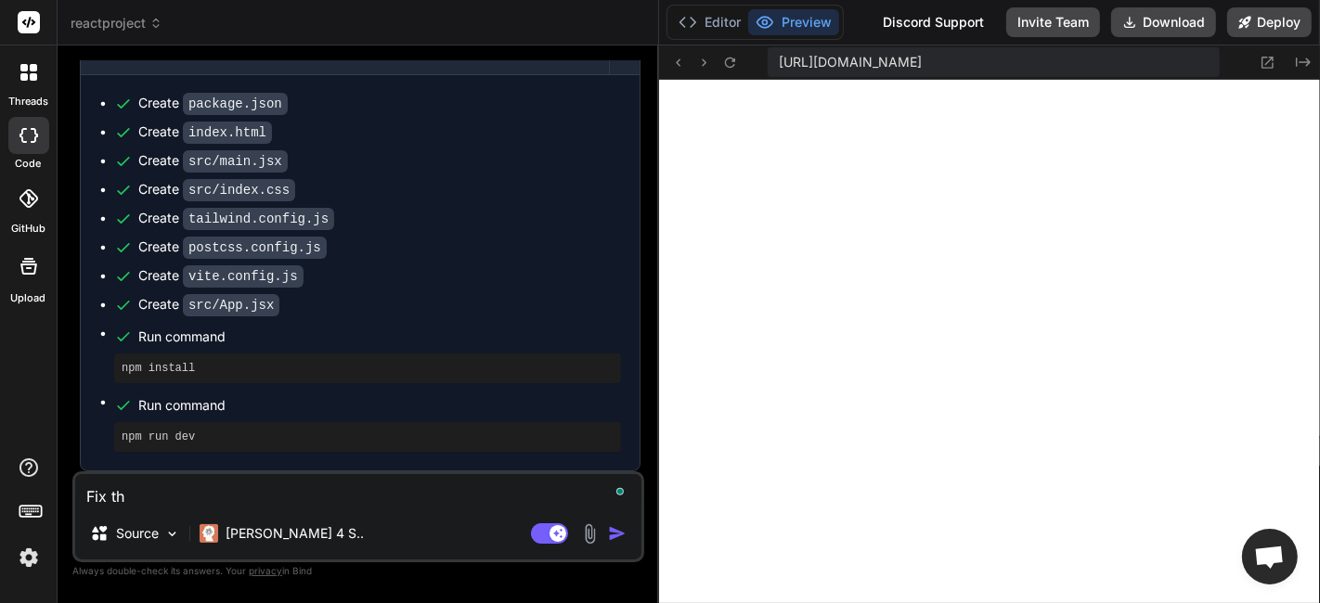
type textarea "Fix the"
type textarea "x"
type textarea "Fix the"
type textarea "x"
type textarea "Fix the e"
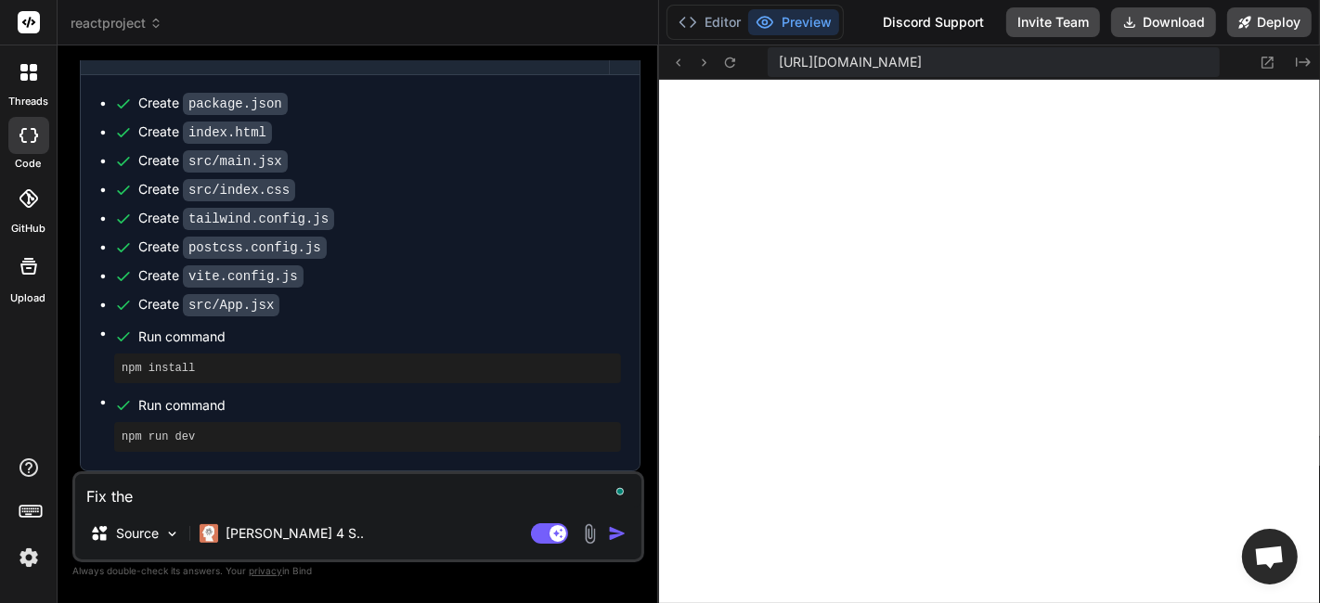
type textarea "x"
type textarea "Fix the er"
type textarea "x"
type textarea "Fix the err"
type textarea "x"
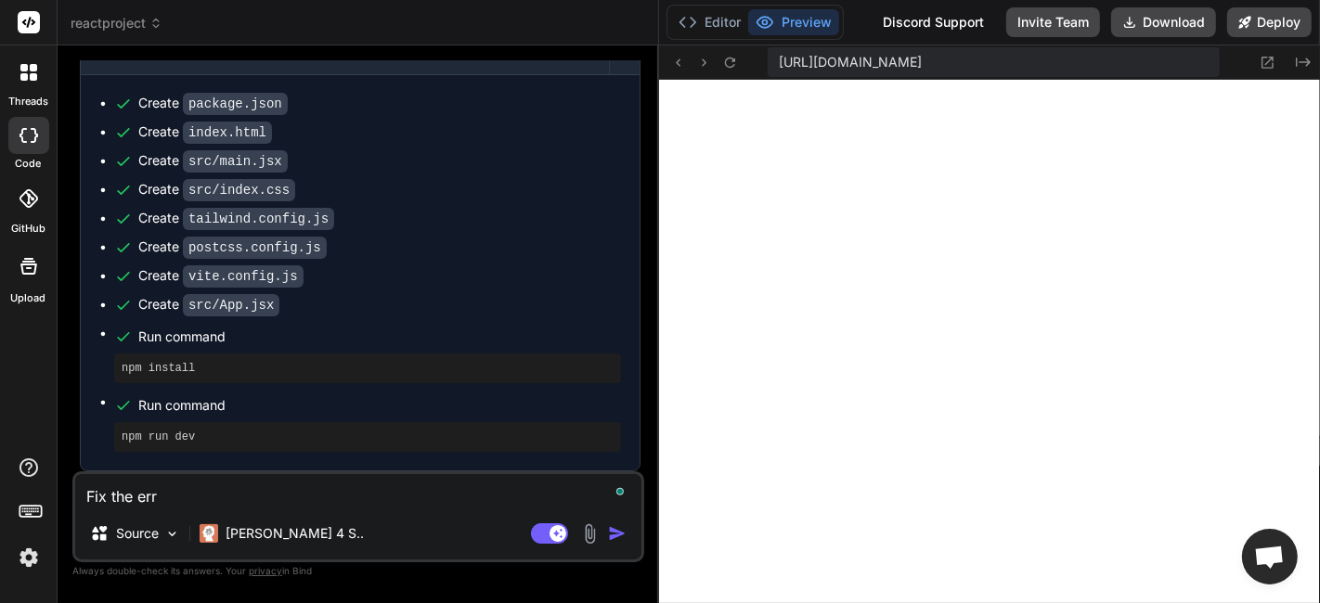
type textarea "Fix the erro"
type textarea "x"
type textarea "Fix the error"
type textarea "x"
type textarea "Fix the errors"
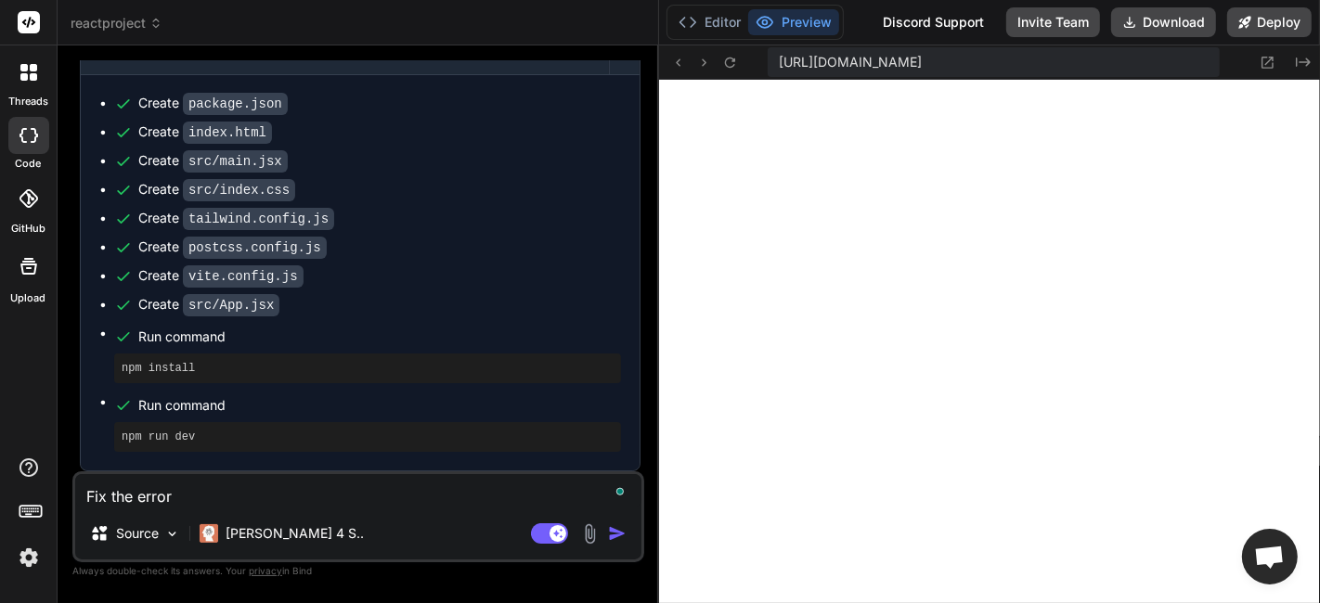
type textarea "x"
type textarea "Fix the errors"
type textarea "x"
type textarea "Fix the errors a"
type textarea "x"
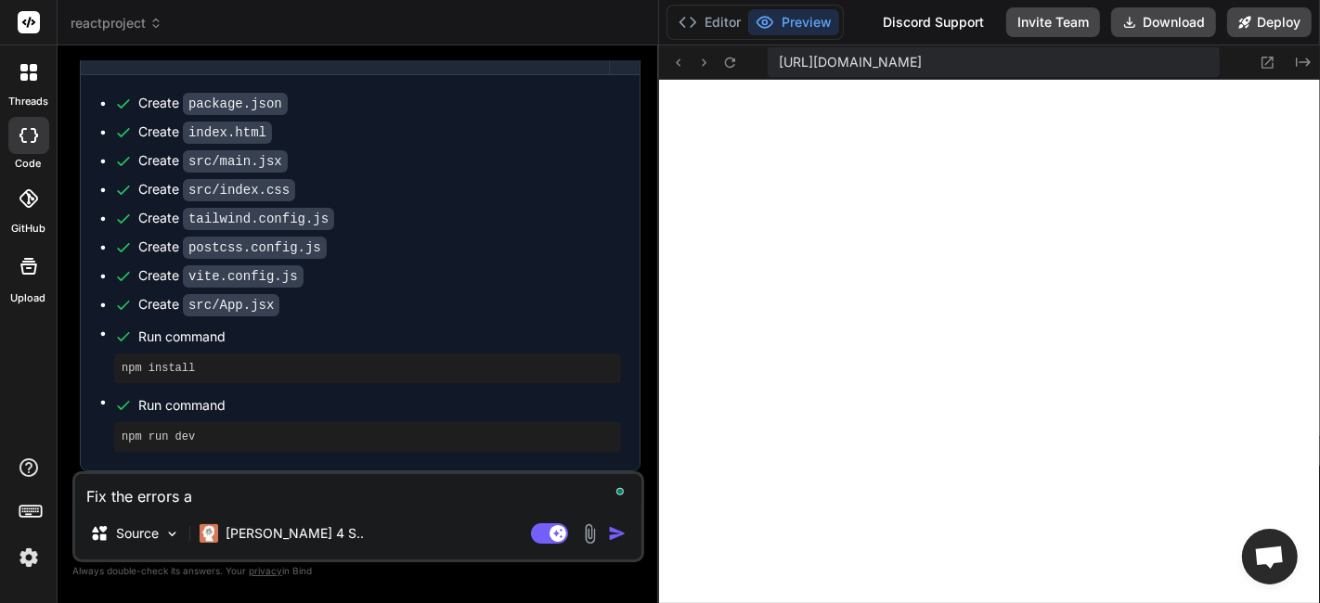
type textarea "Fix the errors an"
type textarea "x"
type textarea "Fix the errors and"
type textarea "x"
type textarea "Fix the errors and"
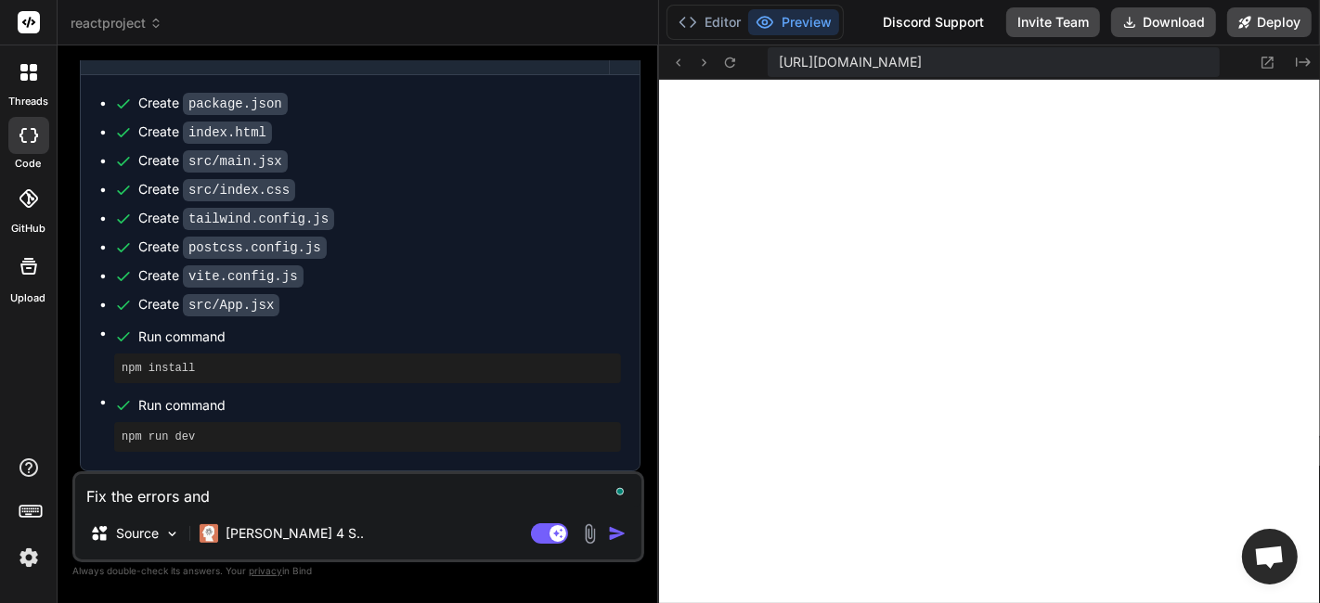
type textarea "x"
type textarea "Fix the errors and h"
type textarea "x"
type textarea "Fix the errors and hv"
type textarea "x"
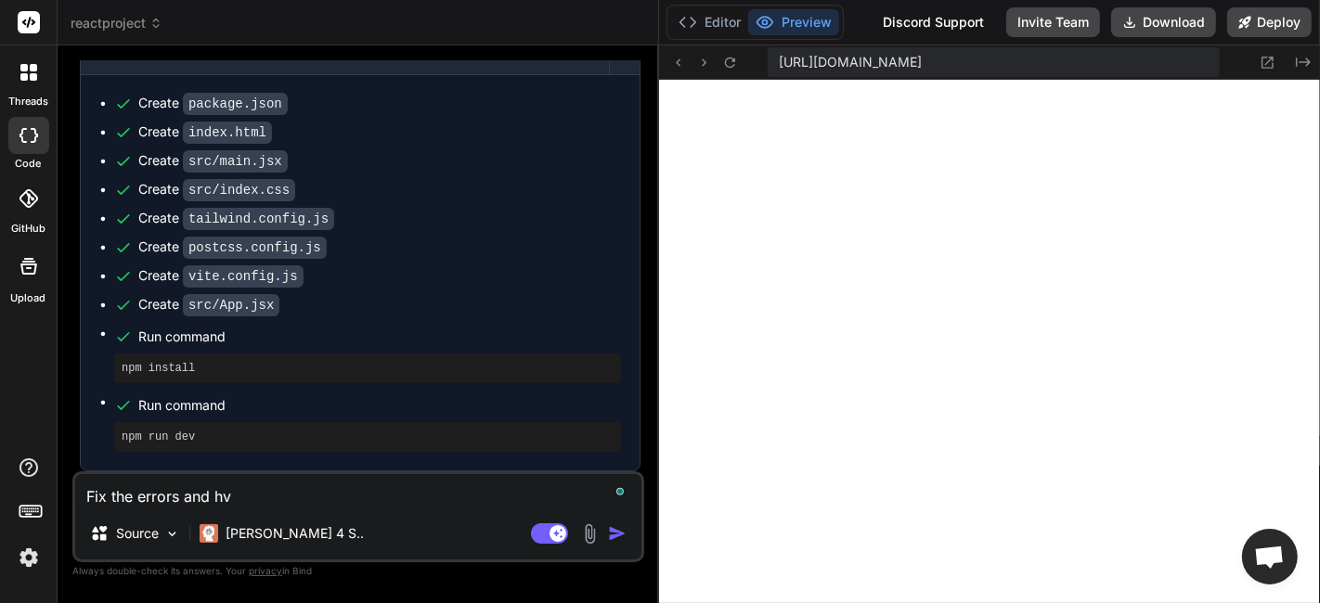
type textarea "Fix the errors and h"
type textarea "x"
type textarea "Fix the errors and"
type textarea "x"
type textarea "Fix the errors and g"
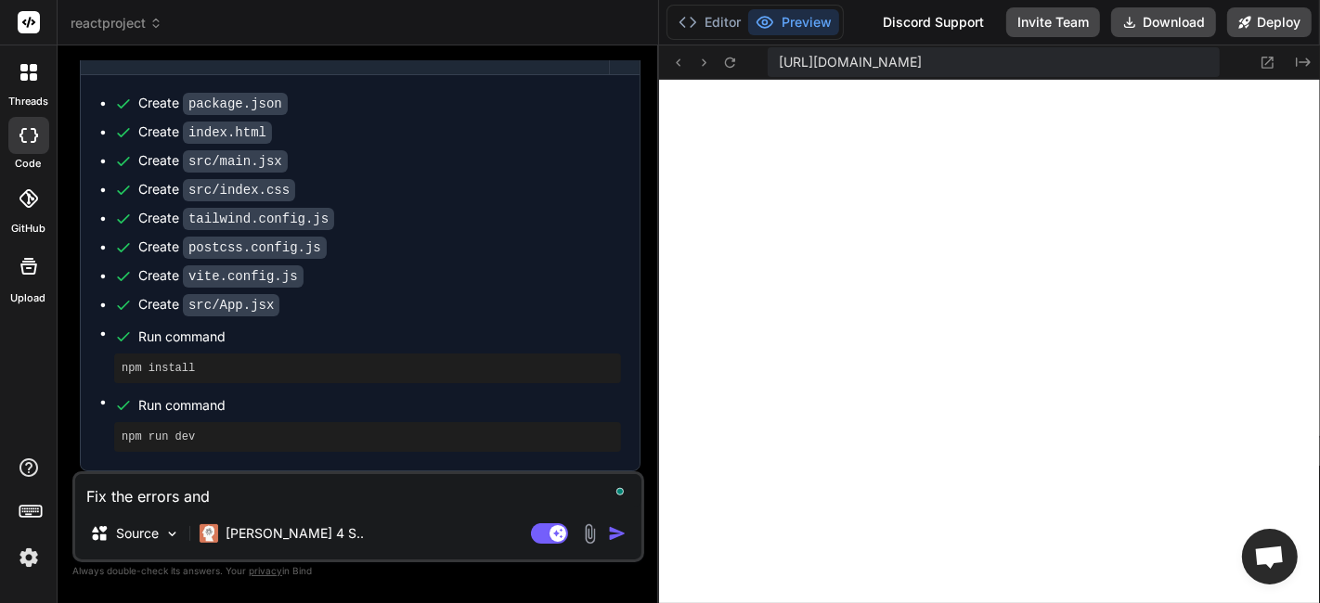
type textarea "x"
type textarea "Fix the errors and gi"
type textarea "x"
type textarea "Fix the errors and giv"
type textarea "x"
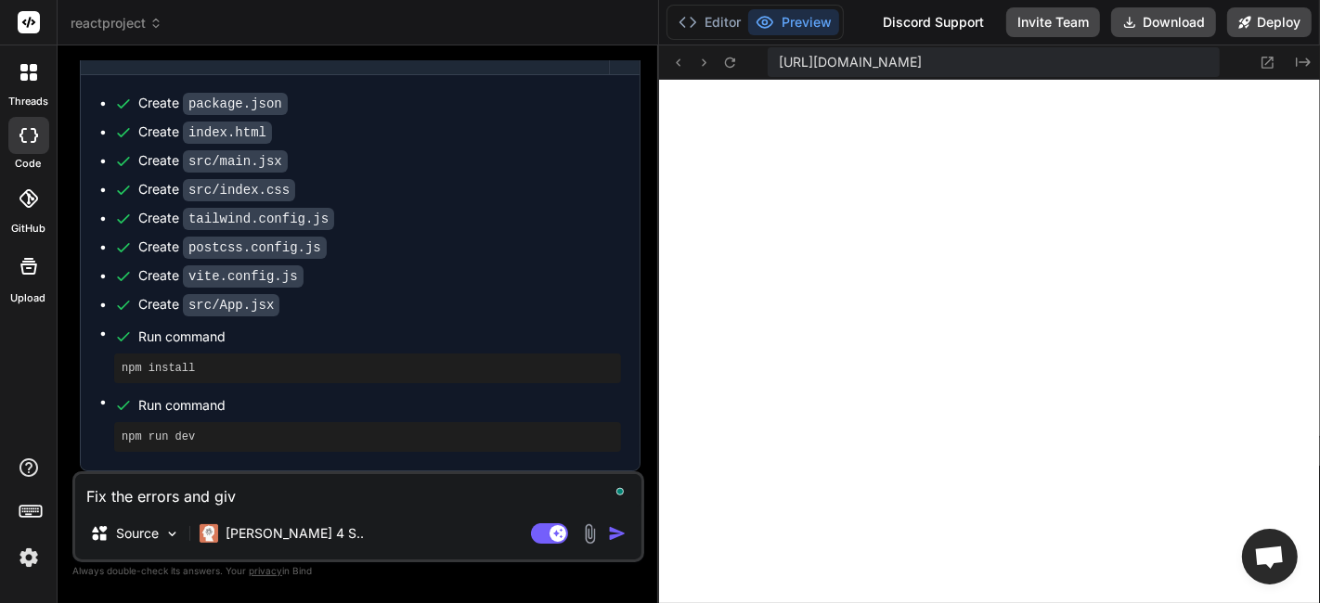
type textarea "Fix the errors and give"
type textarea "x"
type textarea "Fix the errors and give"
type textarea "x"
type textarea "Fix the errors and give m"
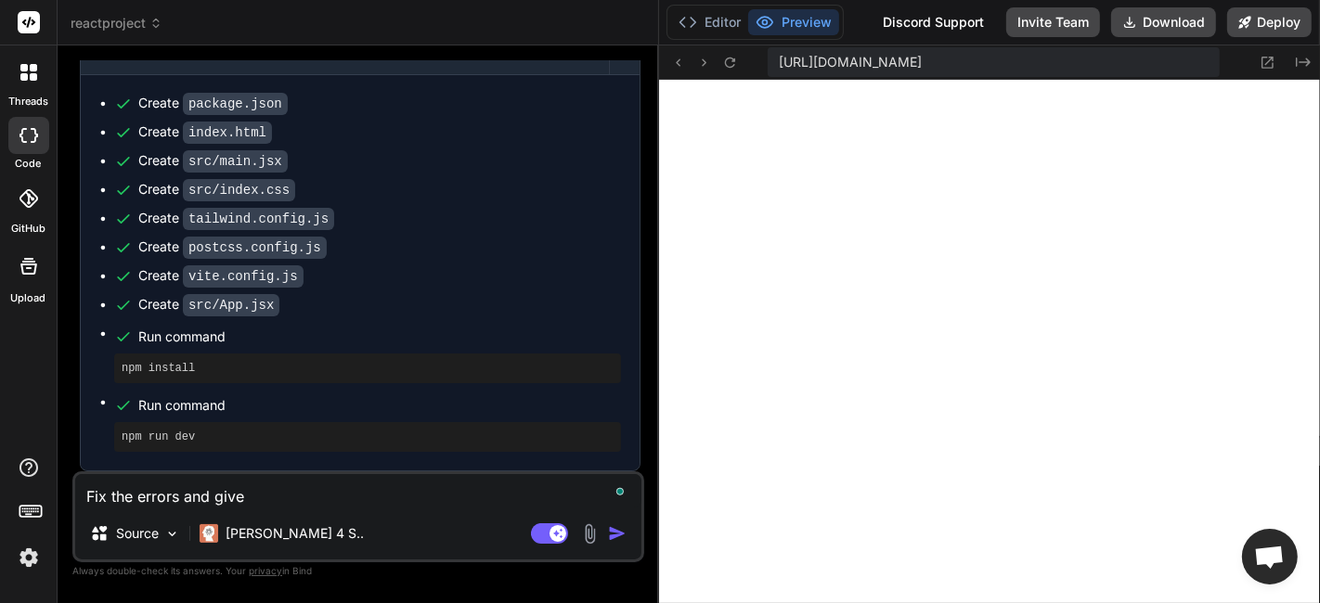
type textarea "x"
type textarea "Fix the errors and give me"
type textarea "x"
type textarea "Fix the errors and give me"
type textarea "x"
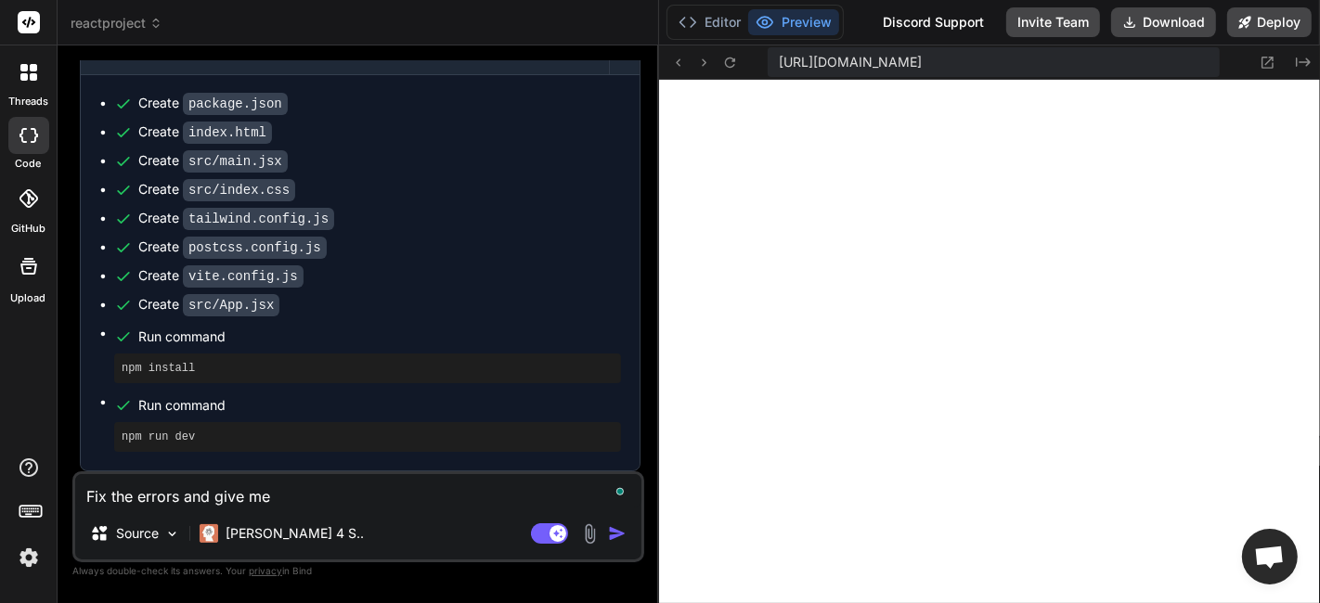
type textarea "Fix the errors and give me t"
type textarea "x"
type textarea "Fix the errors and give me th"
type textarea "x"
type textarea "Fix the errors and give me the"
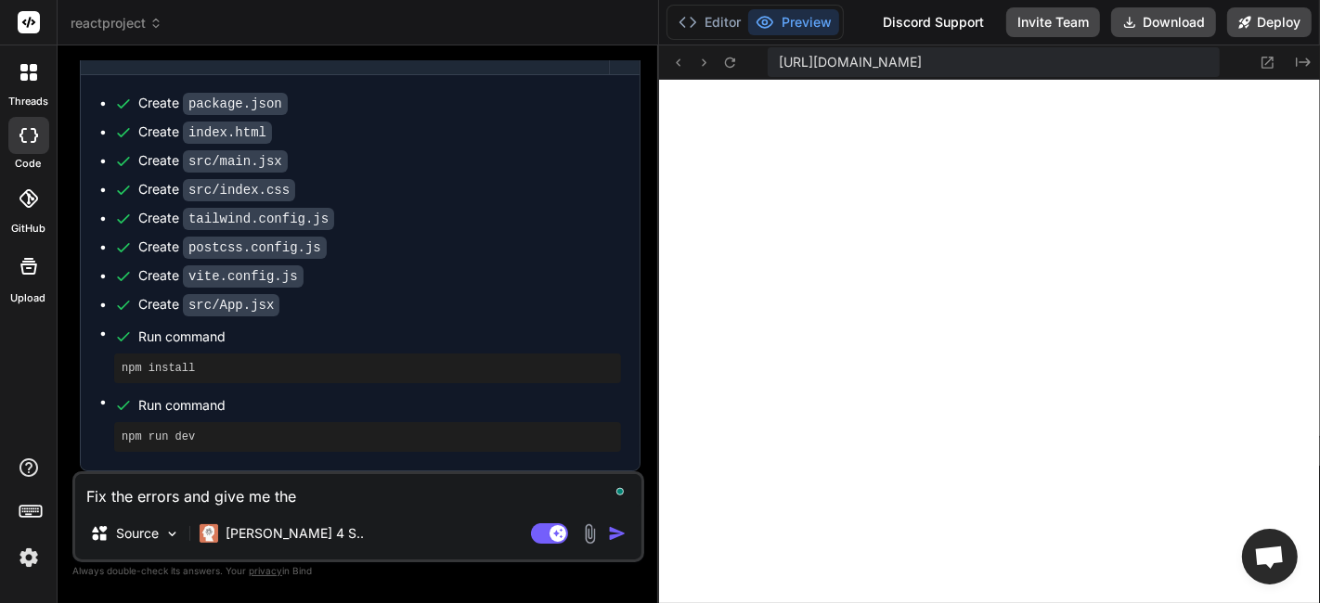
type textarea "x"
type textarea "Fix the errors and give me the"
type textarea "x"
type textarea "Fix the errors and give me the u"
type textarea "x"
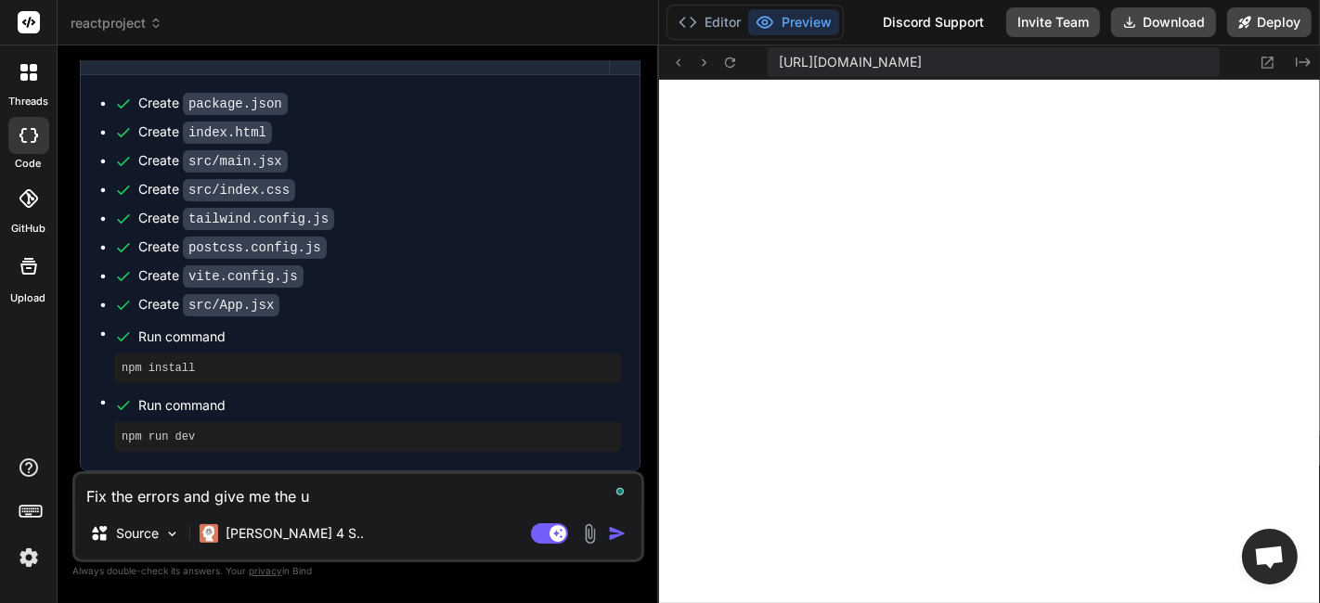
type textarea "Fix the errors and give me the up"
type textarea "x"
type textarea "Fix the errors and give me the upd"
type textarea "x"
type textarea "Fix the errors and give me the upda"
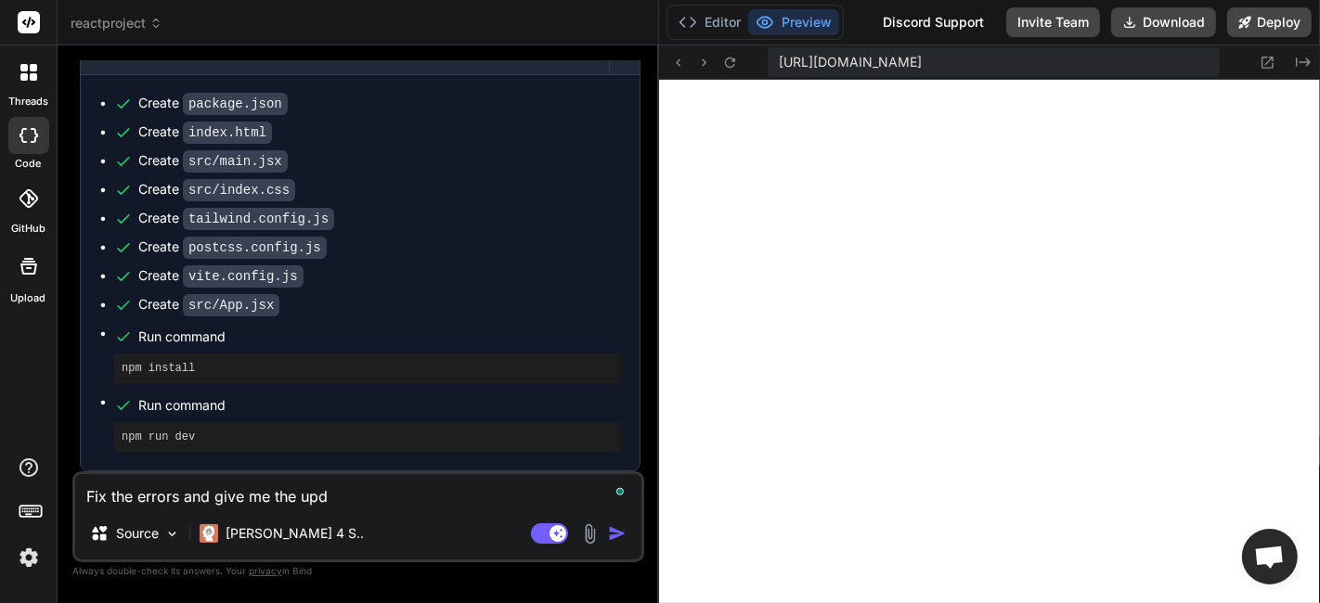
type textarea "x"
type textarea "Fix the errors and give me the updat"
type textarea "x"
type textarea "Fix the errors and give me the update"
type textarea "x"
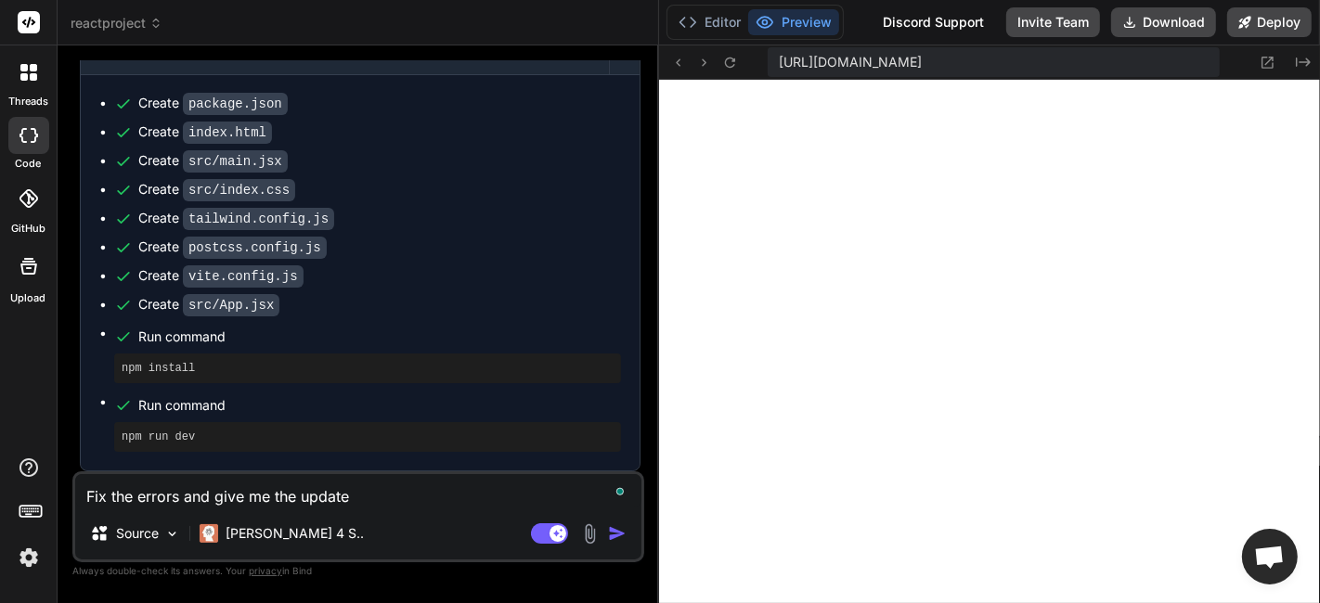
type textarea "Fix the errors and give me the updated"
type textarea "x"
type textarea "Fix the errors and give me the updated"
type textarea "x"
type textarea "Fix the errors and give me the updated c"
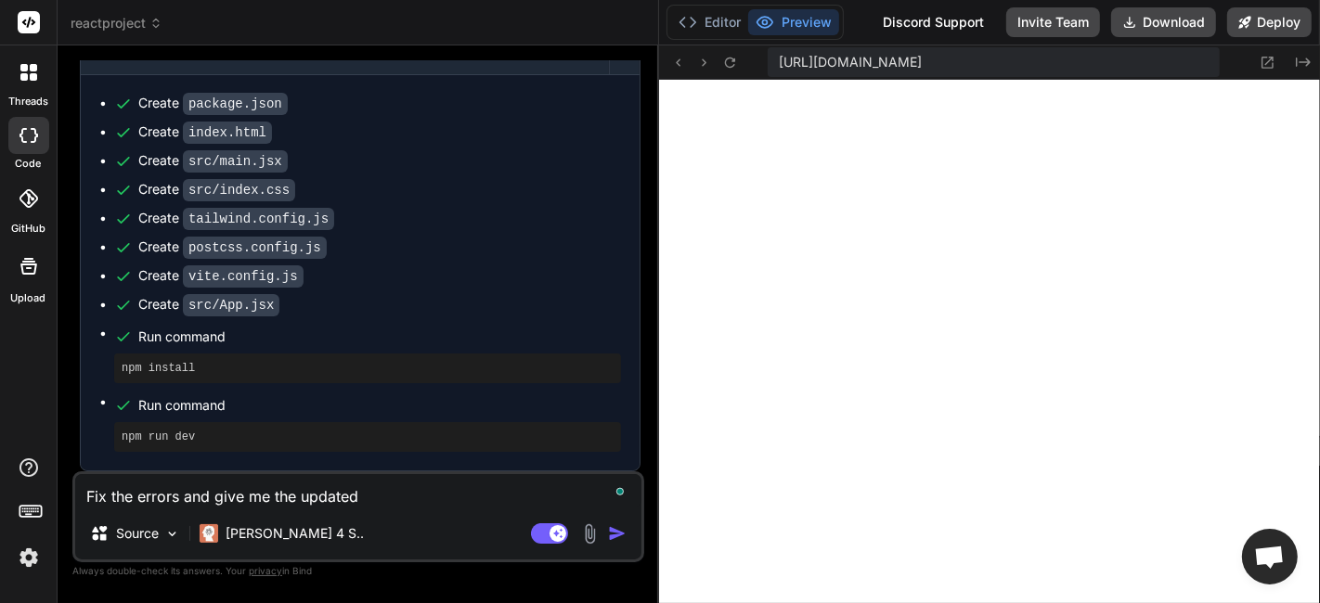
type textarea "x"
type textarea "Fix the errors and give me the updated co"
type textarea "x"
type textarea "Fix the errors and give me the updated cod"
type textarea "x"
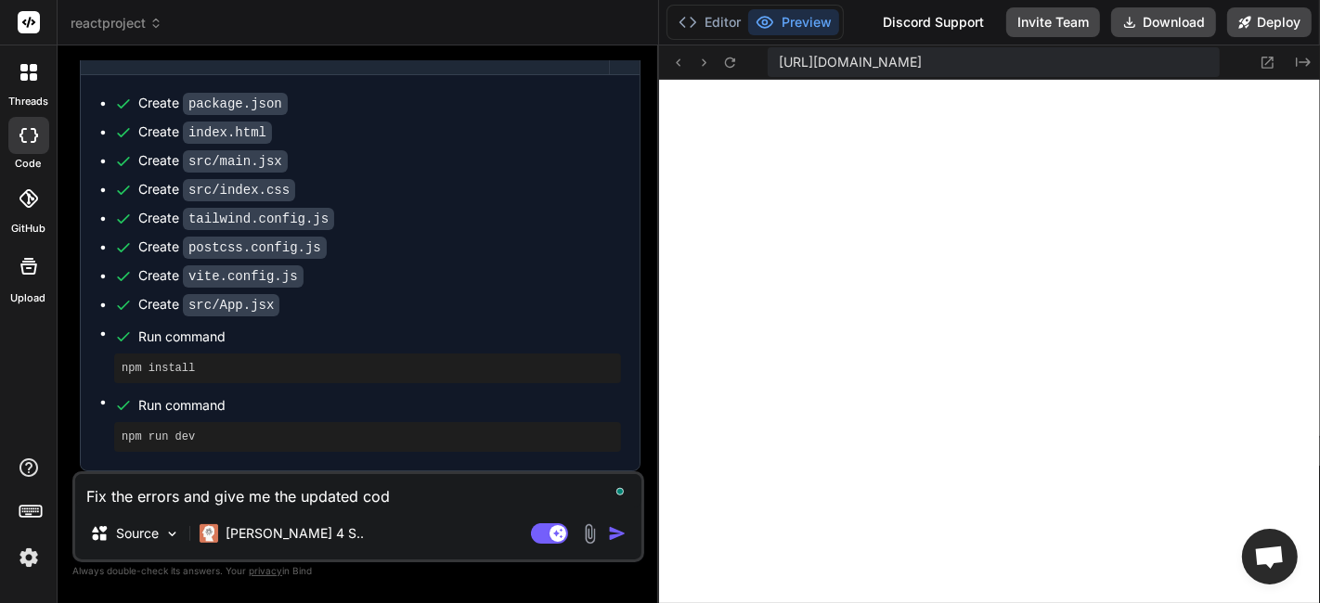
type textarea "Fix the errors and give me the updated code"
type textarea "x"
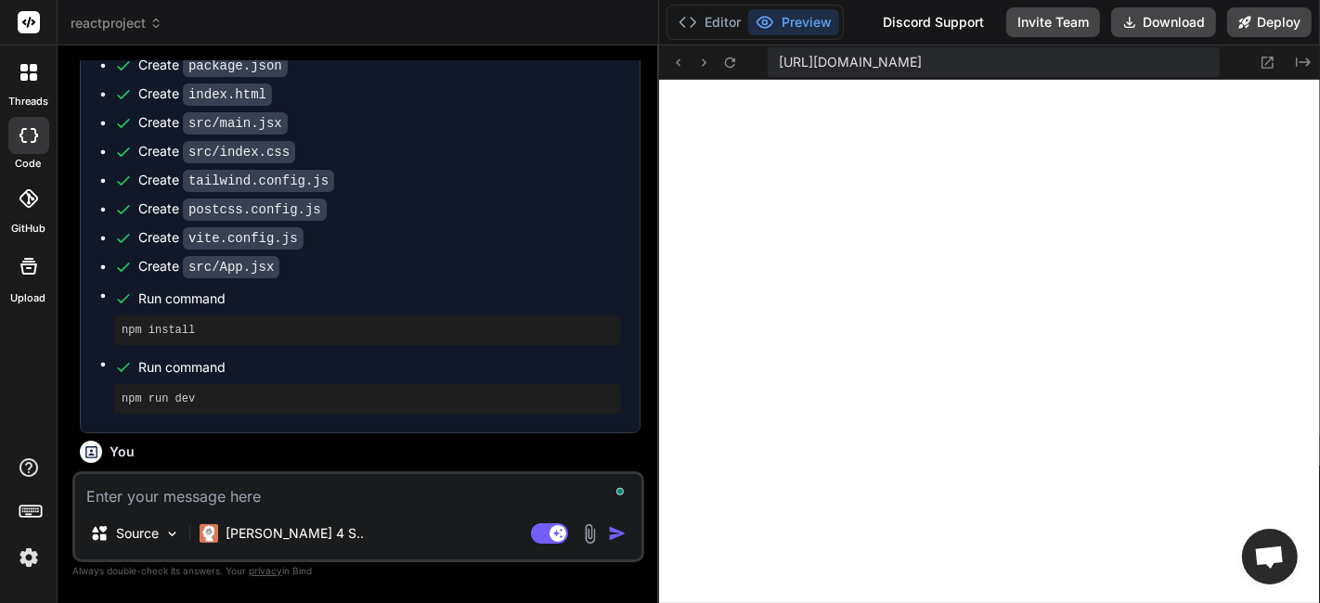
scroll to position [1024, 0]
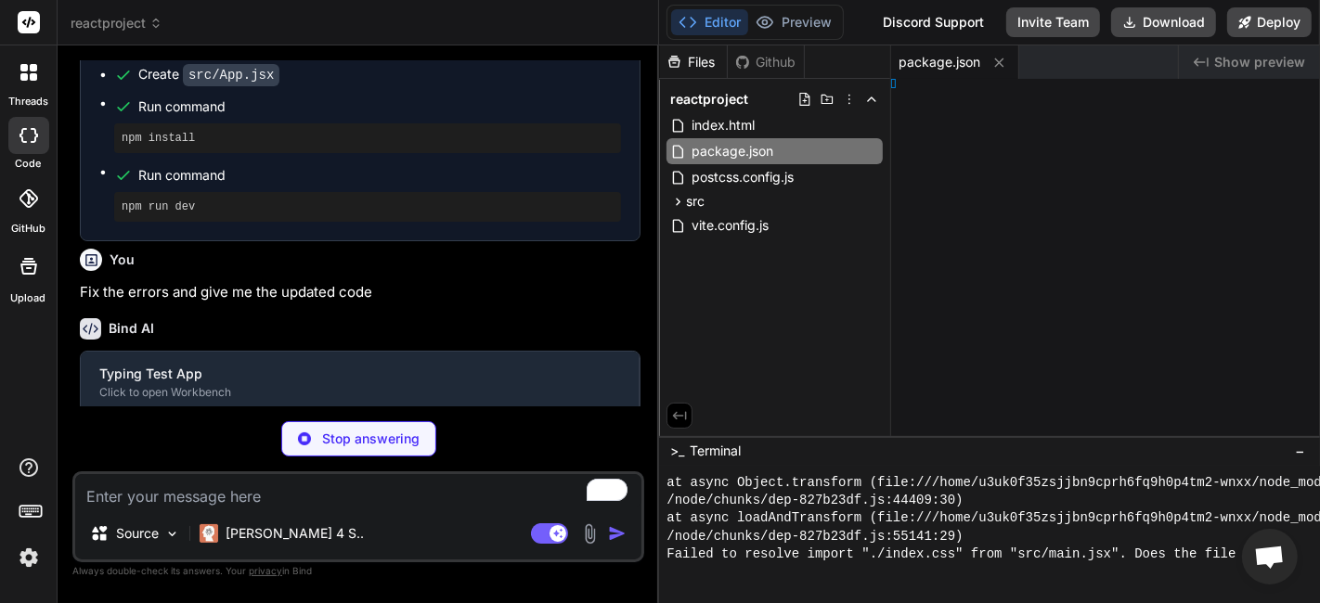
type textarea "x"
type textarea "t"
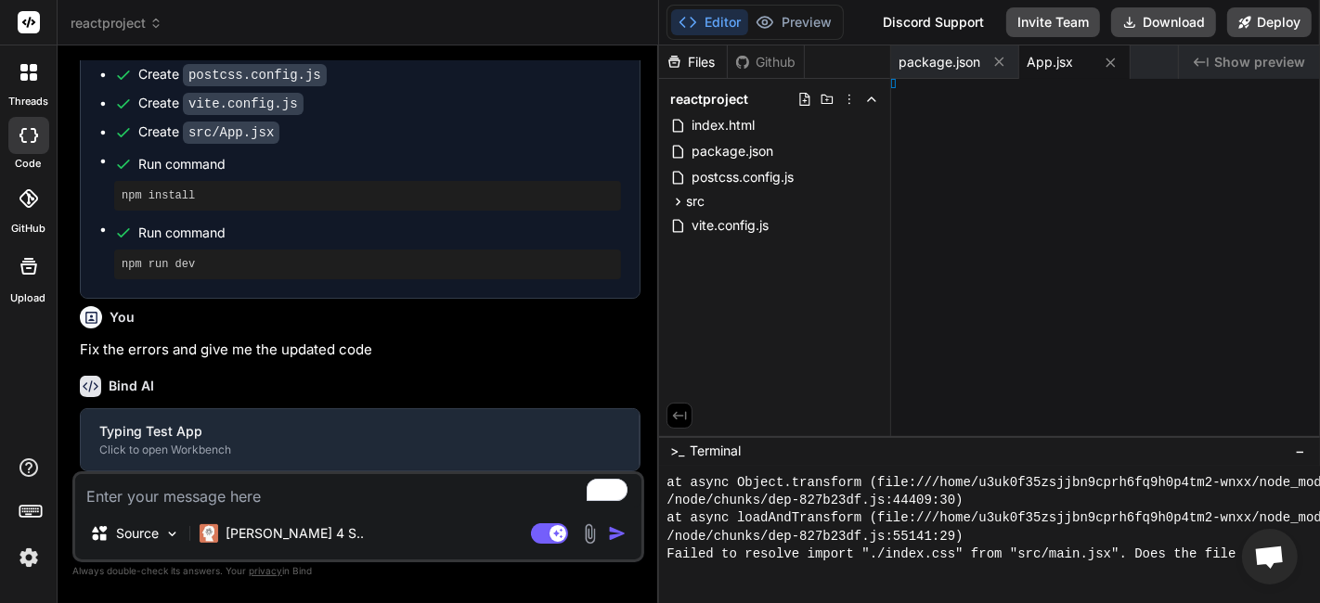
type textarea "x"
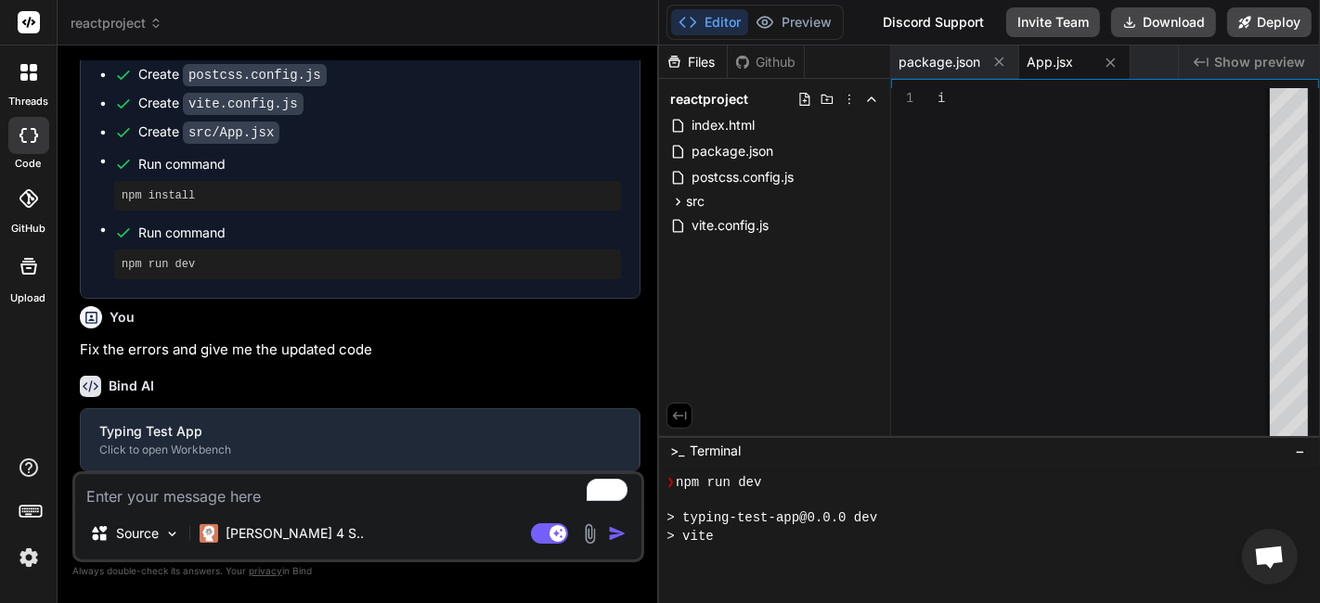
type textarea "export default TypingTest"
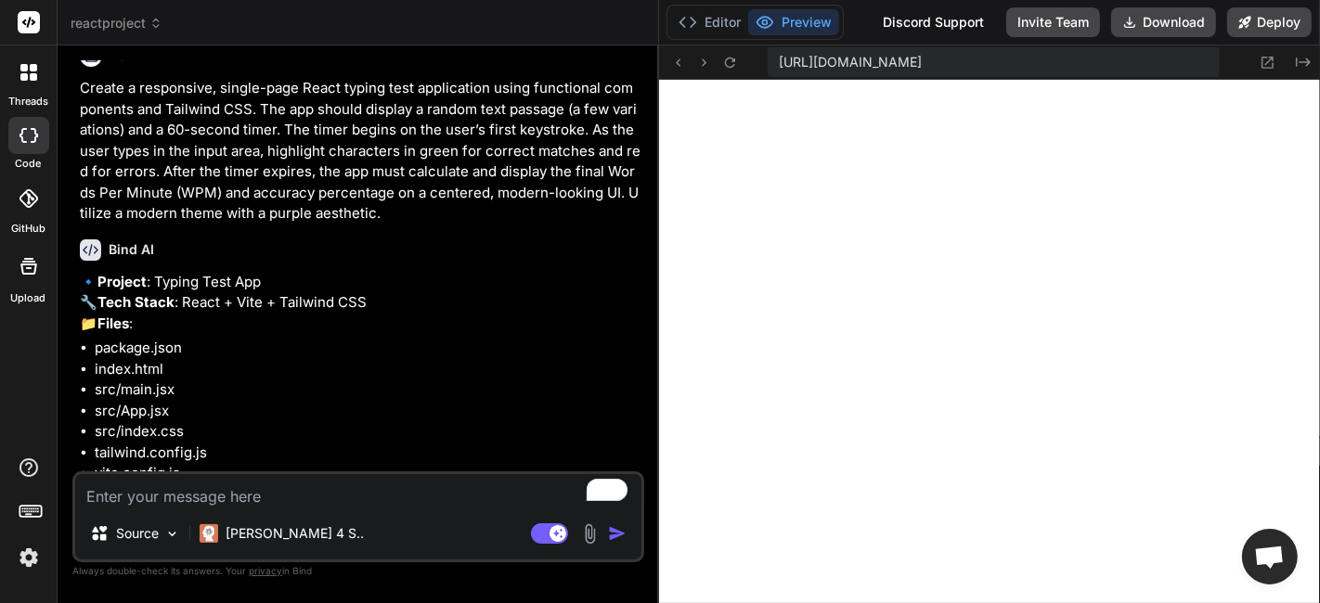
scroll to position [0, 0]
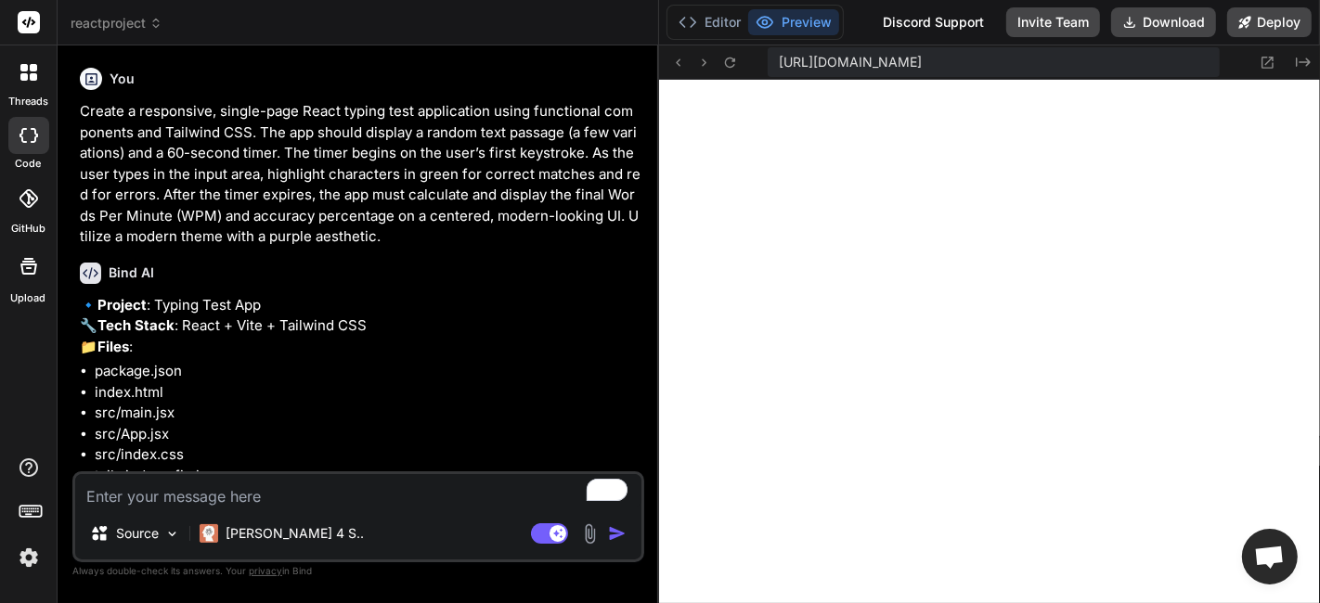
click at [136, 11] on header "reactproject Created with Pixso." at bounding box center [358, 22] width 601 height 45
click at [134, 22] on span "reactproject" at bounding box center [117, 23] width 92 height 19
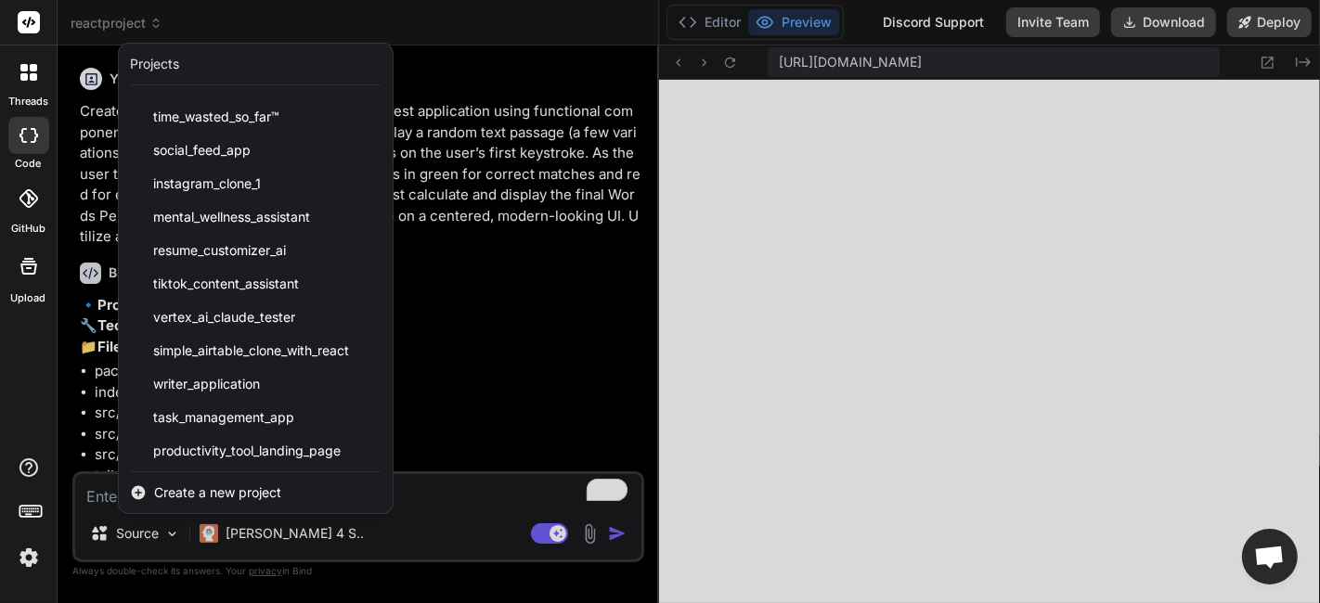
scroll to position [1465, 0]
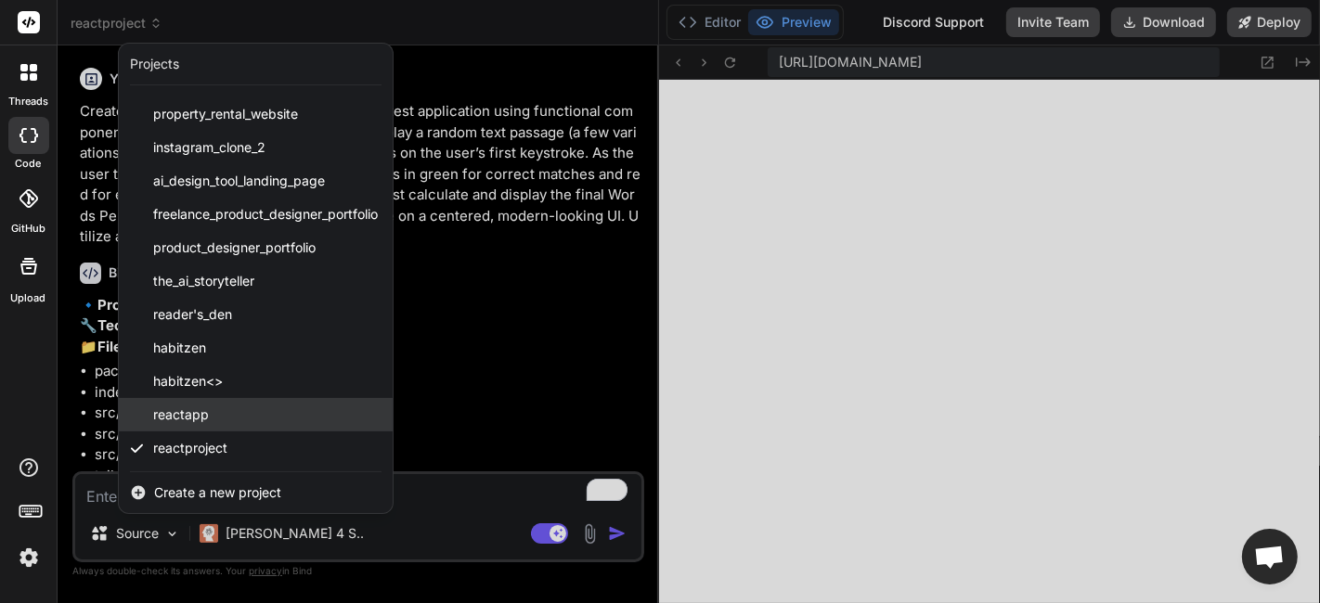
click at [296, 406] on div "reactapp" at bounding box center [256, 414] width 274 height 33
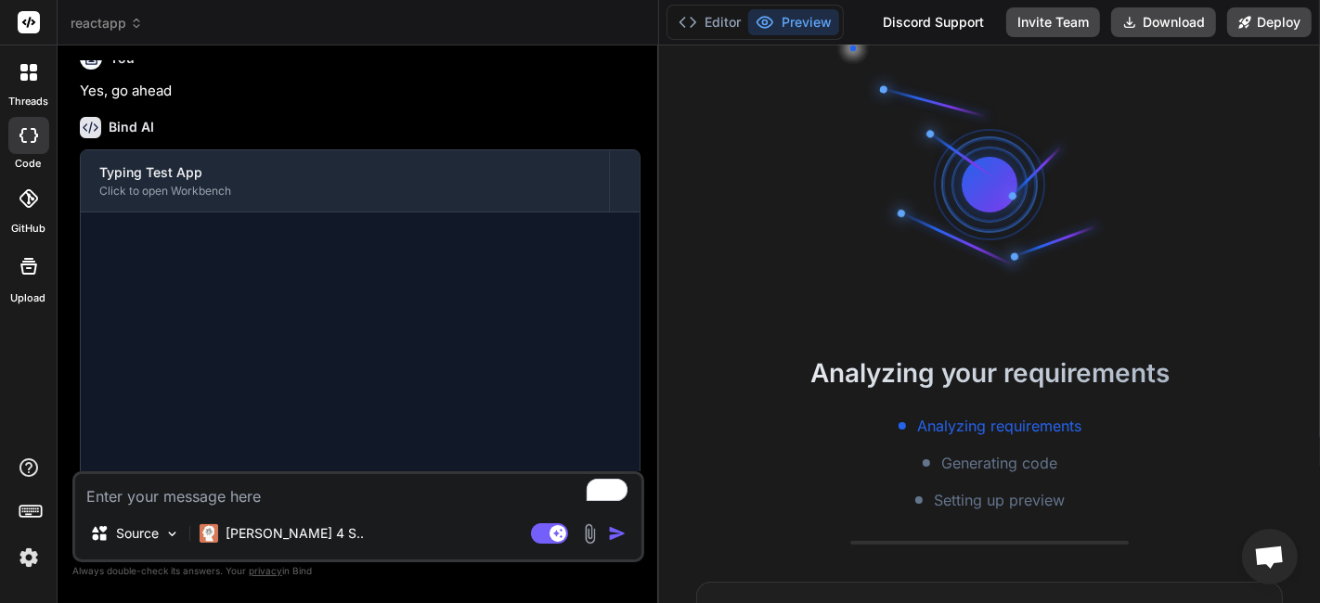
scroll to position [1733, 0]
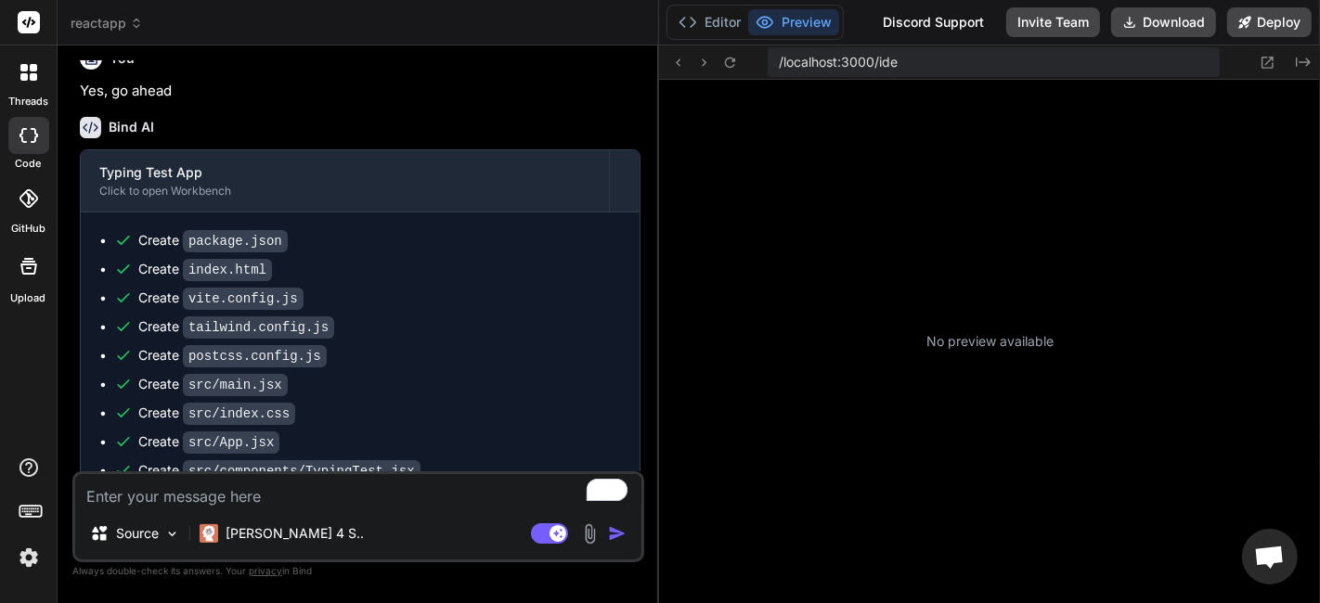
type textarea "x"
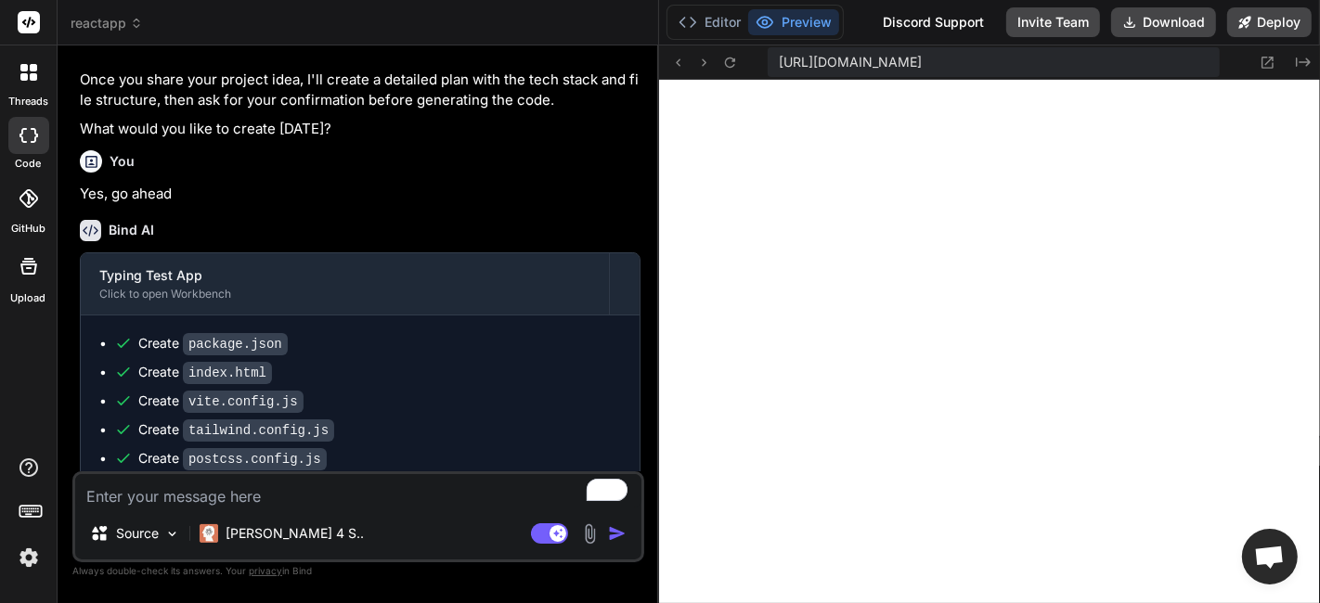
scroll to position [1477, 0]
